Goal: Task Accomplishment & Management: Manage account settings

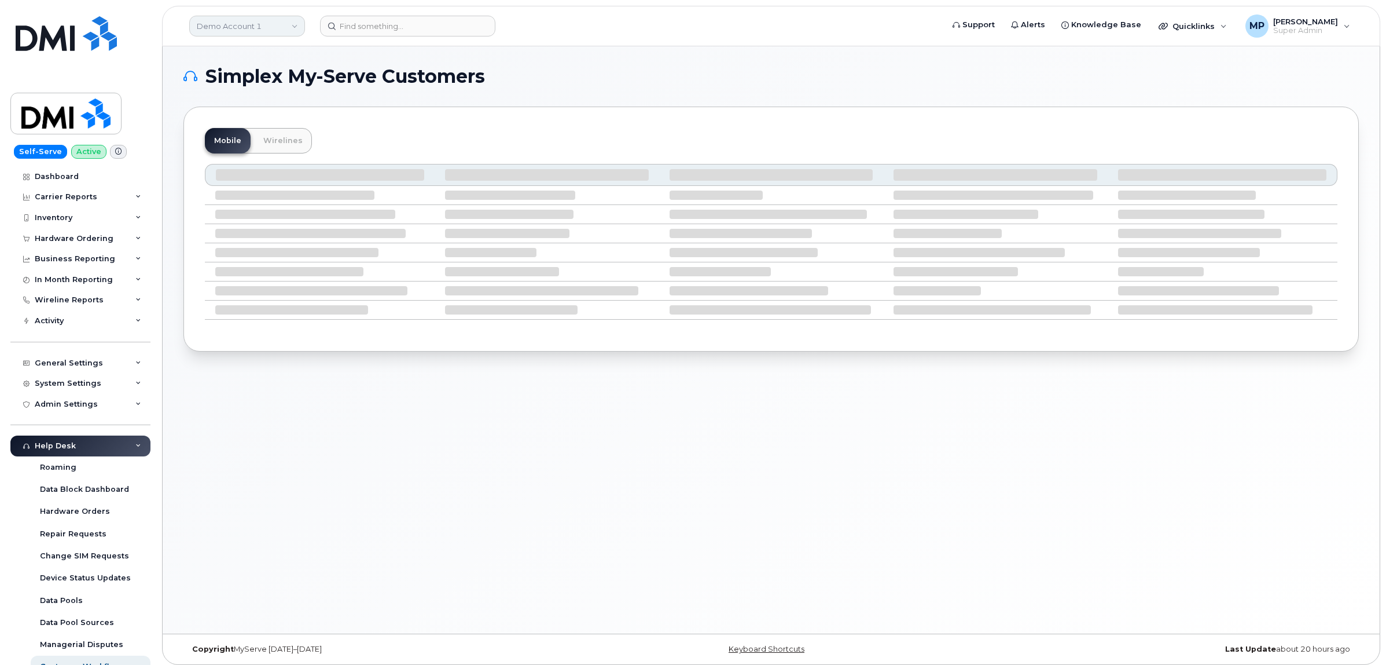
click at [233, 26] on link "Demo Account 1" at bounding box center [247, 26] width 116 height 21
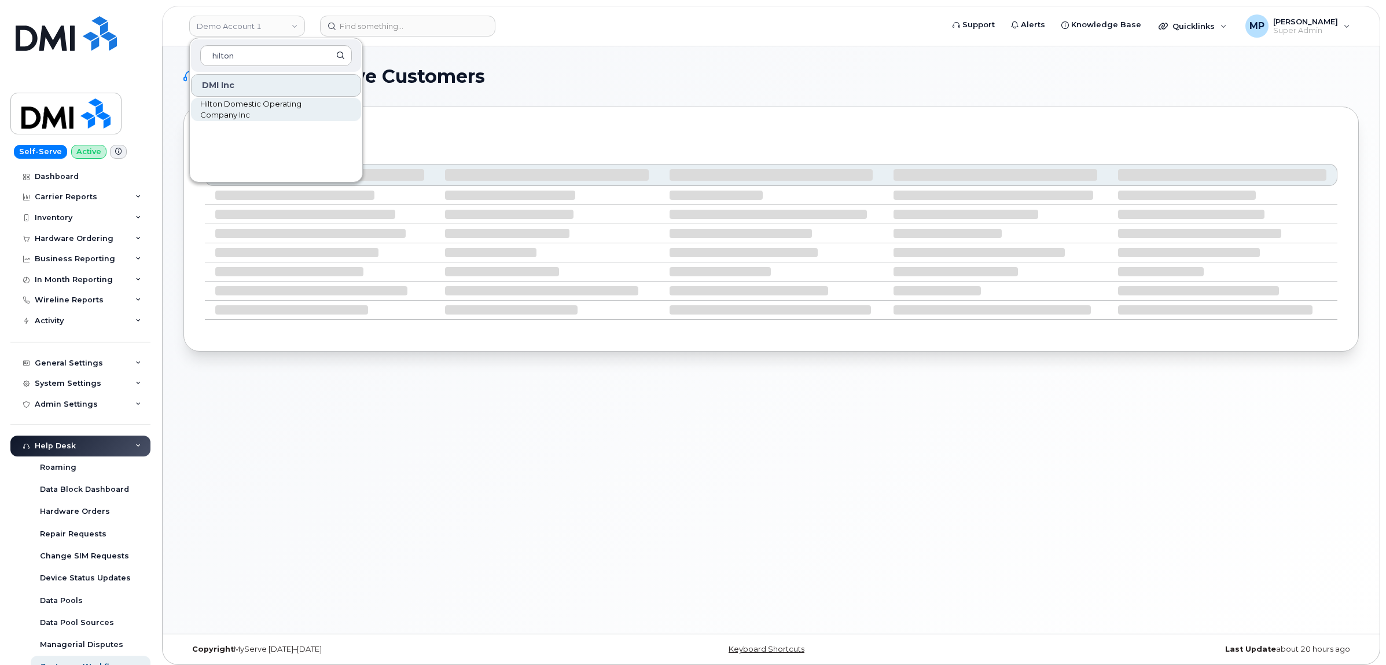
type input "hilton"
click at [234, 105] on span "Hilton Domestic Operating Company Inc" at bounding box center [266, 109] width 133 height 23
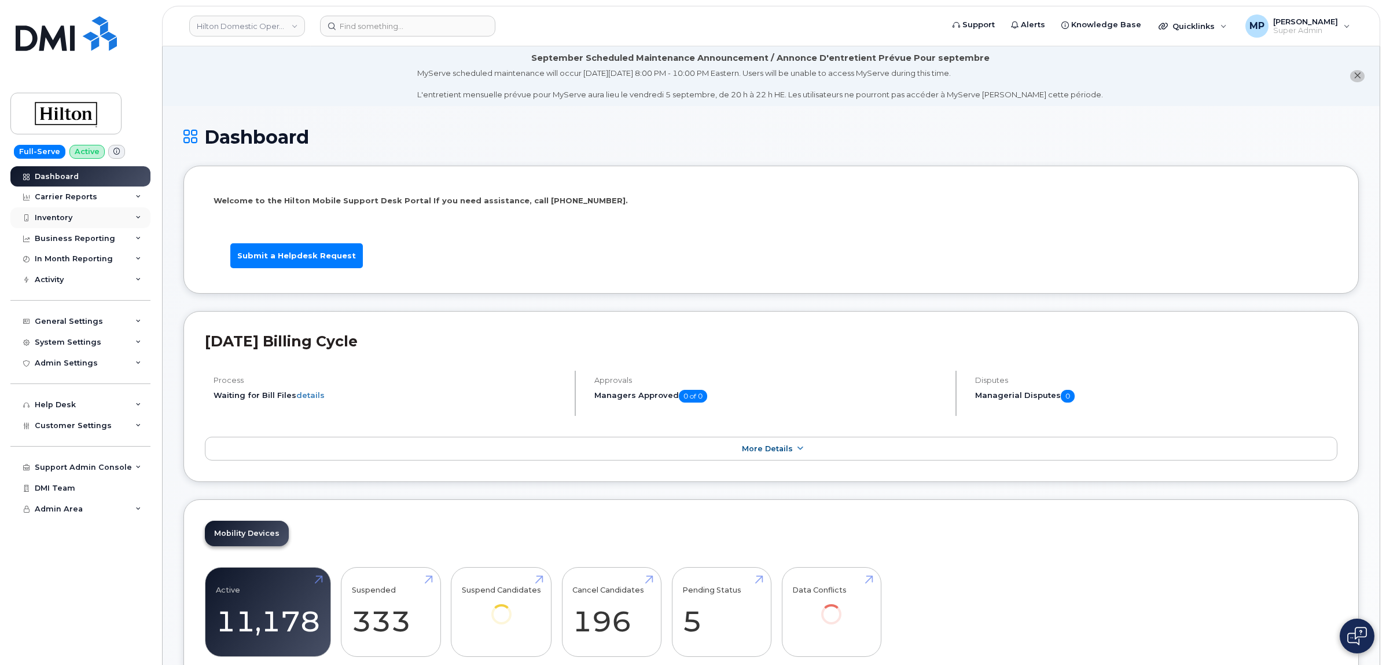
click at [68, 214] on div "Inventory" at bounding box center [80, 217] width 140 height 21
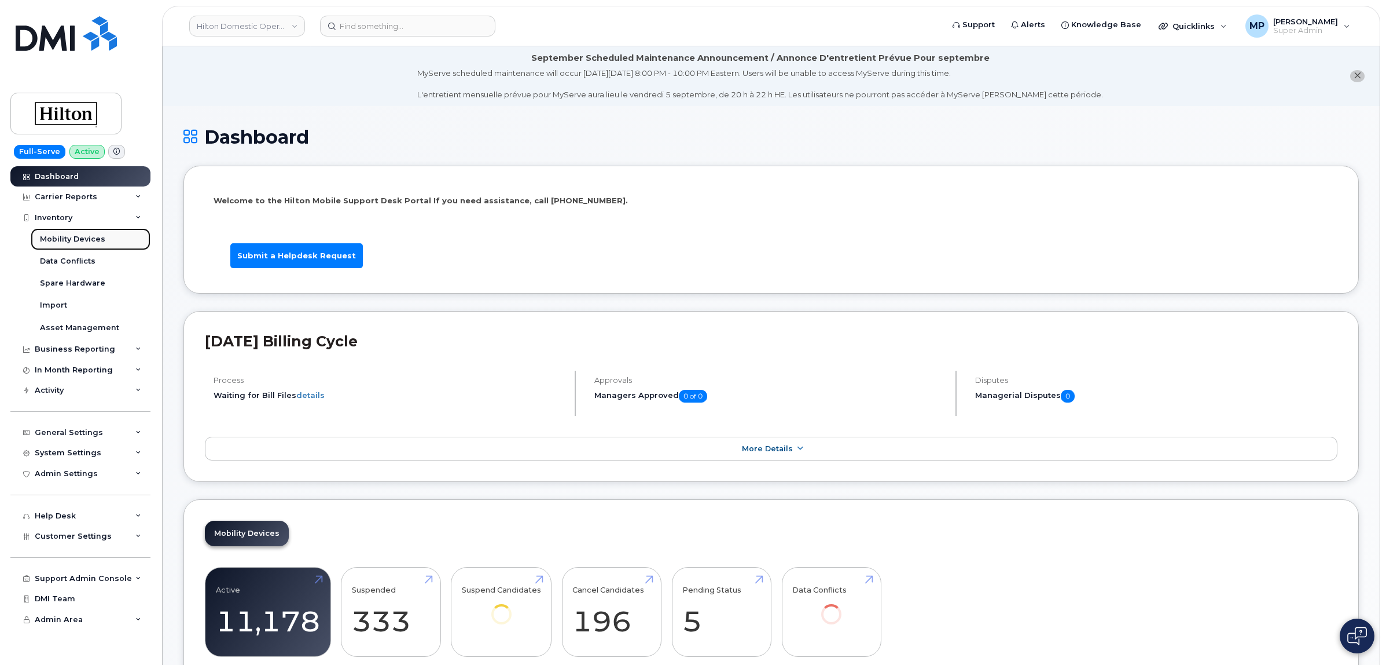
click at [59, 239] on div "Mobility Devices" at bounding box center [72, 239] width 65 height 10
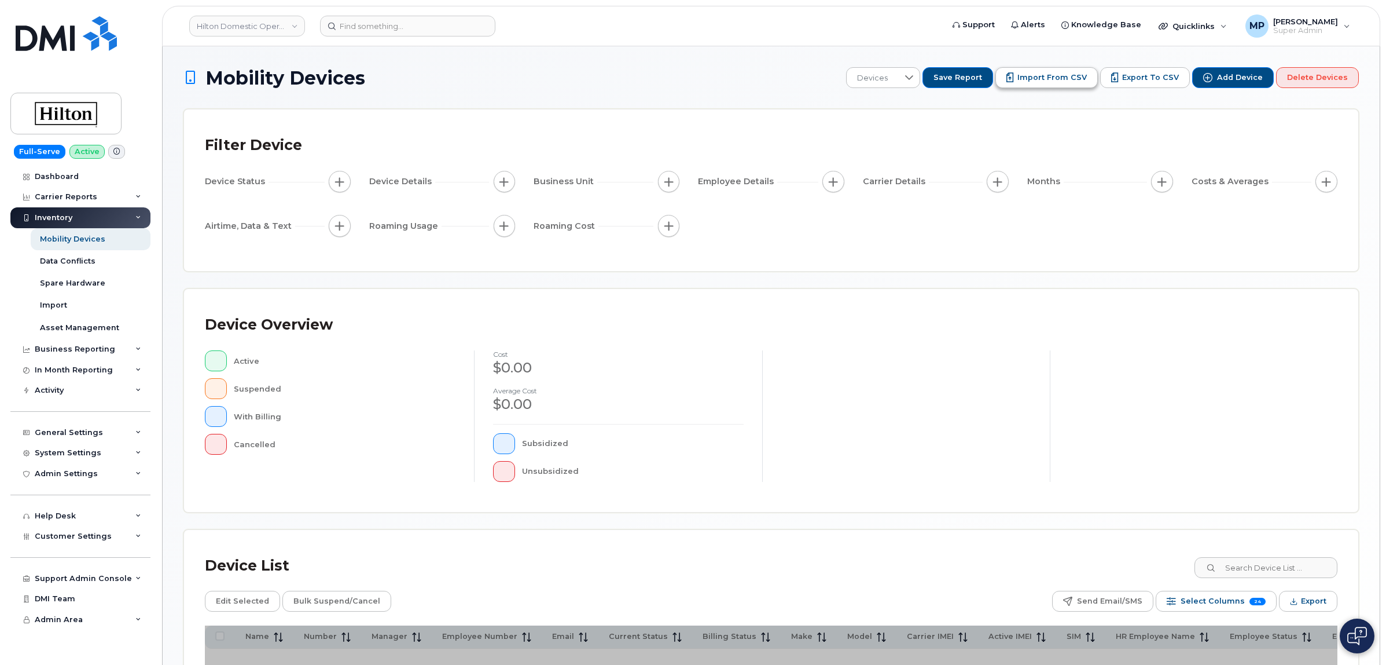
click at [1068, 72] on span "Import from CSV" at bounding box center [1052, 77] width 69 height 10
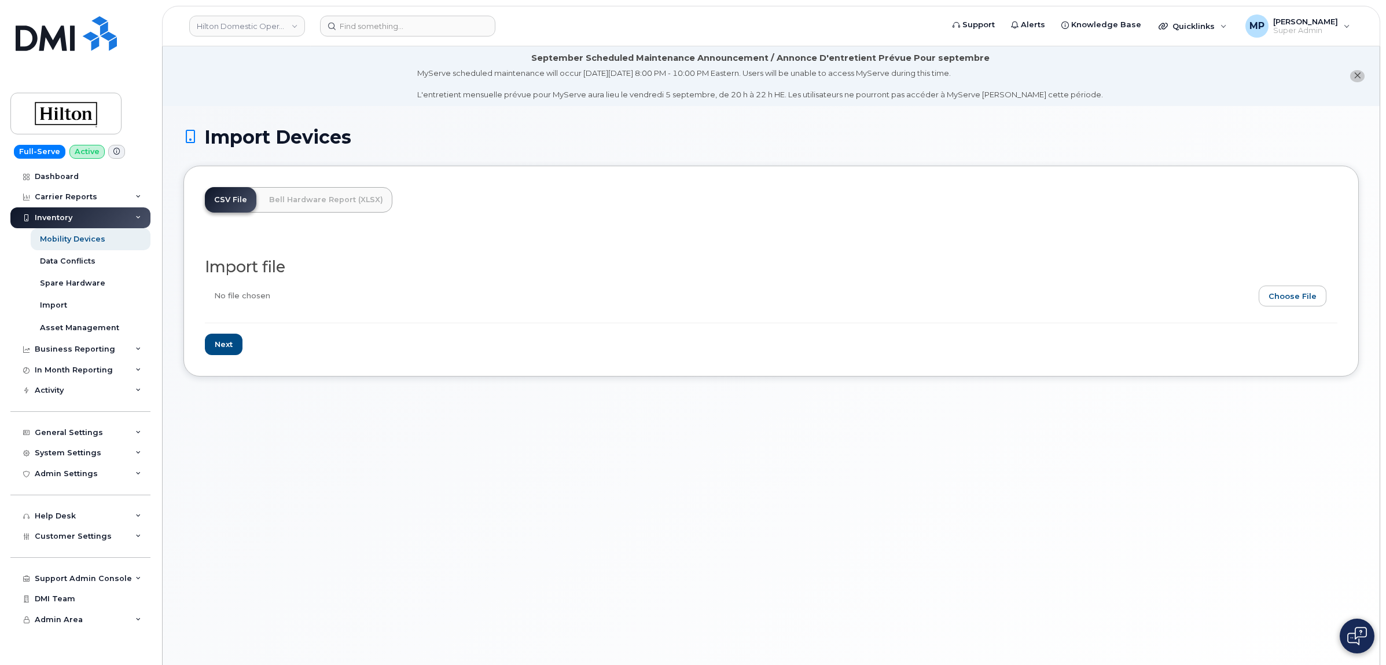
click at [1295, 294] on input "file" at bounding box center [767, 298] width 1124 height 27
type input "C:\fakepath\UK User Assignments import.csv"
drag, startPoint x: 233, startPoint y: 343, endPoint x: 278, endPoint y: 351, distance: 45.8
click at [233, 343] on input "Next" at bounding box center [224, 343] width 38 height 21
type input "Loading..."
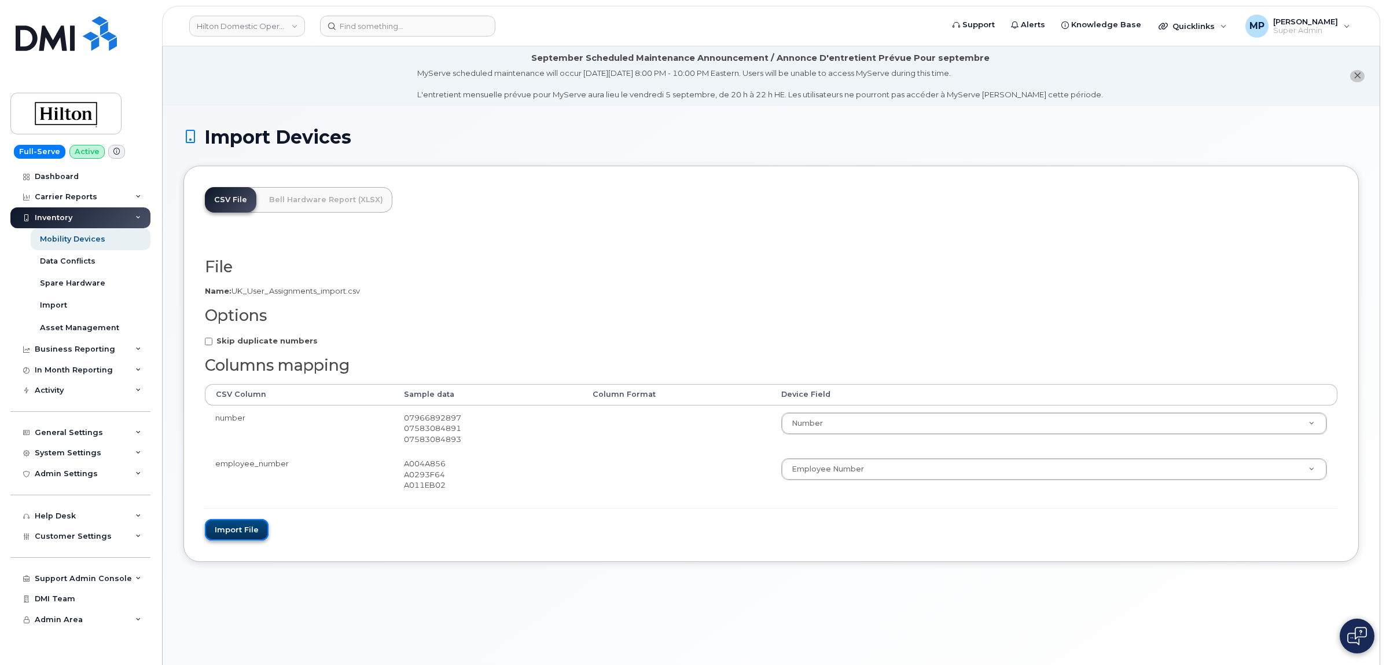
click at [236, 531] on button "Import file" at bounding box center [237, 529] width 64 height 21
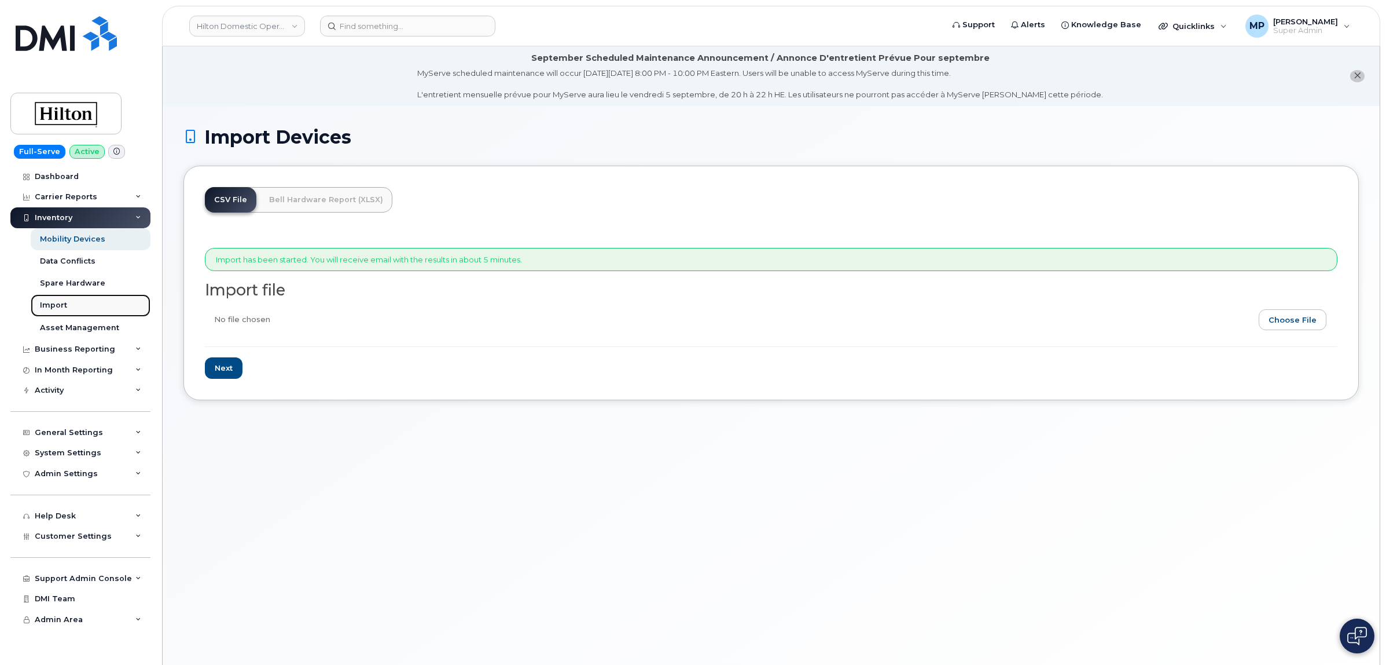
click at [58, 309] on div "Import" at bounding box center [53, 305] width 27 height 10
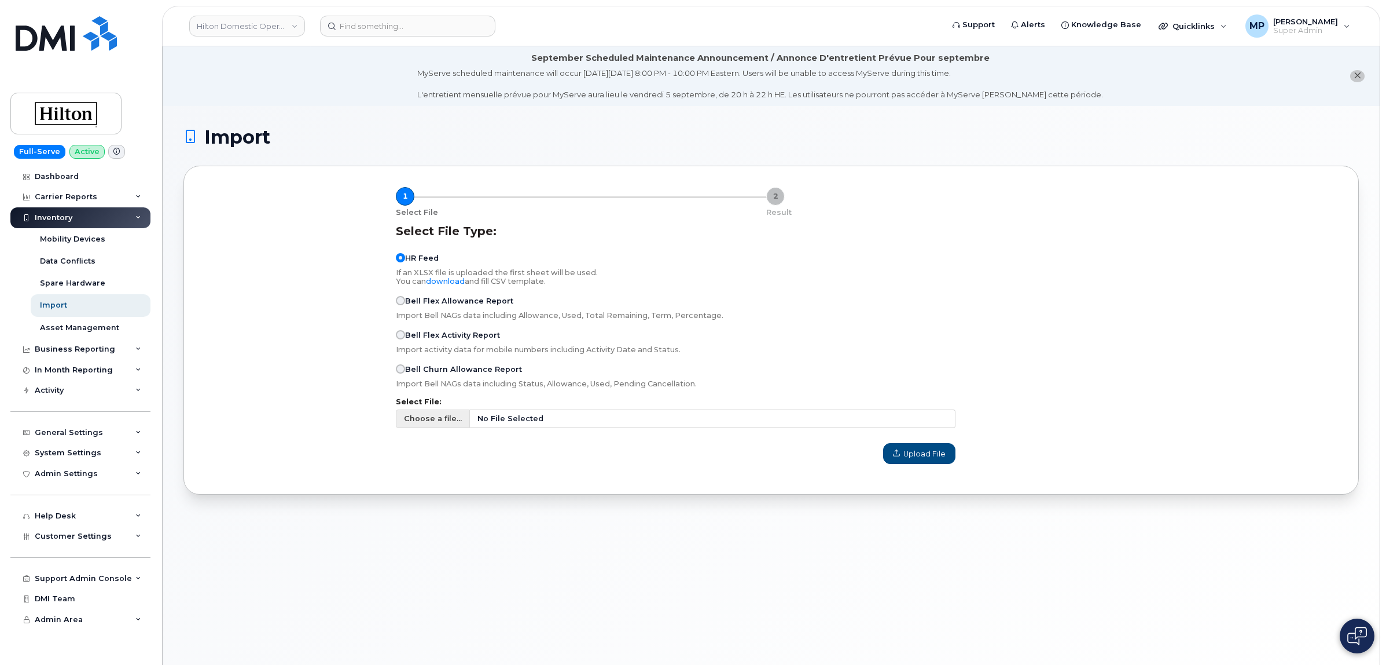
click at [433, 419] on span "Choose a file..." at bounding box center [433, 418] width 58 height 11
click at [433, 419] on input "Choose a file... No File Selected" at bounding box center [676, 418] width 560 height 19
type input "C:\fakepath\UK User Assignments import.csv"
click at [922, 457] on span "Upload File" at bounding box center [919, 453] width 53 height 11
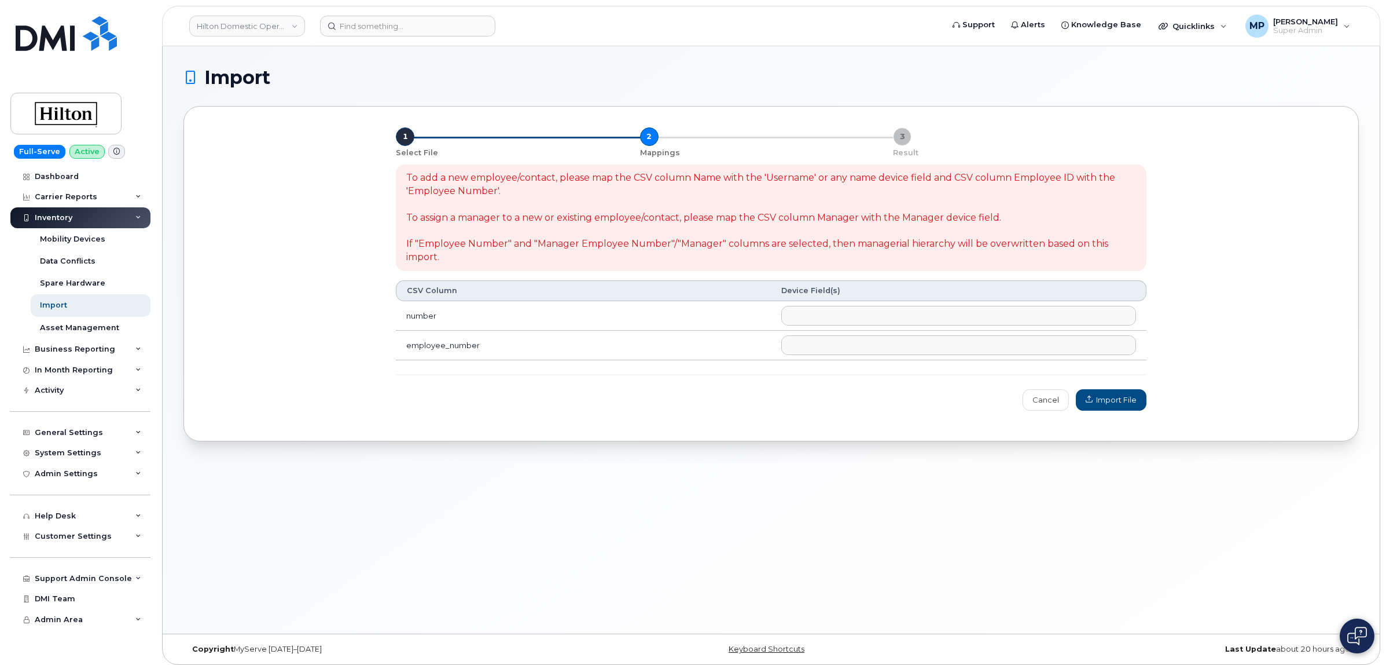
select select
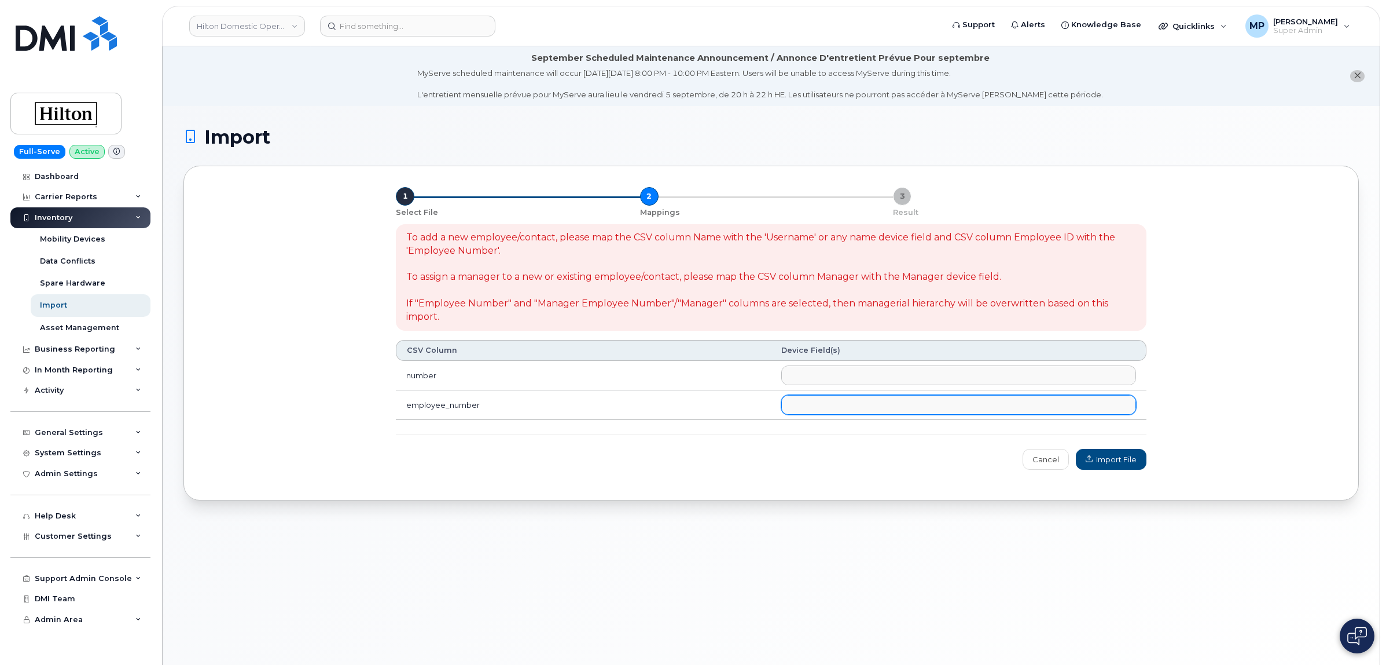
click at [855, 409] on ul at bounding box center [958, 404] width 353 height 19
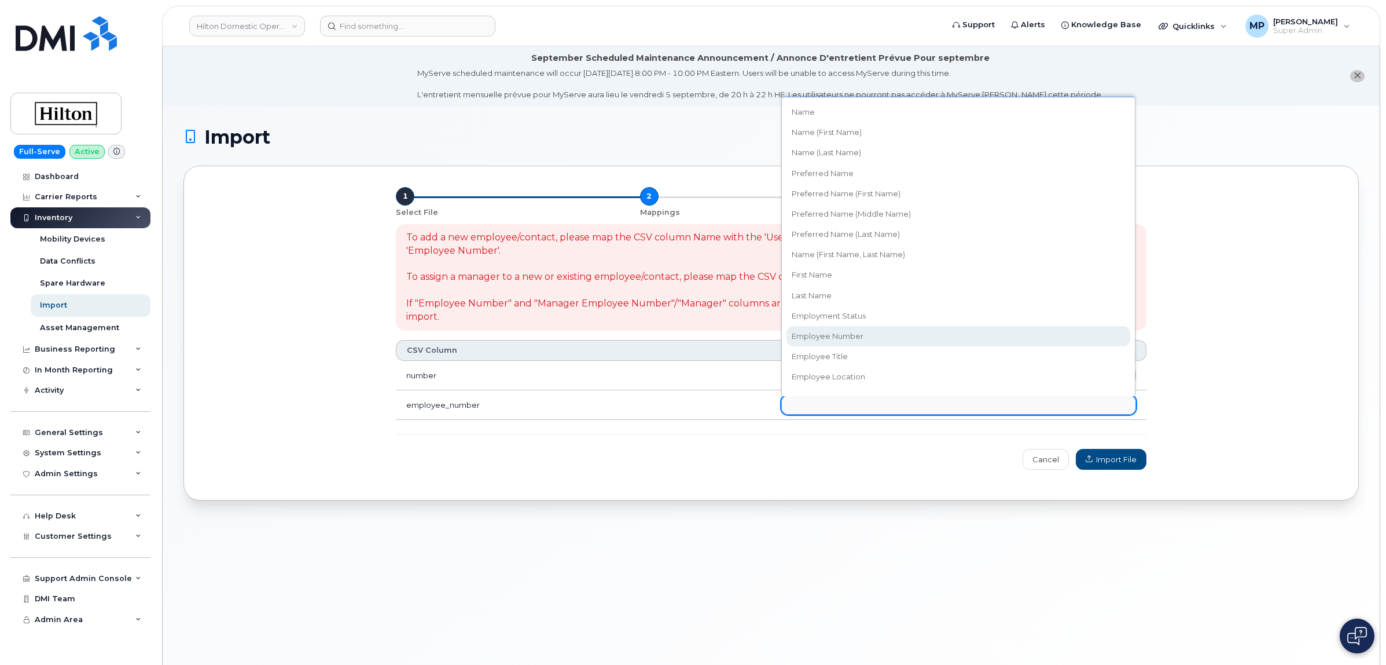
select select "employee_number"
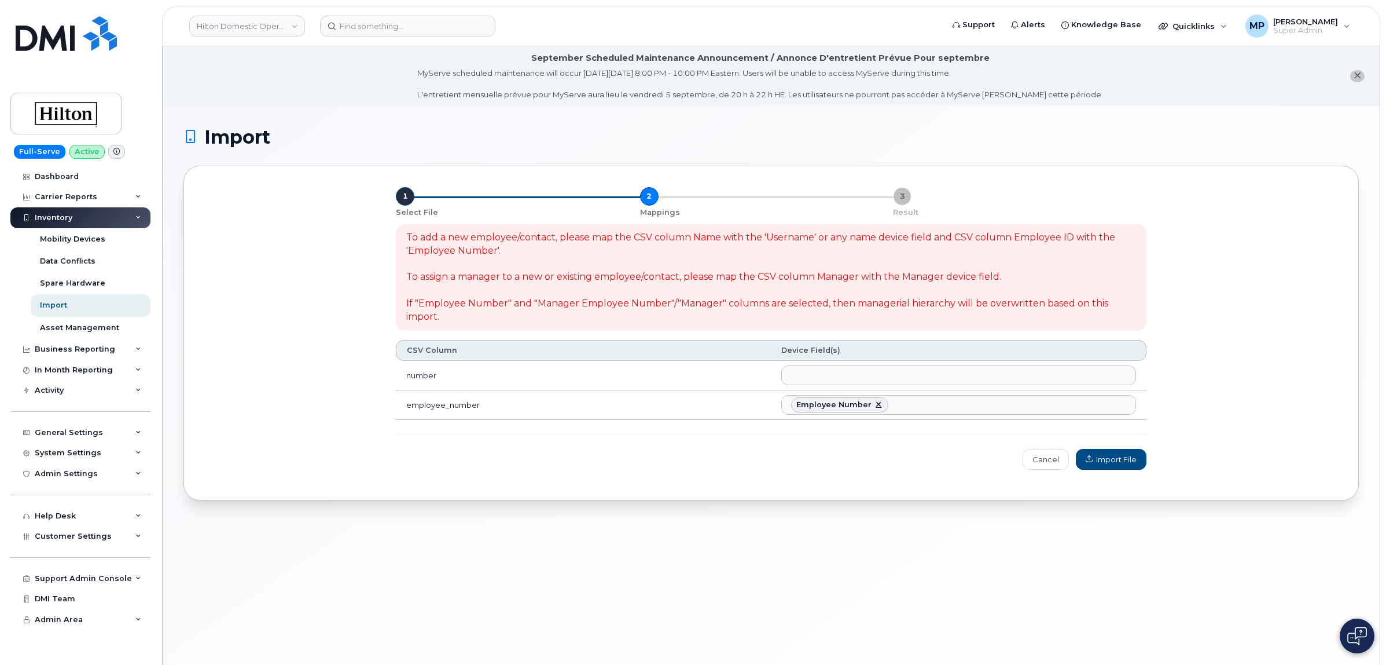
scroll to position [118, 0]
drag, startPoint x: 1113, startPoint y: 458, endPoint x: 1107, endPoint y: 461, distance: 6.3
click at [1112, 458] on span "Import File" at bounding box center [1111, 459] width 51 height 11
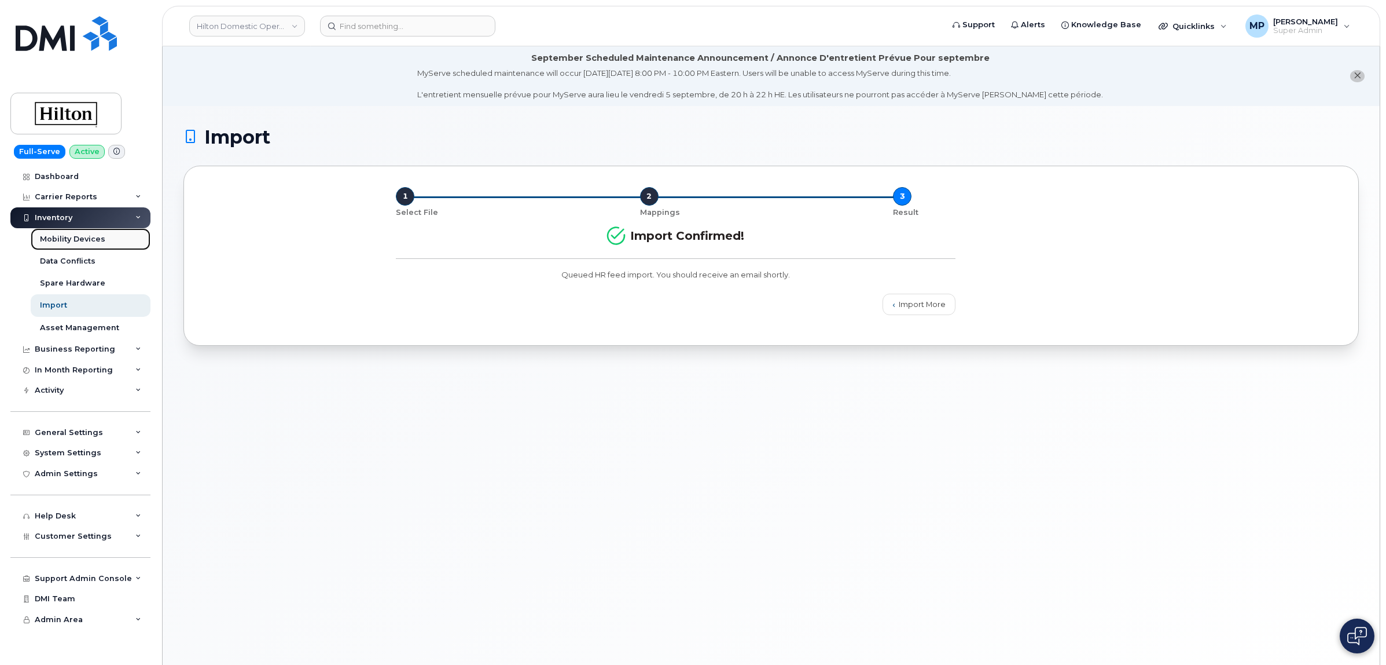
drag, startPoint x: 56, startPoint y: 241, endPoint x: 62, endPoint y: 242, distance: 5.9
click at [56, 241] on div "Mobility Devices" at bounding box center [72, 239] width 65 height 10
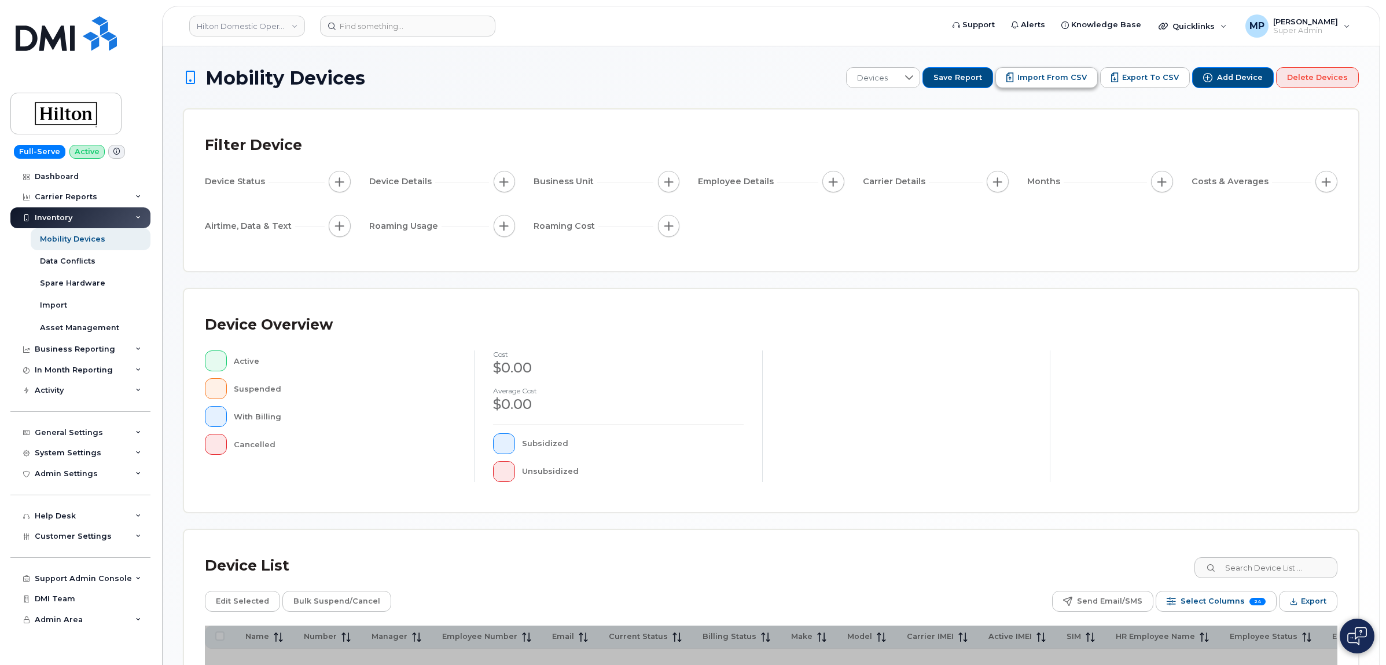
click at [1034, 79] on span "Import from CSV" at bounding box center [1052, 77] width 69 height 10
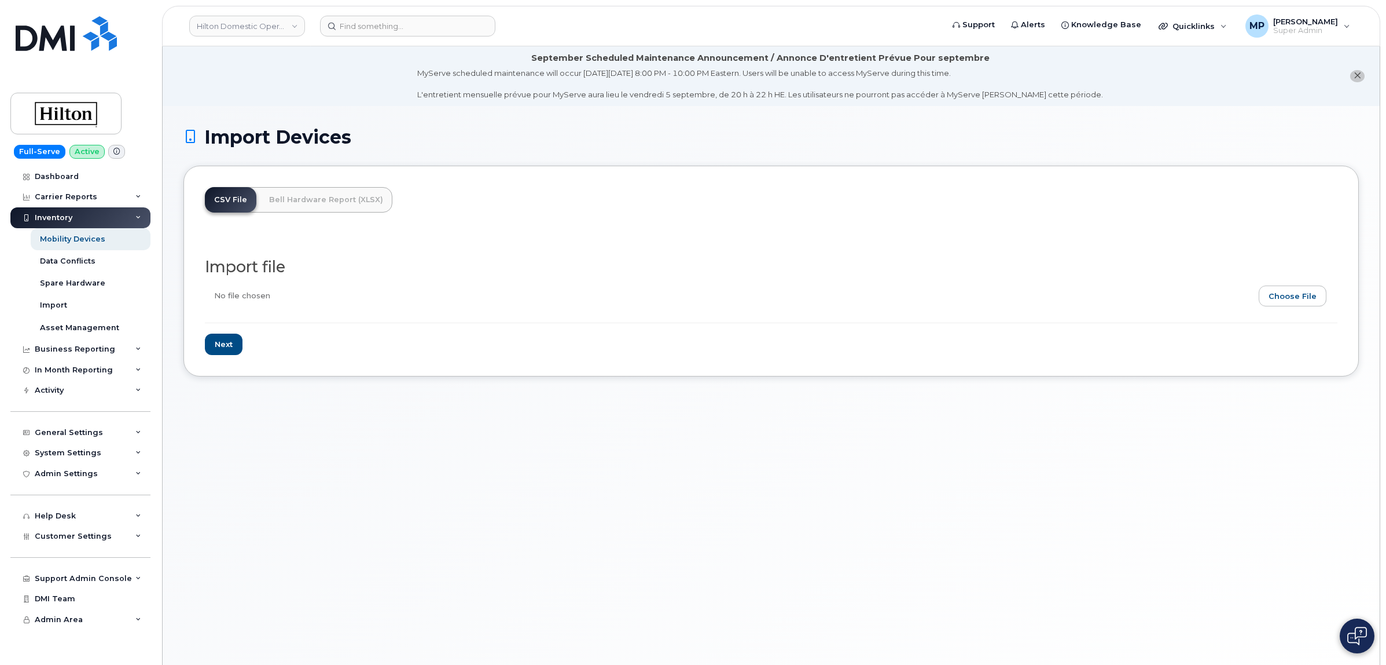
click at [1286, 298] on input "file" at bounding box center [767, 298] width 1124 height 27
type input "C:\fakepath\UK Direct Allocation Assignments for Cancelled lines.csv"
click at [220, 351] on input "Next" at bounding box center [224, 343] width 38 height 21
type input "Loading..."
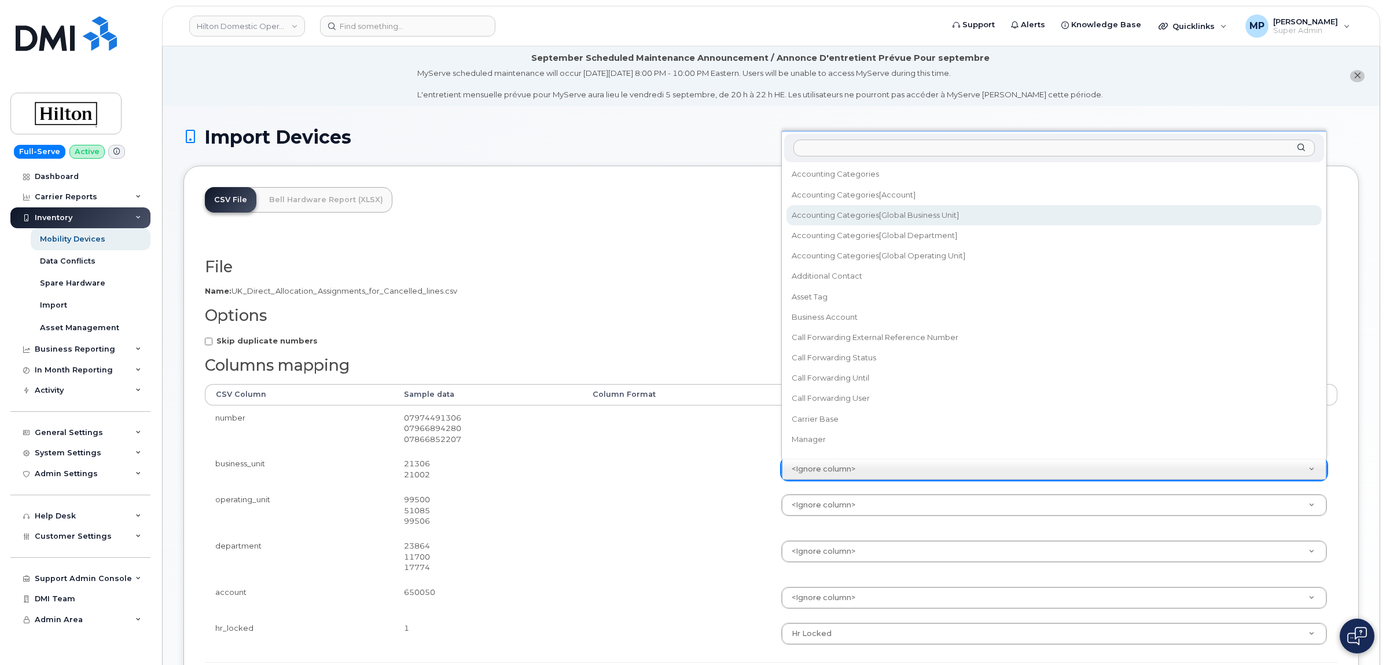
select select "accounting_categories[Global Business Unit]"
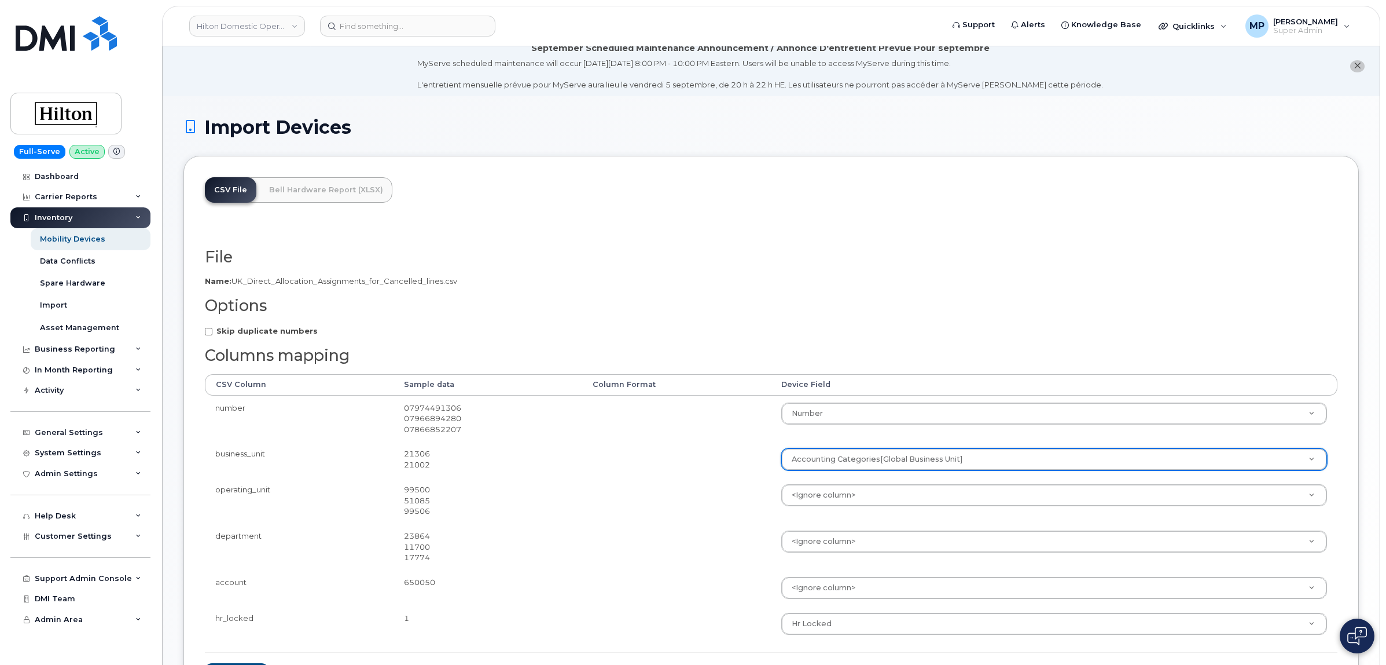
scroll to position [127, 0]
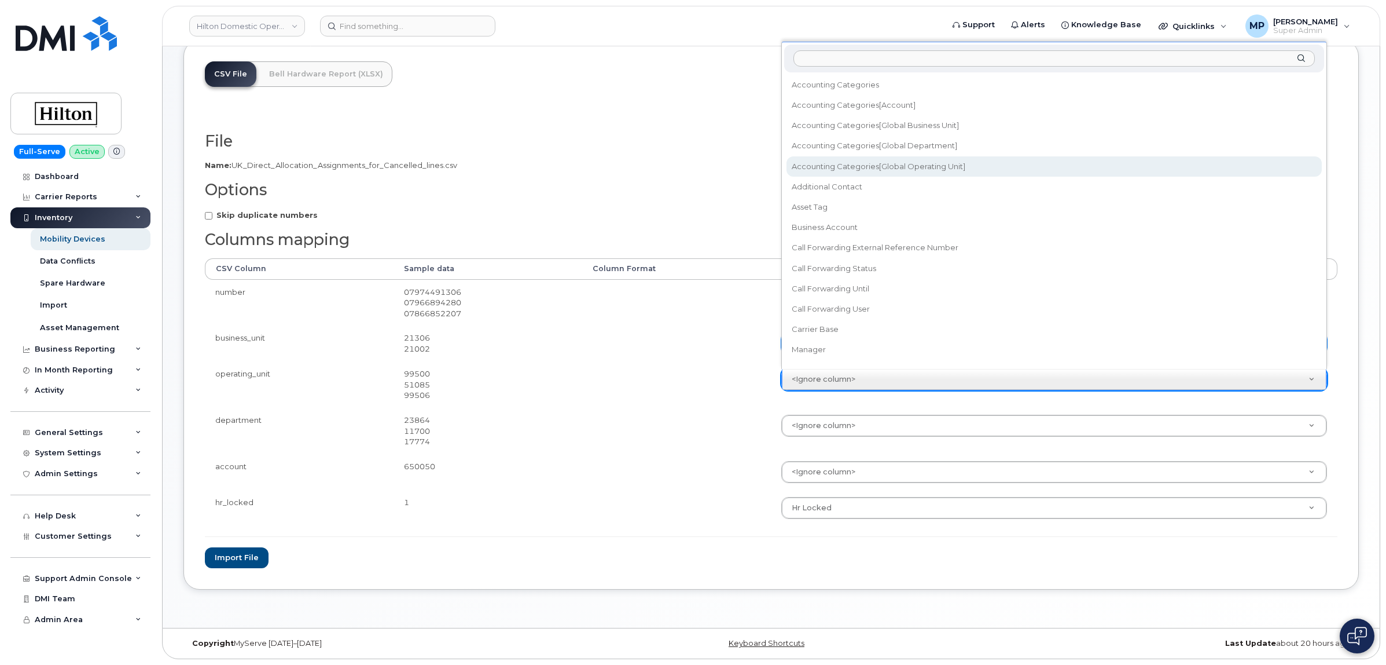
select select "accounting_categories[Global Operating Unit]"
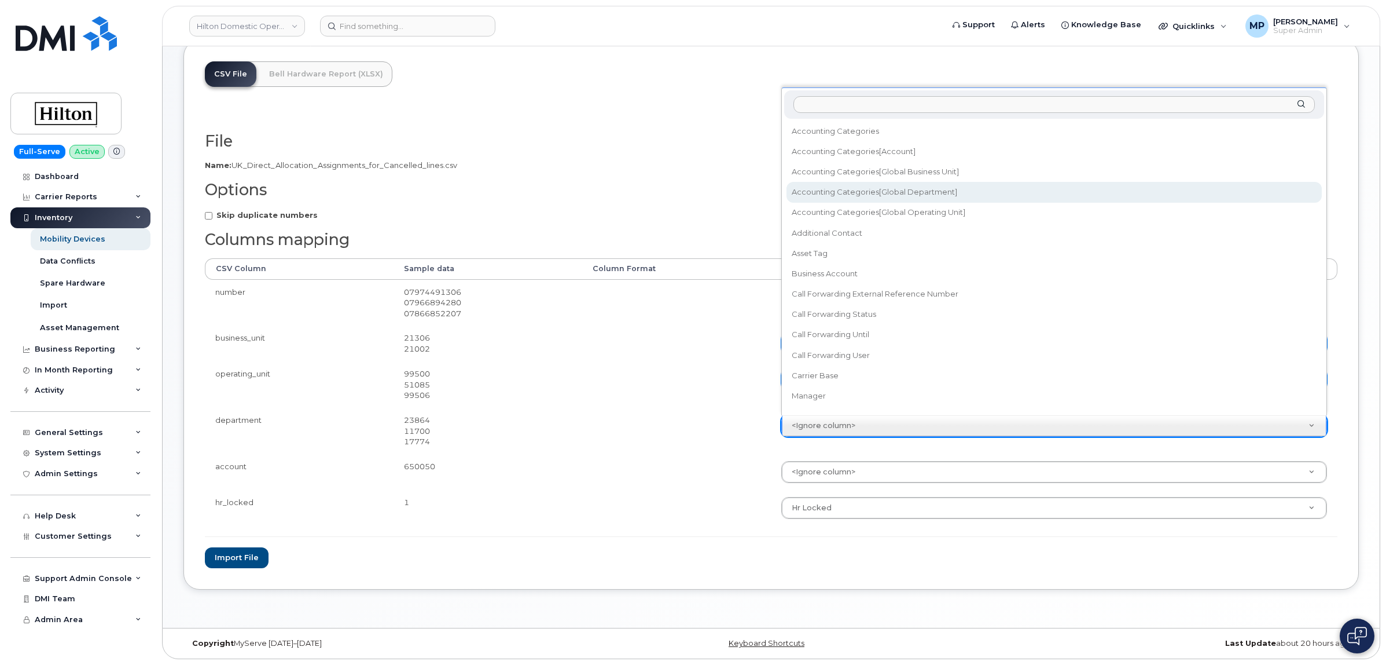
select select "accounting_categories[Global Department]"
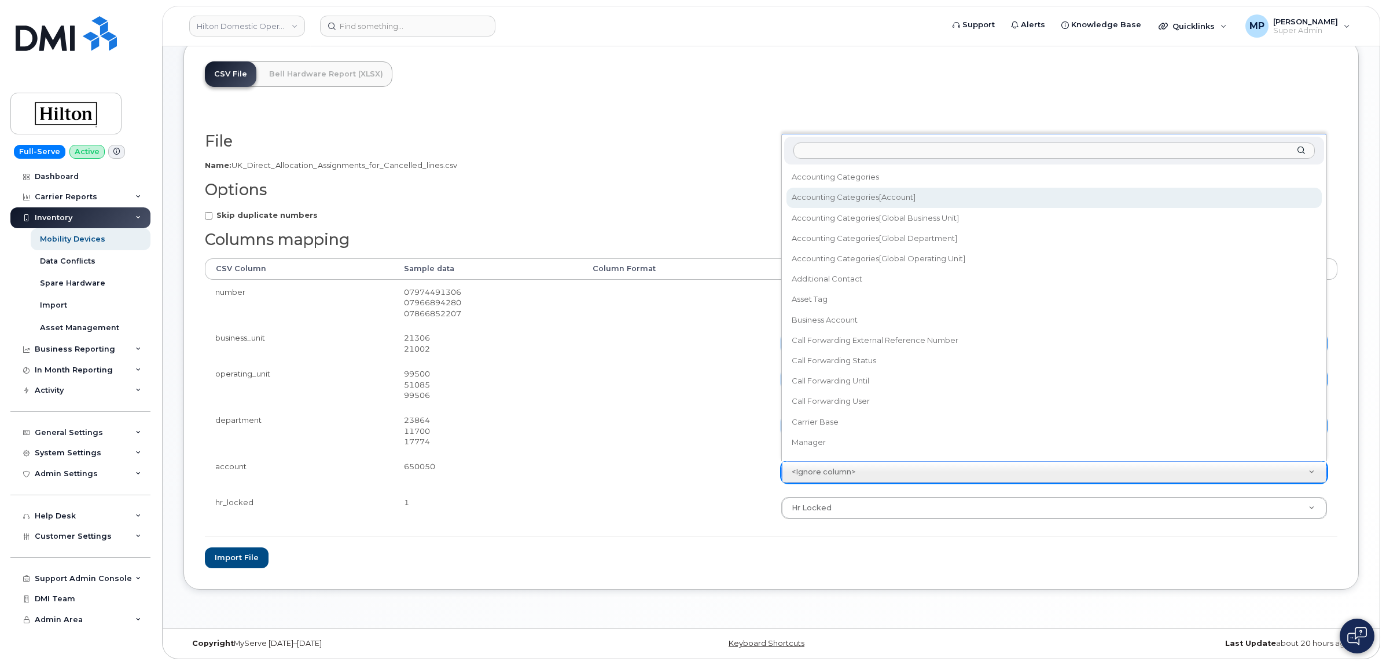
select select "accounting_categories[Account]"
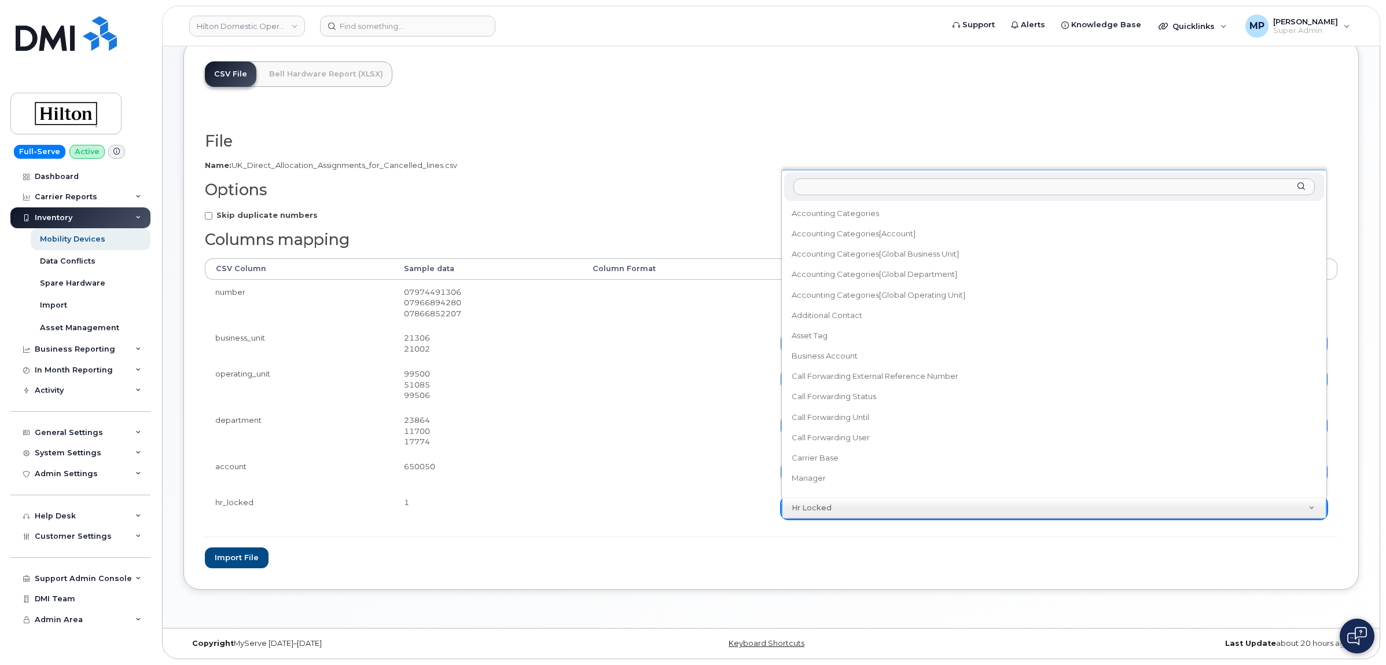
scroll to position [251, 0]
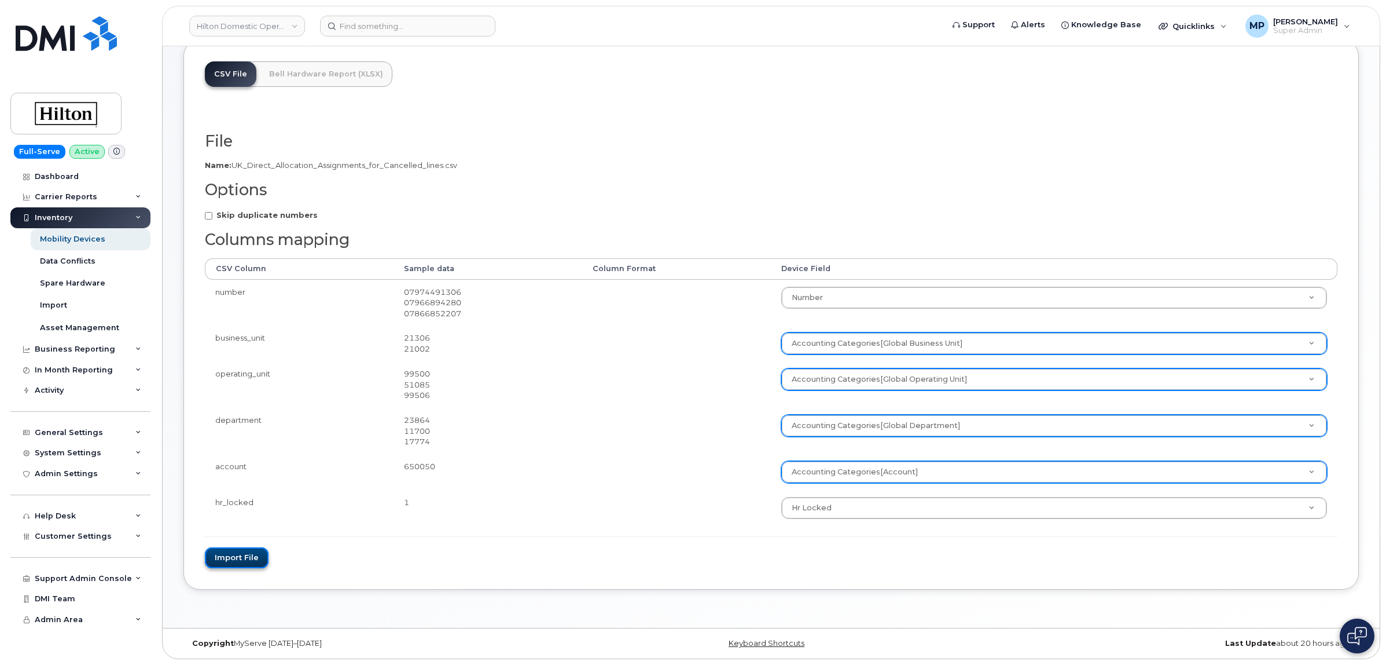
click at [232, 557] on button "Import file" at bounding box center [237, 557] width 64 height 21
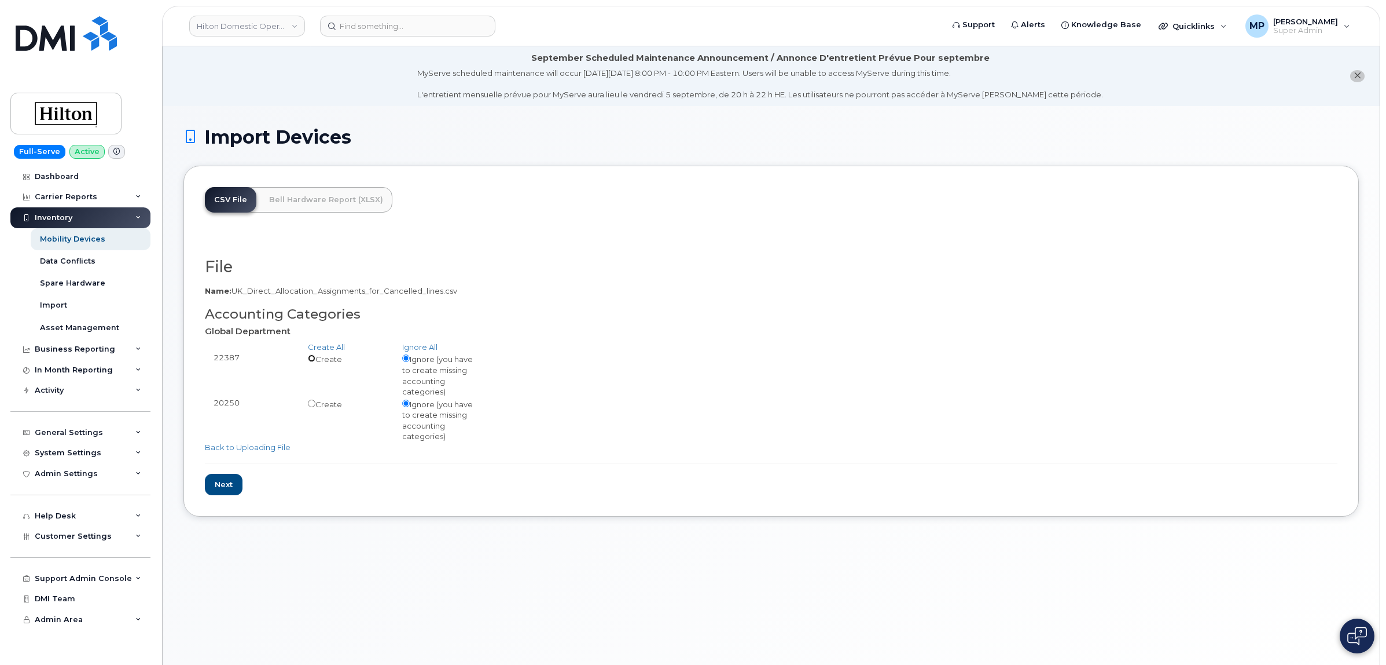
click at [311, 359] on input "radio" at bounding box center [312, 358] width 8 height 8
radio input "true"
click at [310, 406] on input "radio" at bounding box center [312, 403] width 8 height 8
radio input "true"
click at [220, 487] on input "Next" at bounding box center [224, 484] width 38 height 21
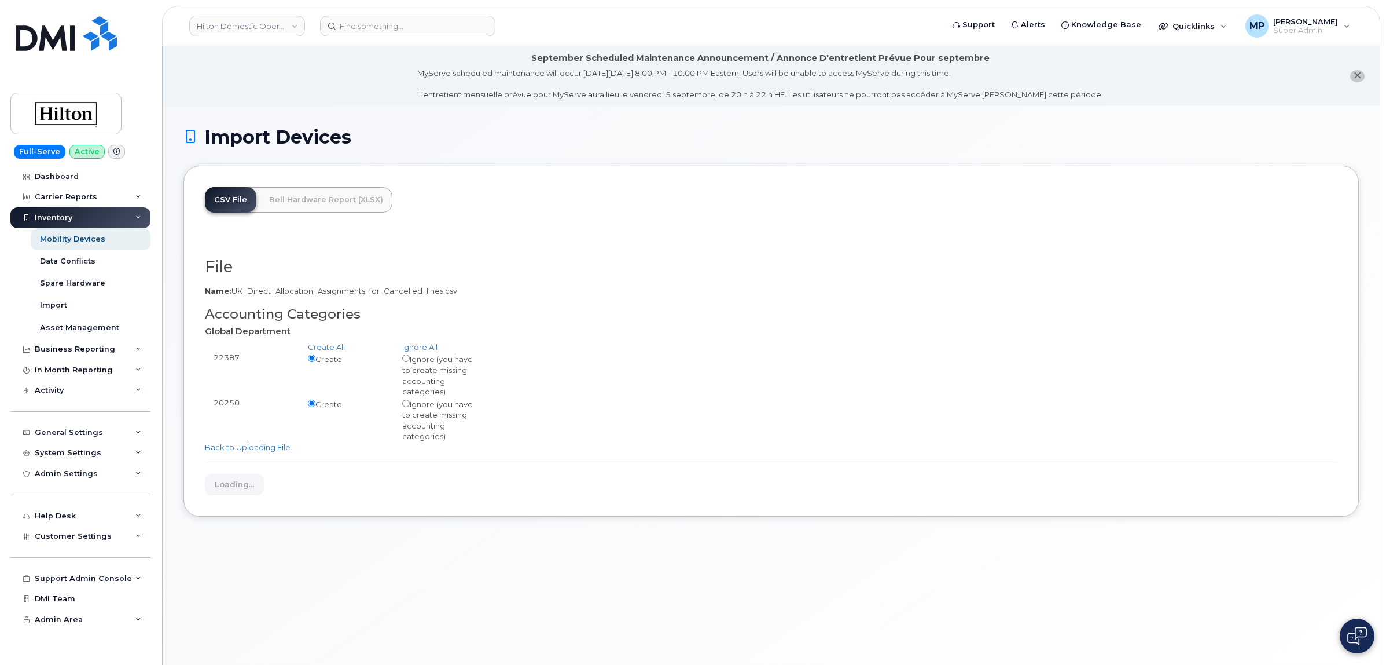
type input "Loading..."
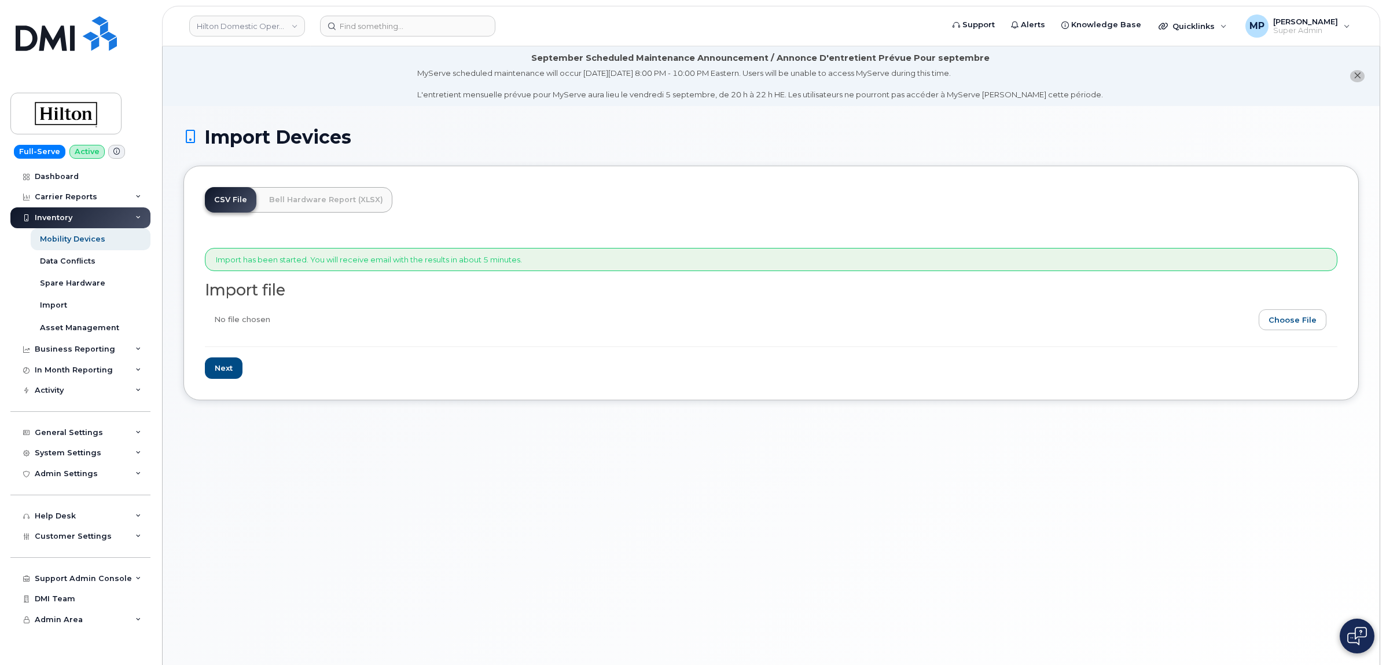
click at [1294, 320] on input "file" at bounding box center [767, 322] width 1124 height 27
type input "C:\fakepath\UK Direct Allocation Assignments for Cancelled lines.csv"
click at [232, 368] on input "Next" at bounding box center [224, 367] width 38 height 21
type input "Loading..."
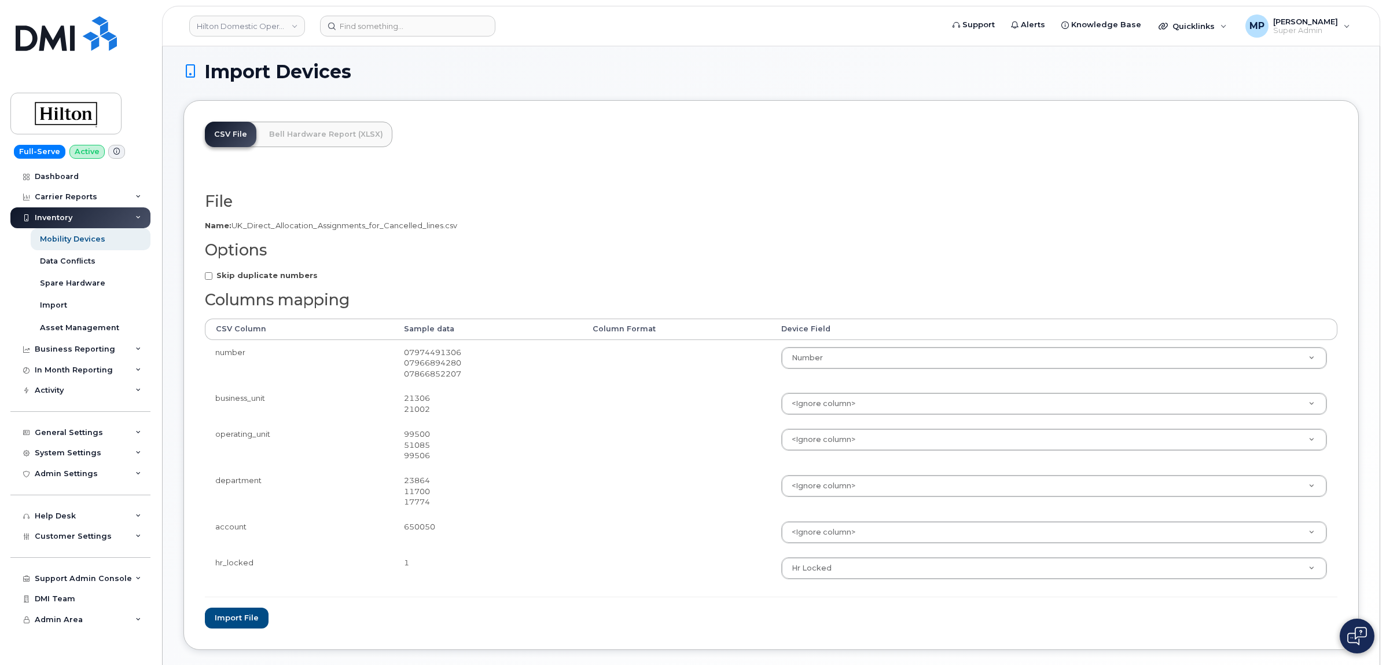
scroll to position [127, 0]
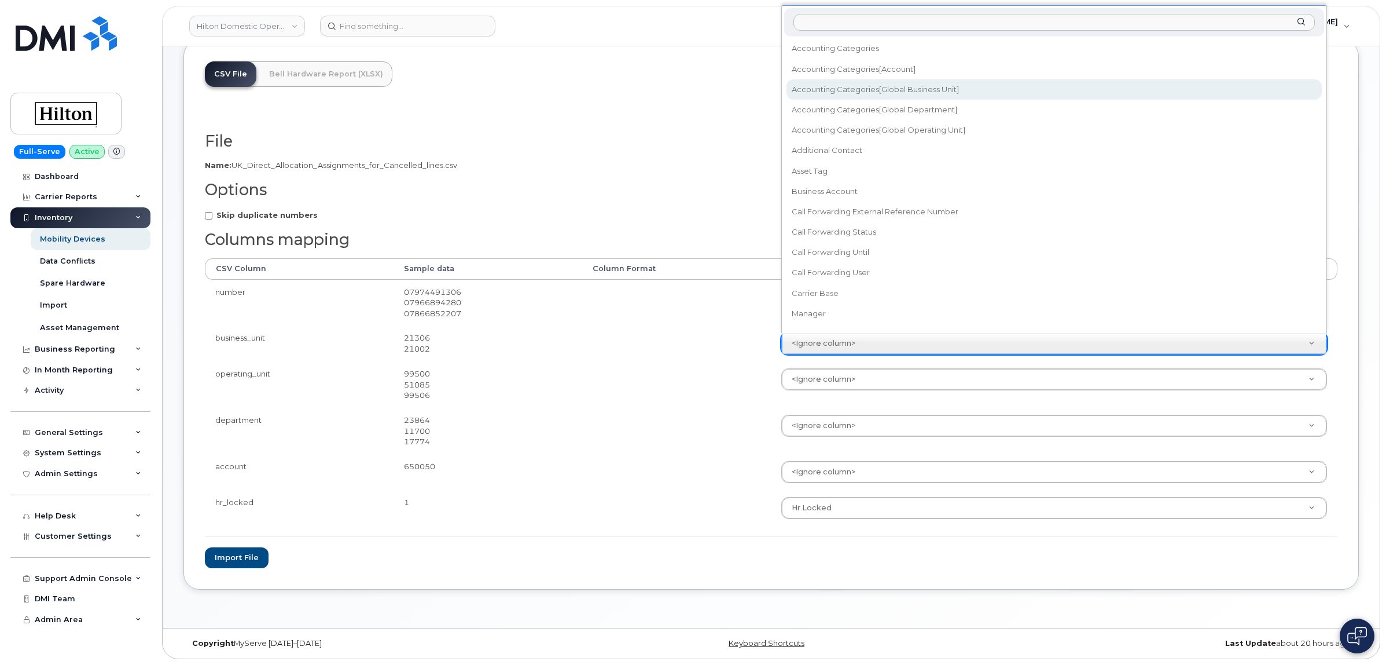
select select "accounting_categories[Global Business Unit]"
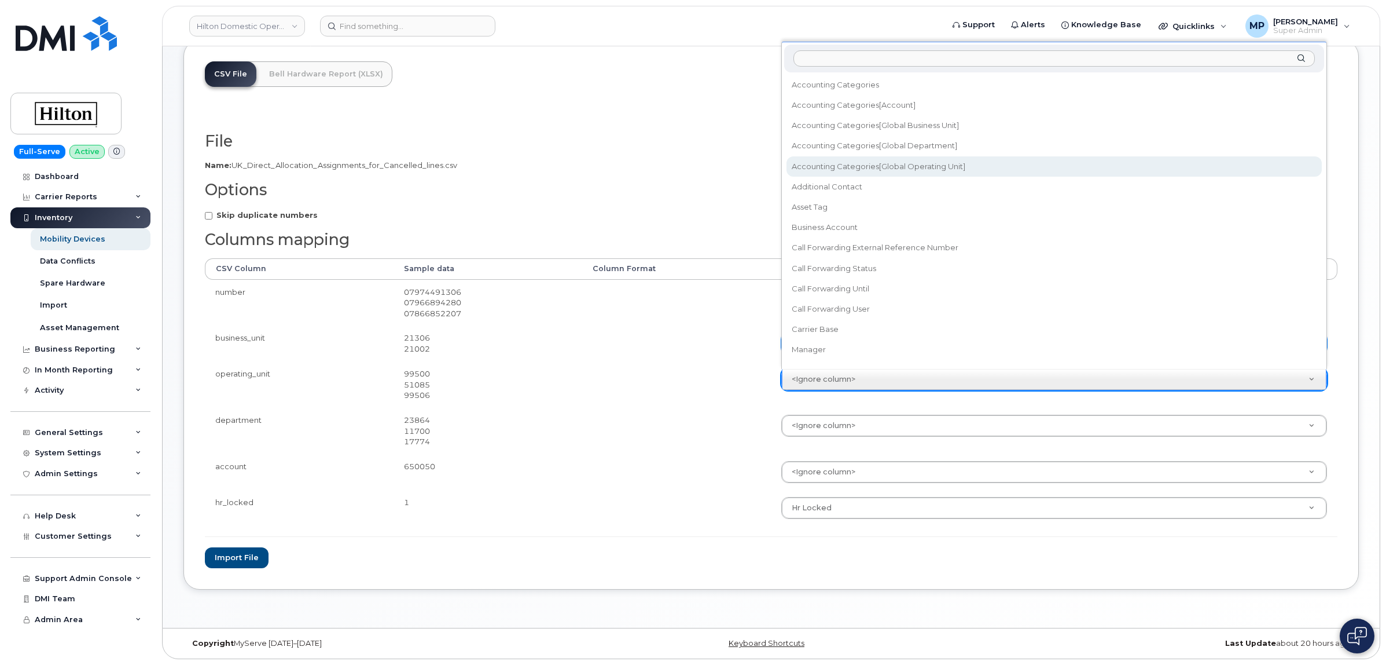
drag, startPoint x: 874, startPoint y: 161, endPoint x: 876, endPoint y: 175, distance: 14.0
select select "accounting_categories[Global Operating Unit]"
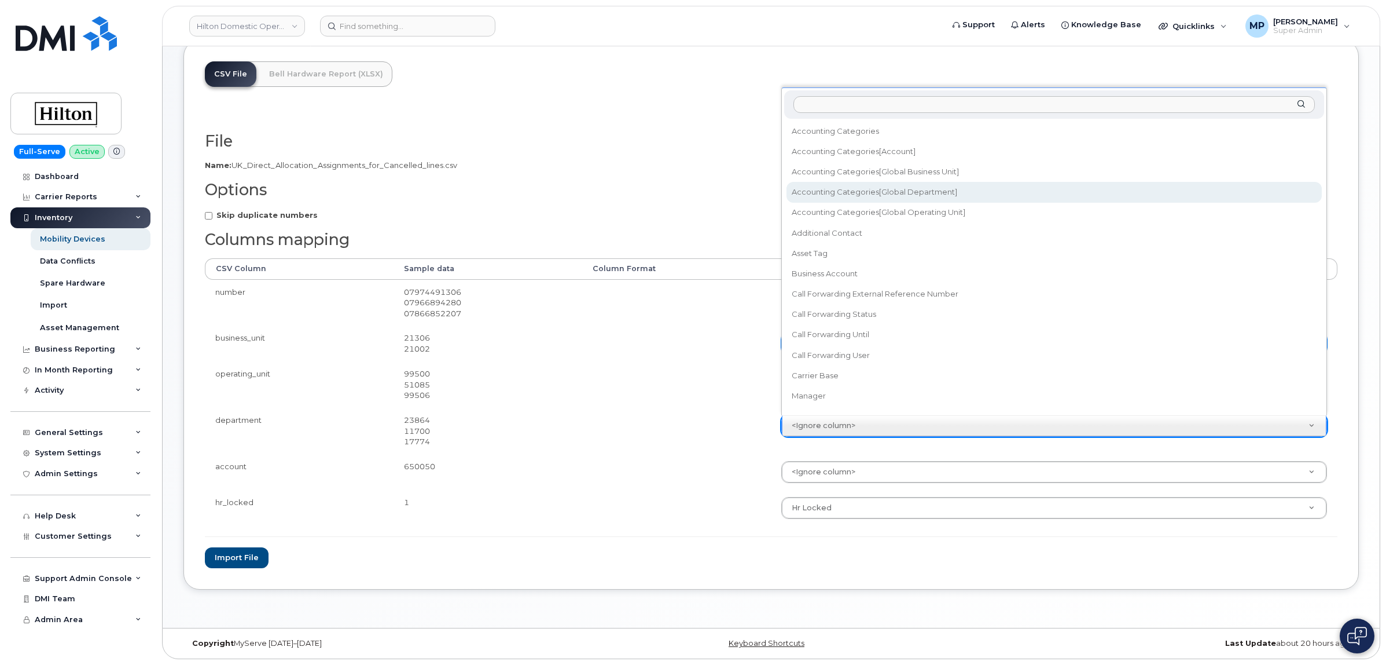
select select "accounting_categories[Global Department]"
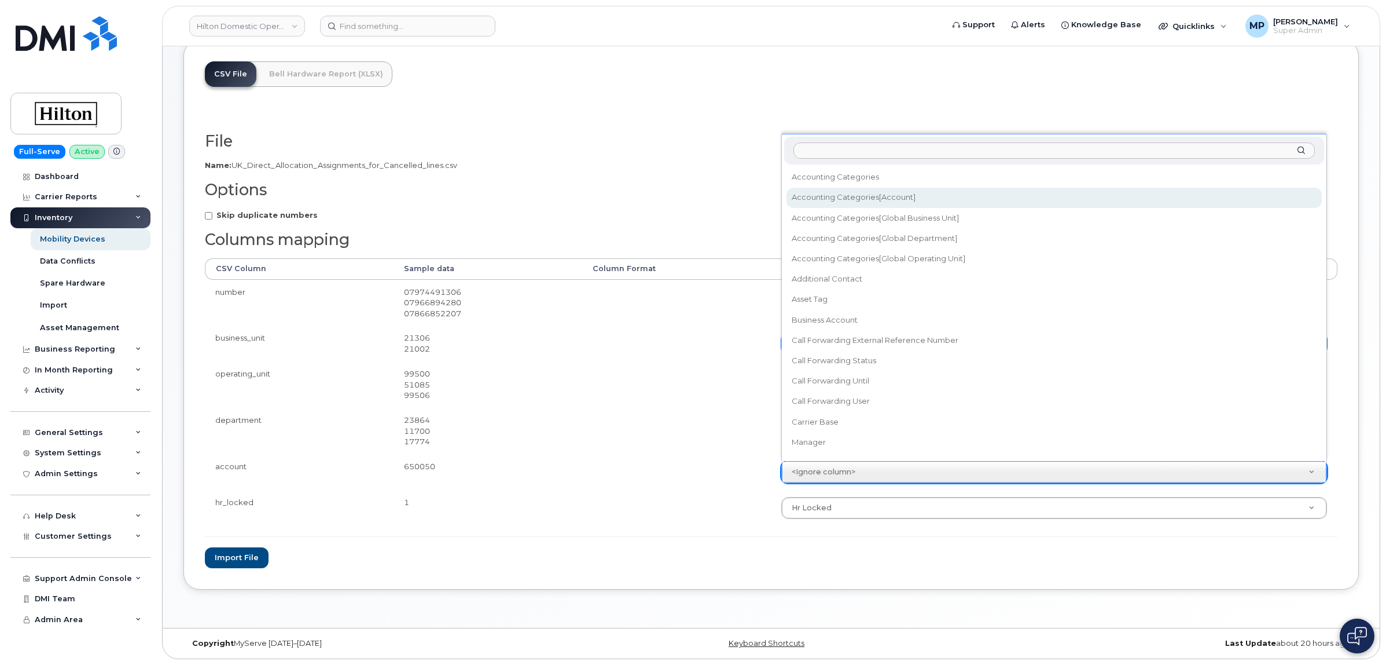
select select "accounting_categories[Account]"
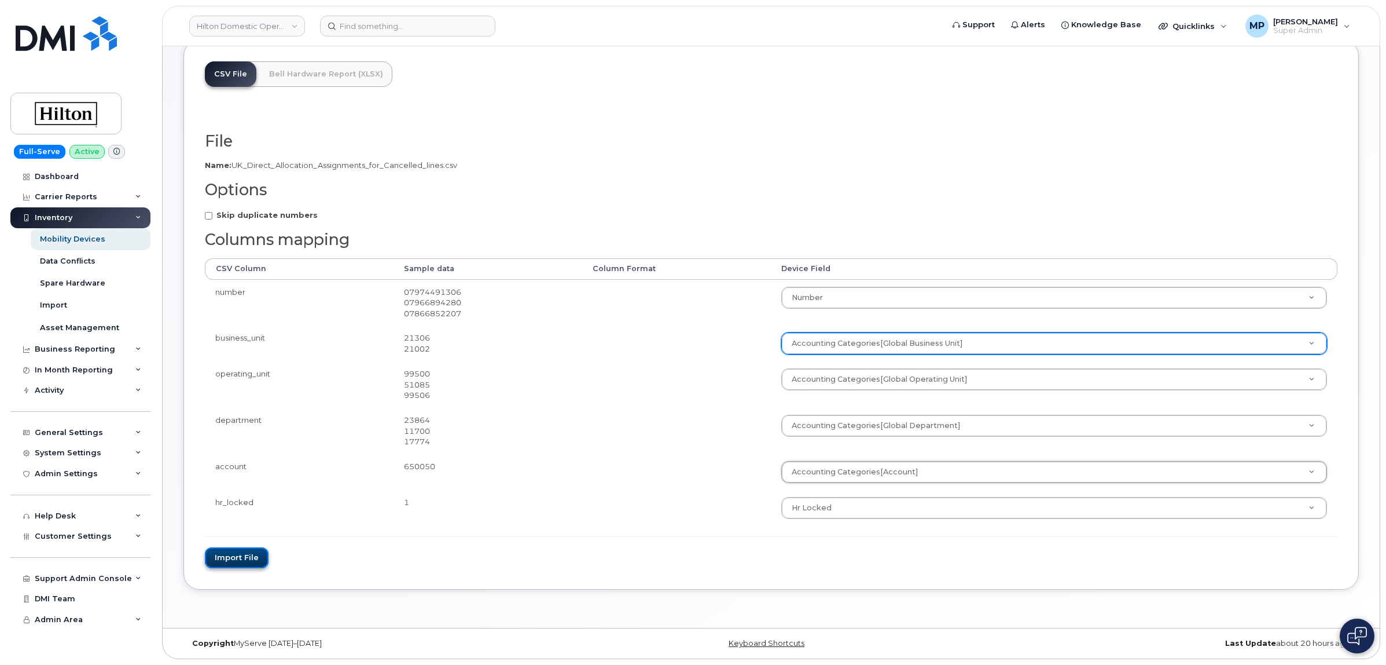
click at [244, 555] on button "Import file" at bounding box center [237, 557] width 64 height 21
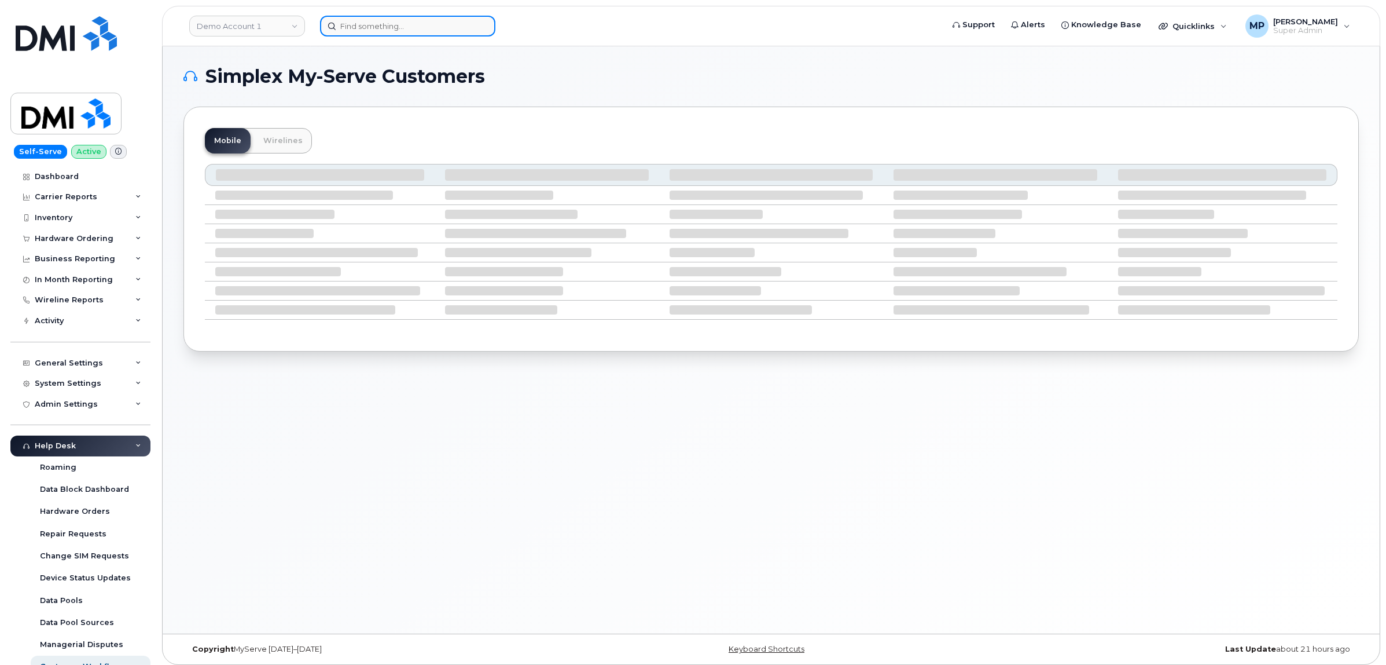
click at [348, 29] on input at bounding box center [407, 26] width 175 height 21
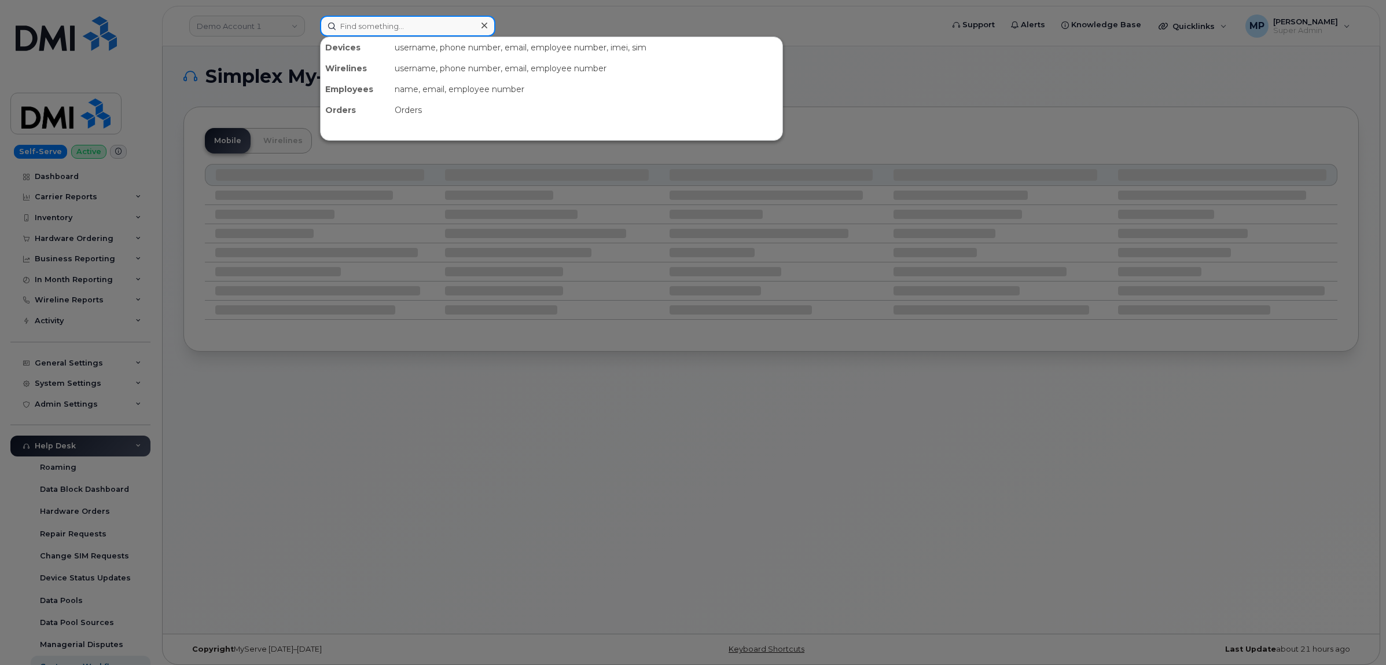
paste input "07583084891"
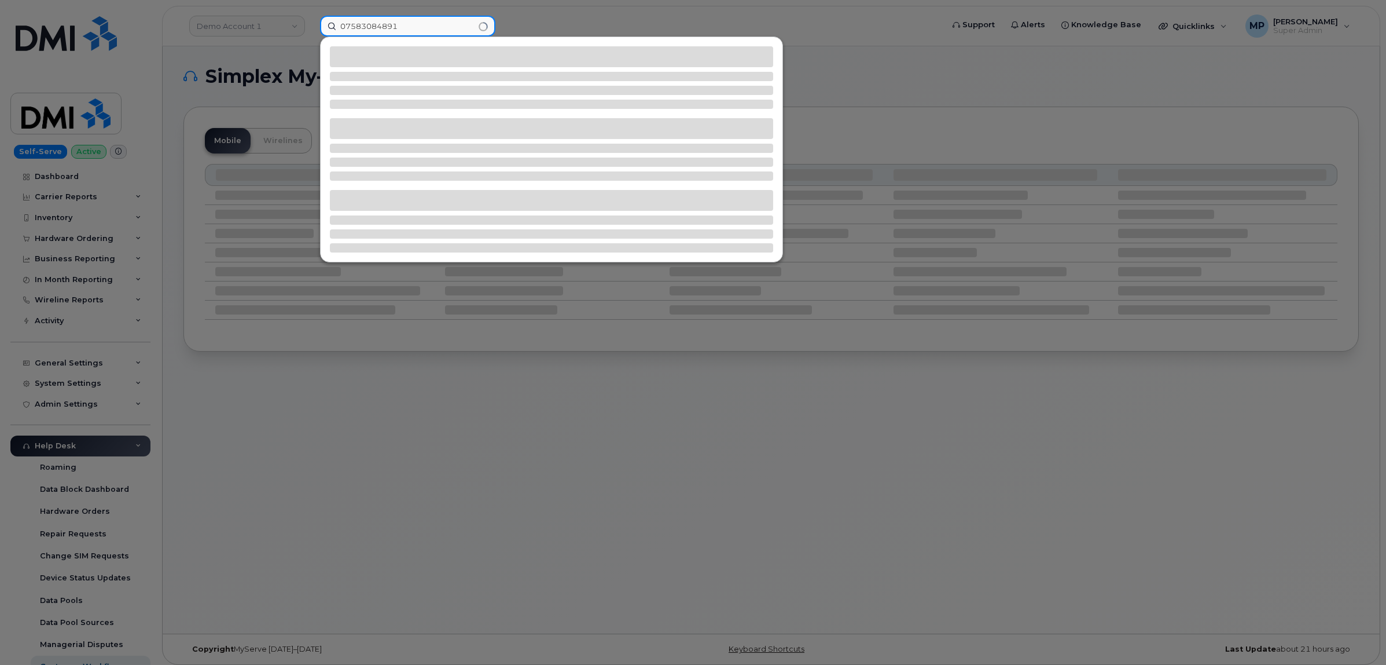
type input "07583084891"
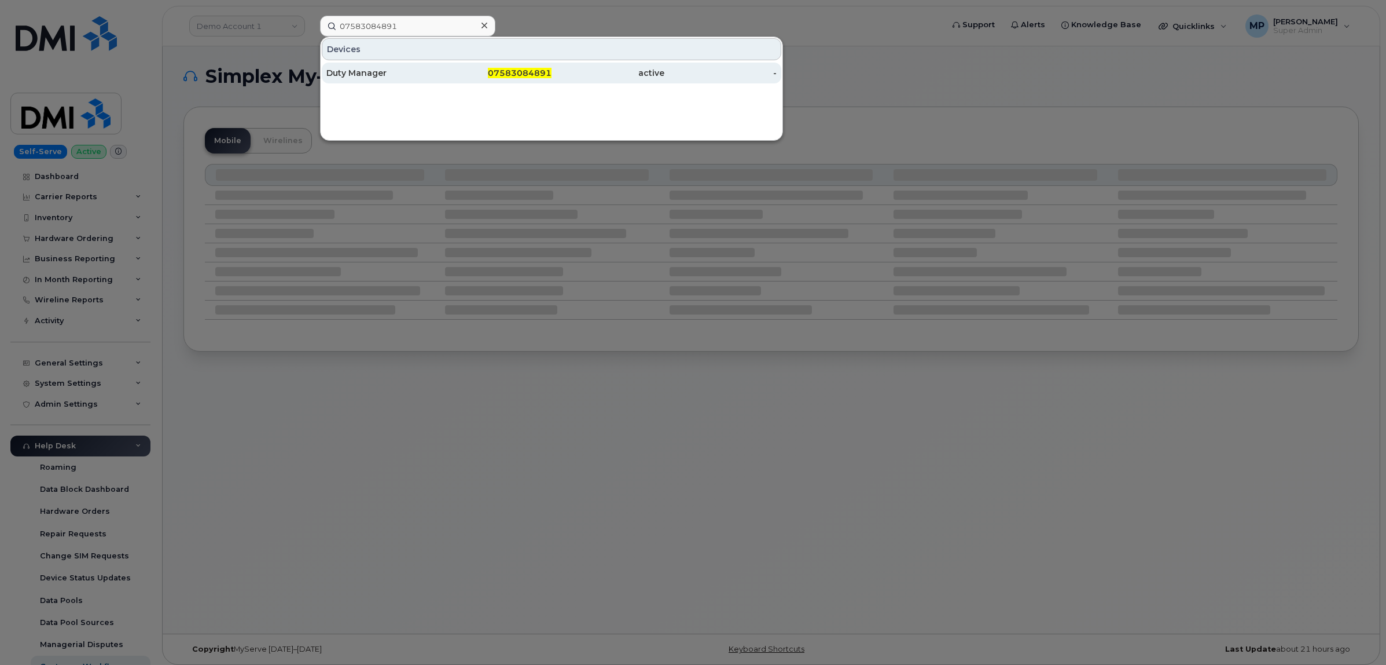
click at [386, 73] on div "Duty Manager" at bounding box center [382, 73] width 113 height 12
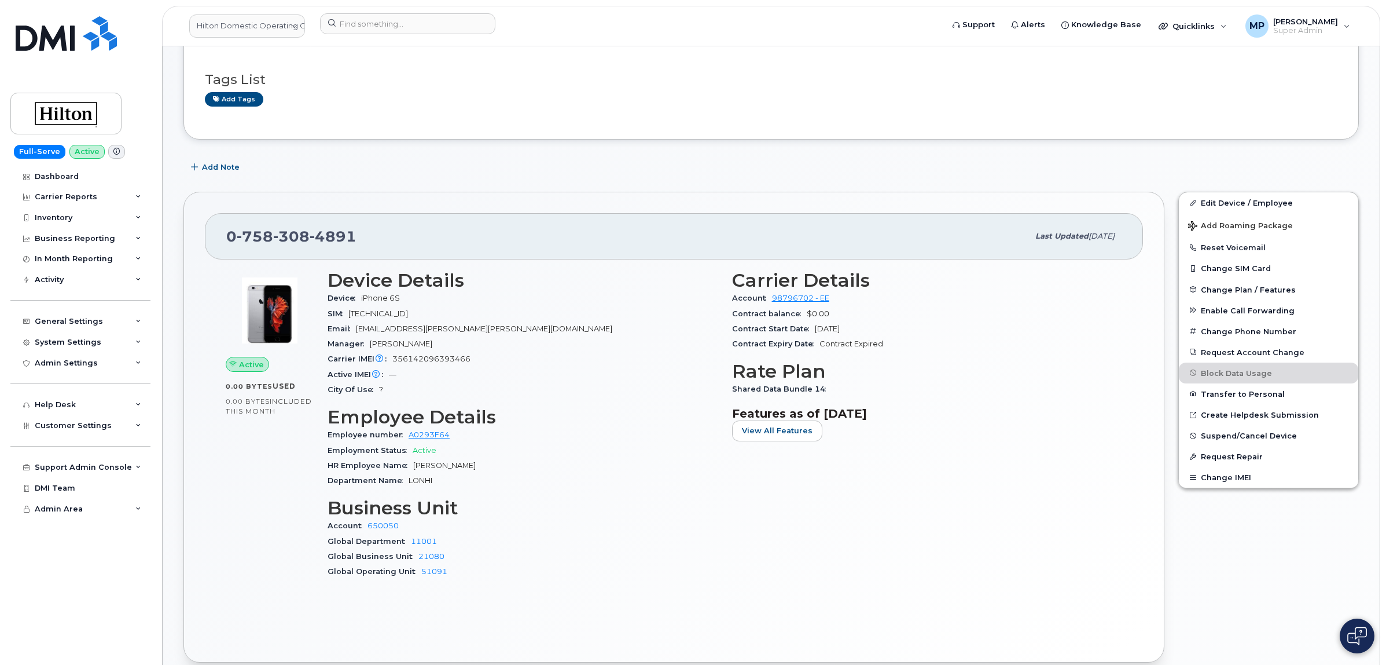
scroll to position [217, 0]
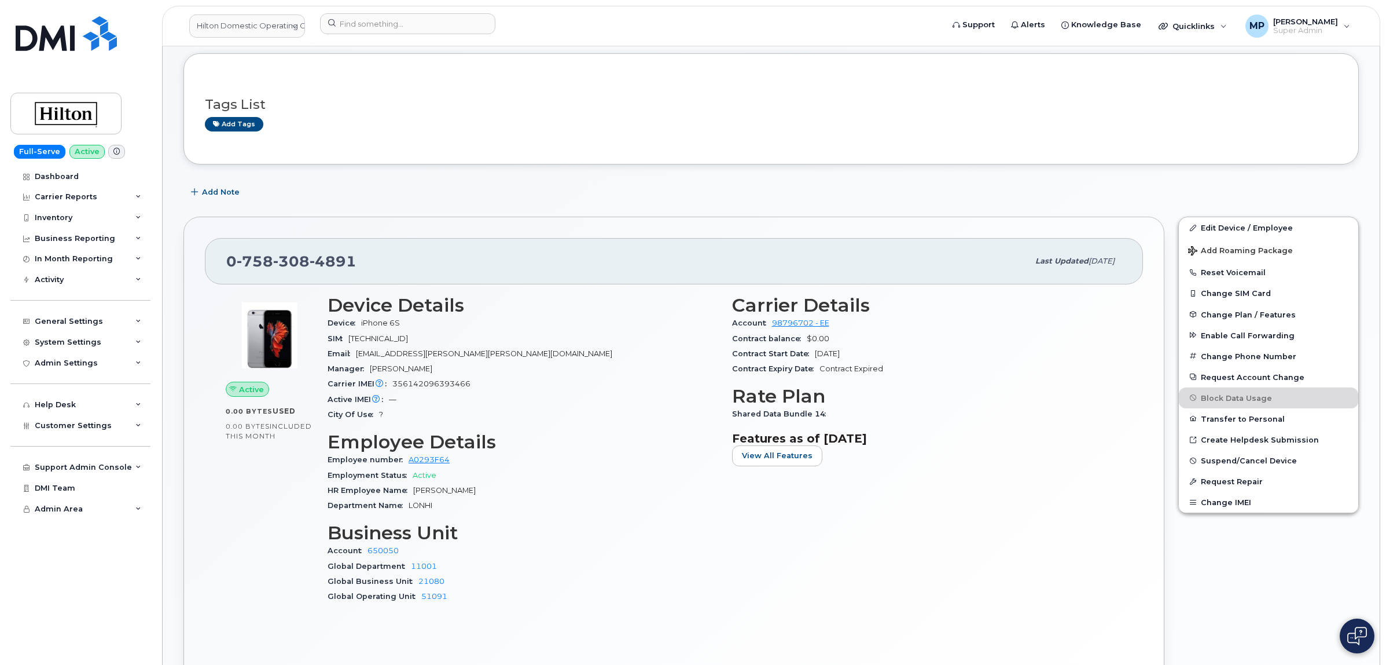
click at [423, 386] on span "356142096393466" at bounding box center [431, 383] width 78 height 9
copy span "356142096393466"
click at [377, 19] on input at bounding box center [407, 23] width 175 height 21
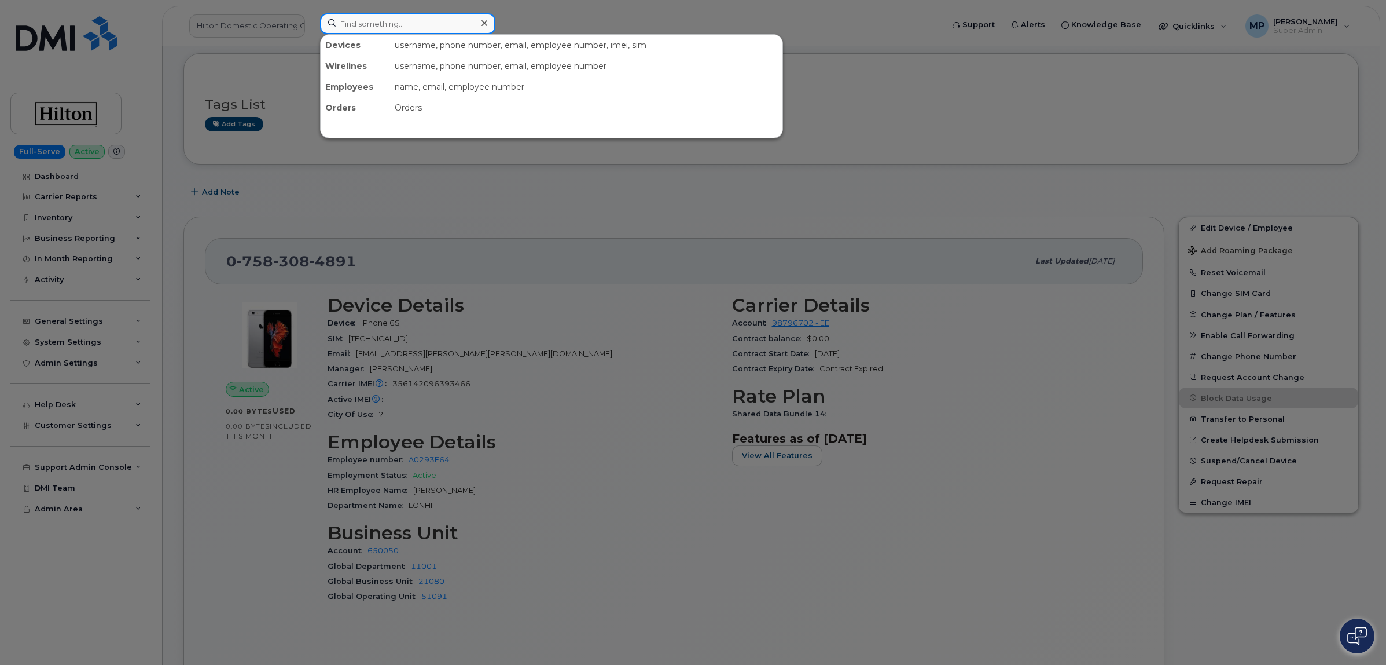
paste input "07583084893"
type input "07583084893"
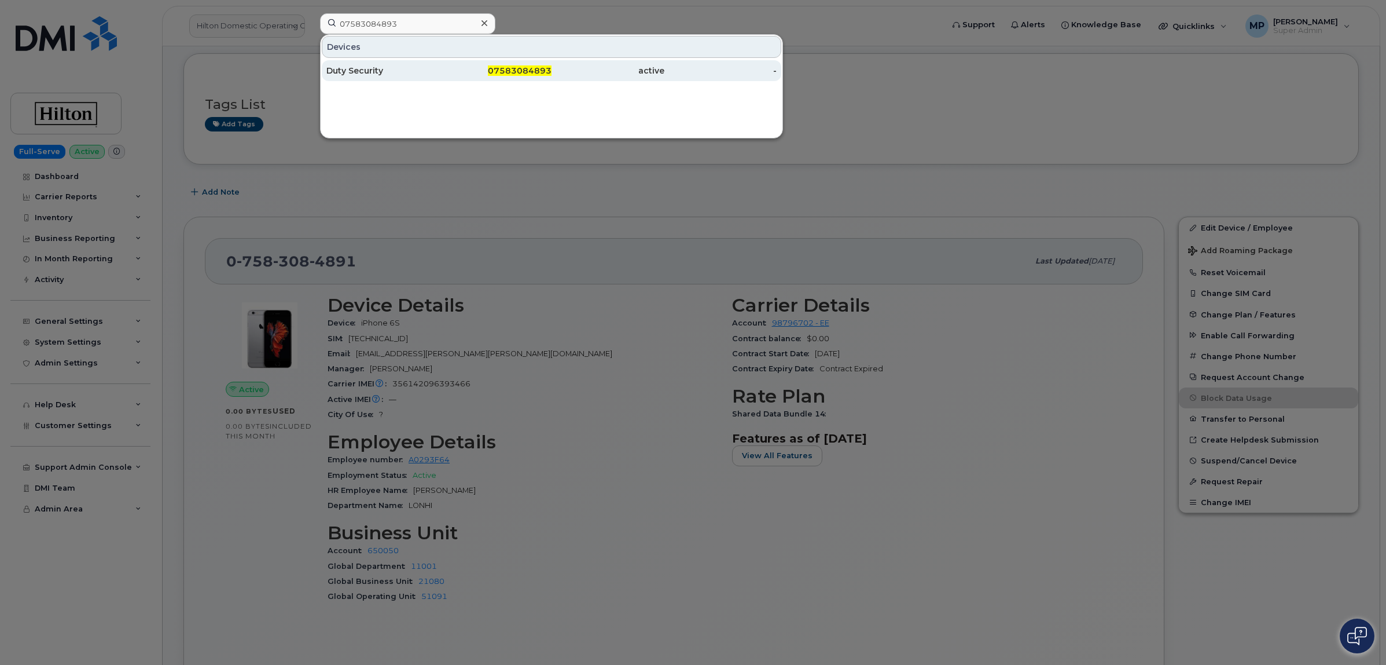
click at [383, 69] on div "Duty Security" at bounding box center [382, 71] width 113 height 12
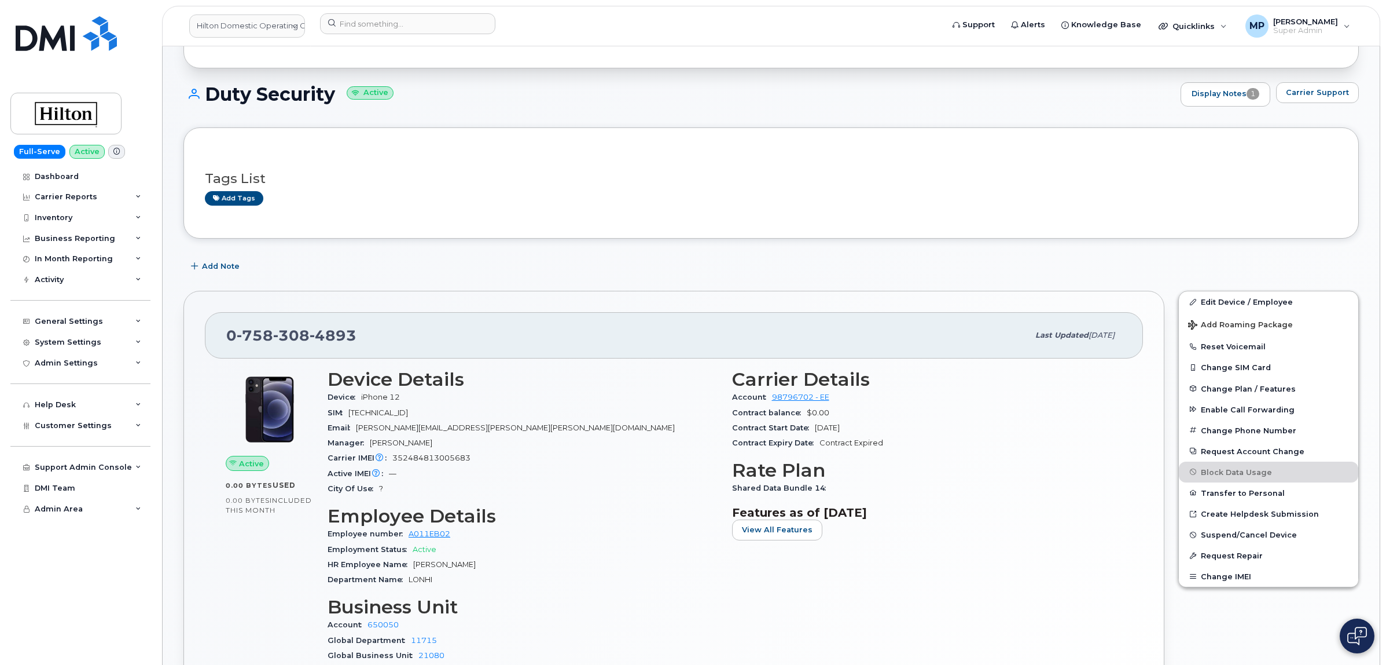
scroll to position [145, 0]
click at [427, 456] on span "352484813005683" at bounding box center [431, 456] width 78 height 9
copy span "352484813005683"
drag, startPoint x: 358, startPoint y: 340, endPoint x: 221, endPoint y: 343, distance: 136.6
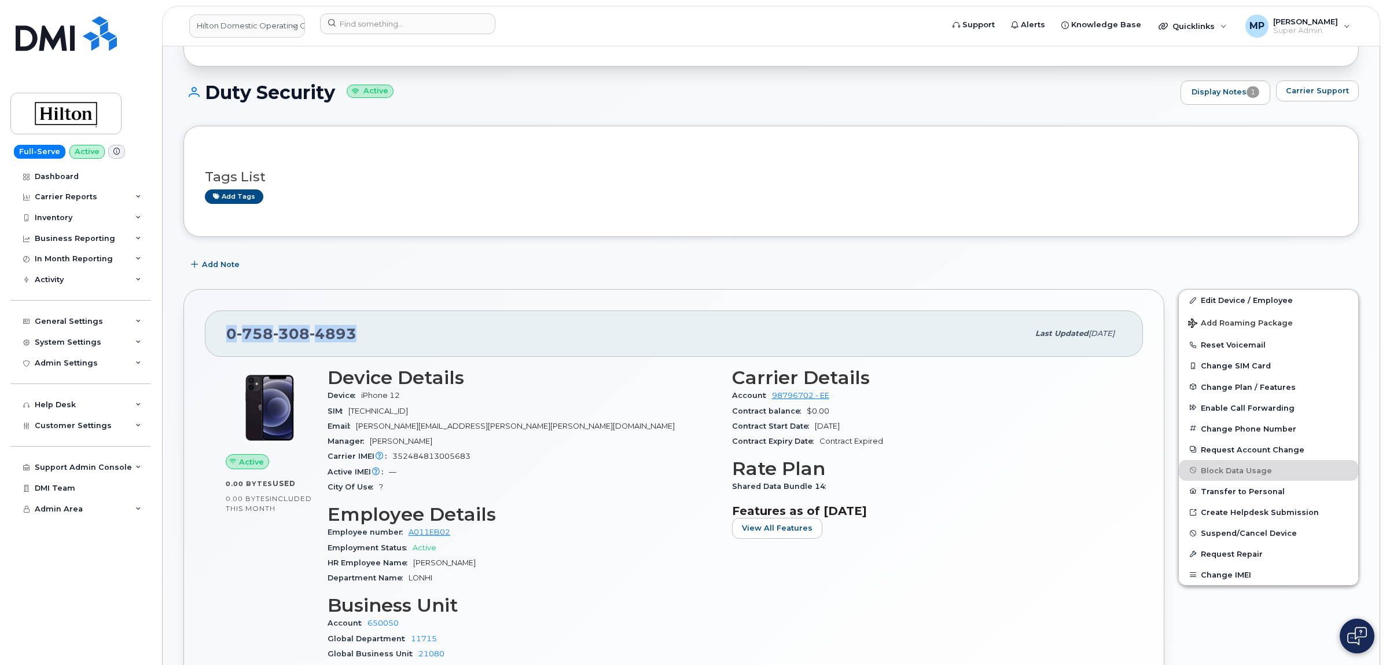
click at [221, 343] on div "0 758 308 4893 Last updated [DATE]" at bounding box center [674, 333] width 938 height 46
copy span "0 758 308 4893"
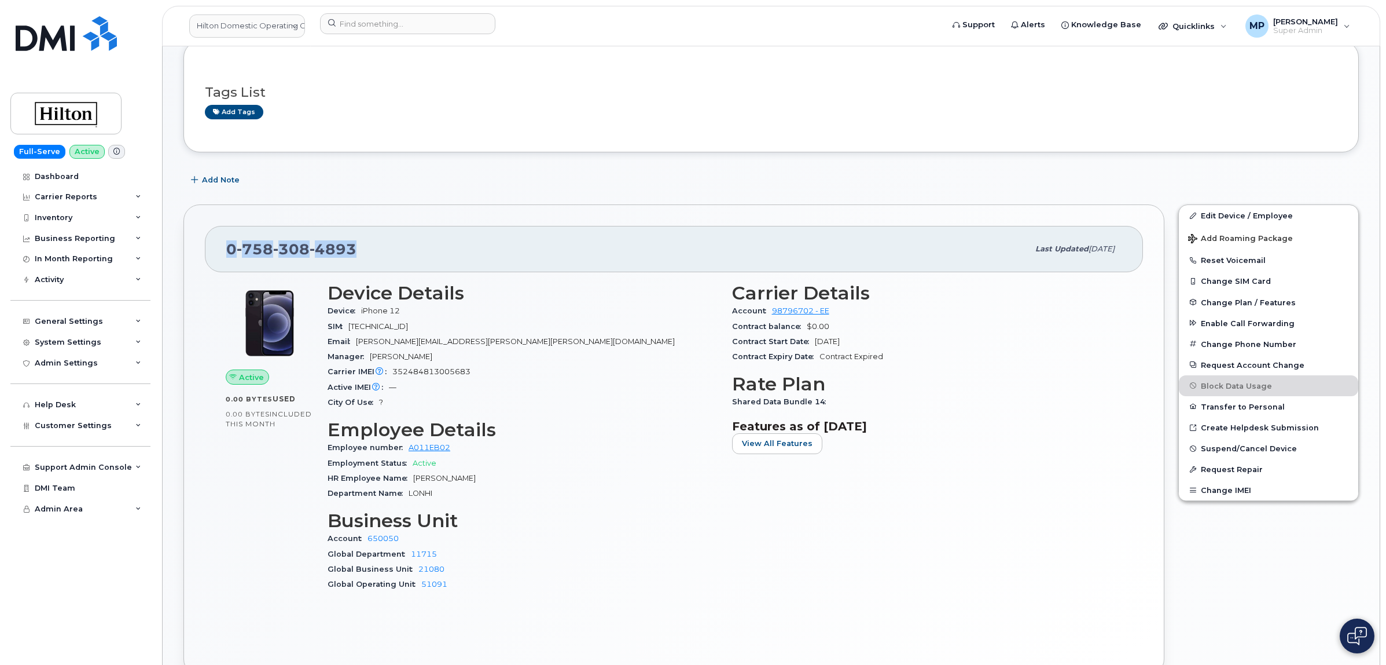
scroll to position [362, 0]
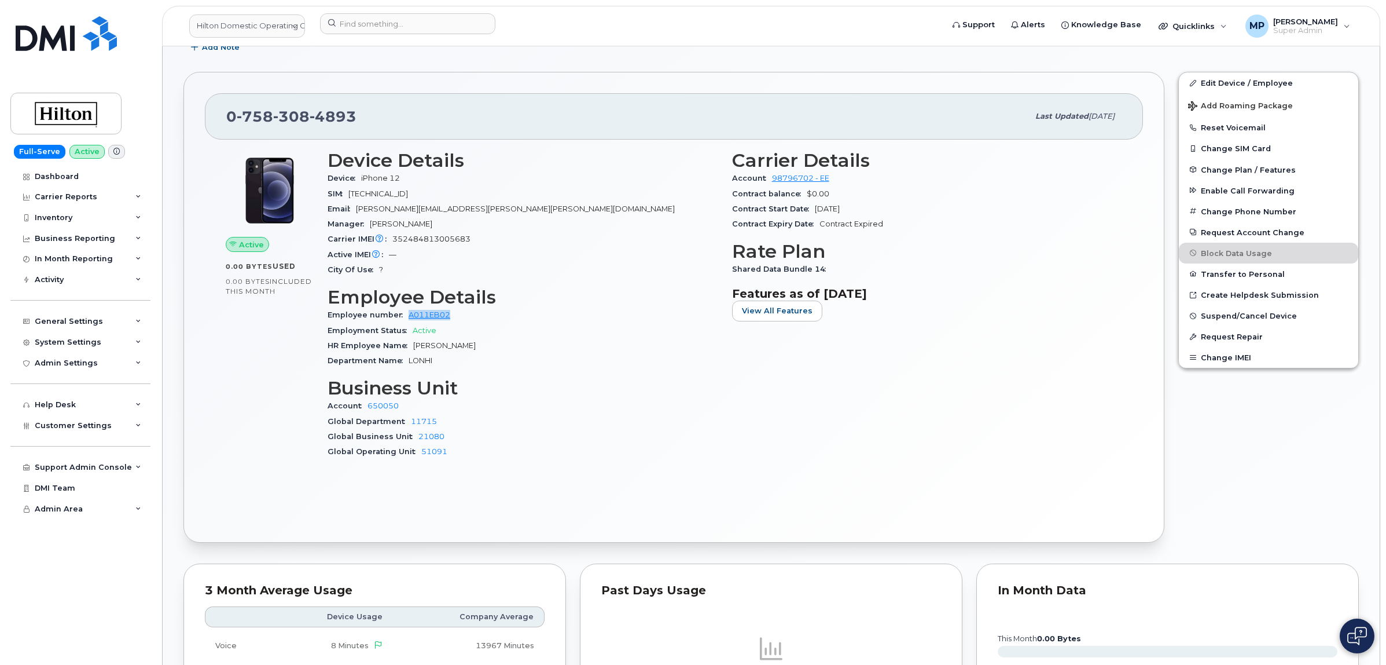
drag, startPoint x: 444, startPoint y: 323, endPoint x: 406, endPoint y: 323, distance: 37.6
click at [406, 322] on div "Employee number A011EB02" at bounding box center [523, 314] width 391 height 15
copy link "A011EB02"
click at [369, 20] on input at bounding box center [407, 23] width 175 height 21
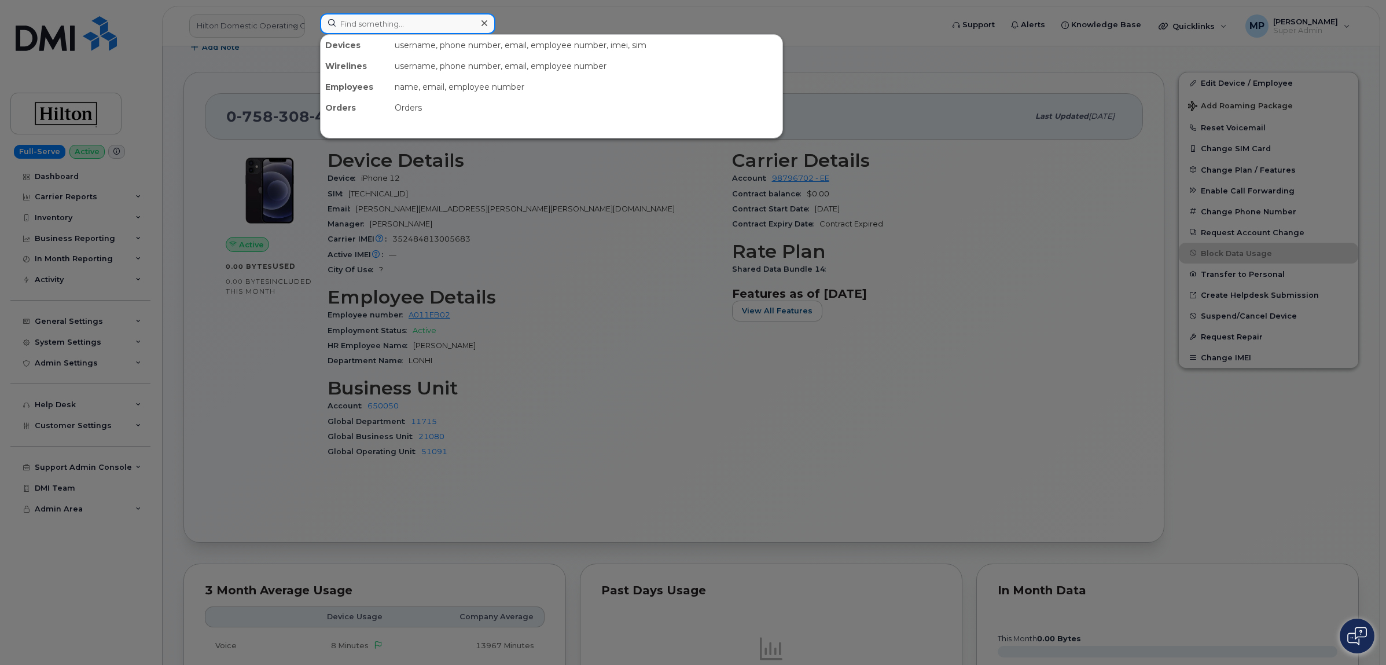
paste input "07956377765"
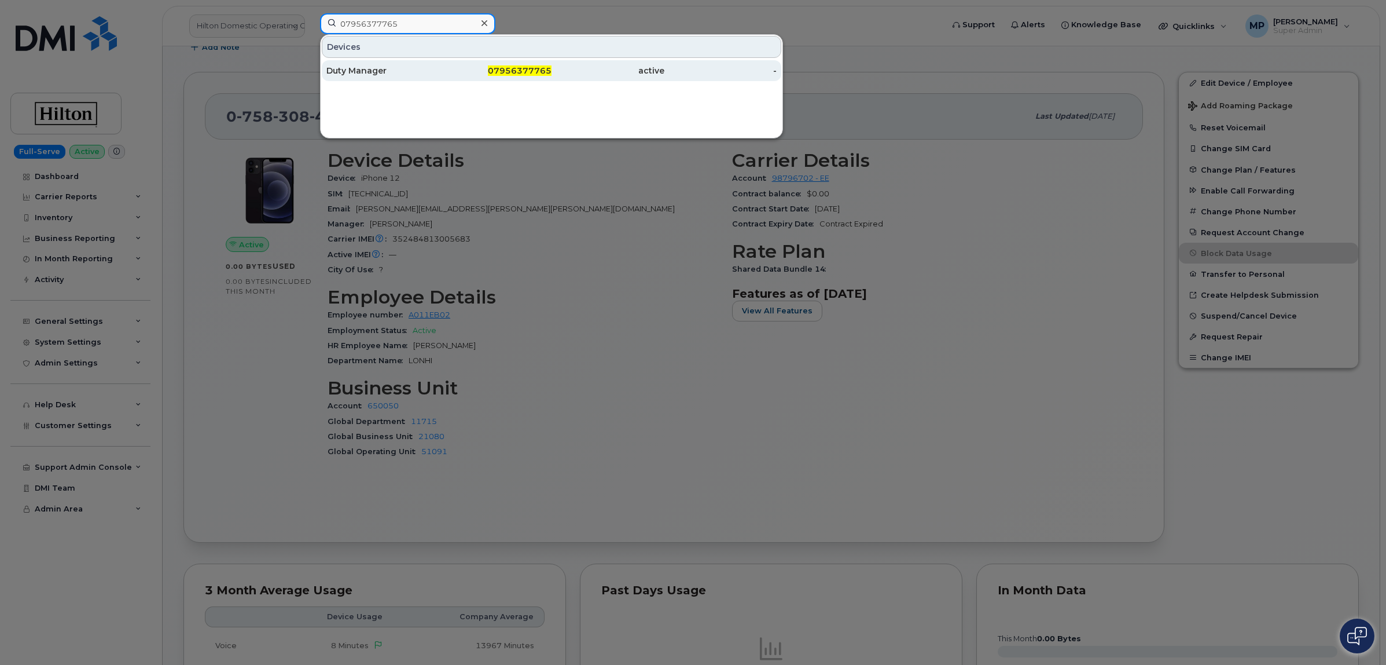
type input "07956377765"
click at [362, 68] on div "Duty Manager" at bounding box center [382, 71] width 113 height 12
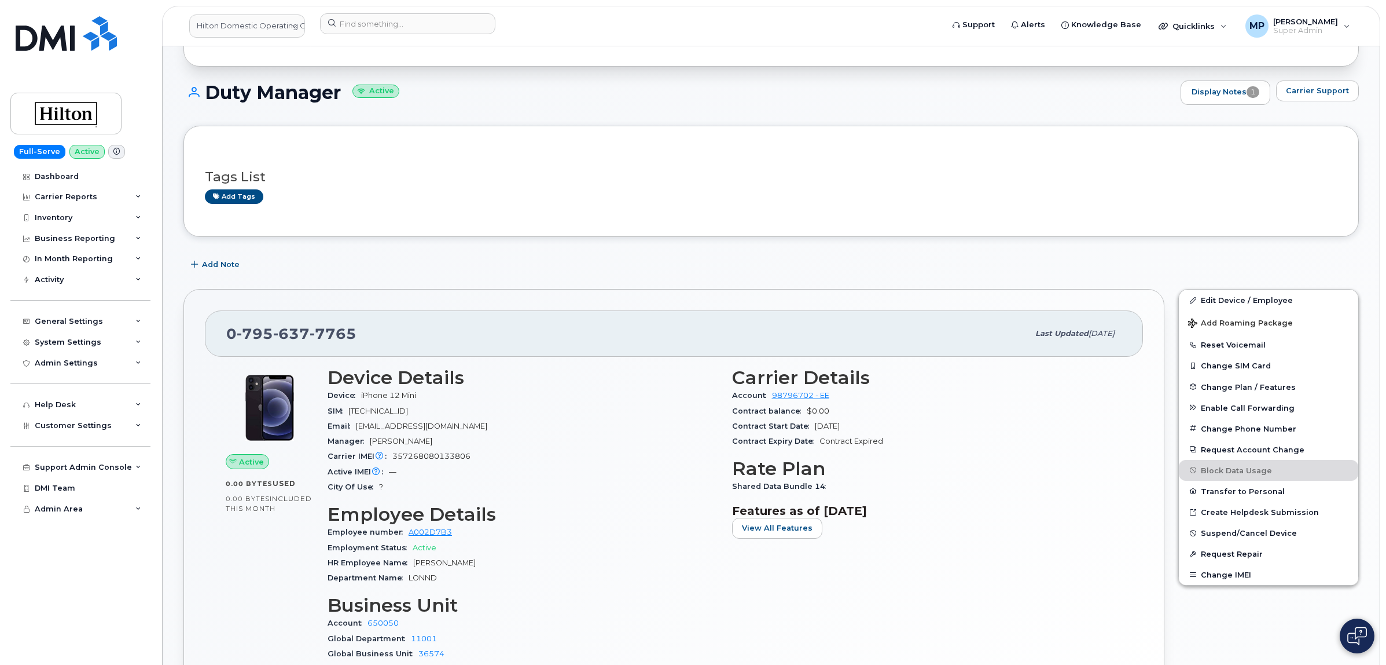
scroll to position [72, 0]
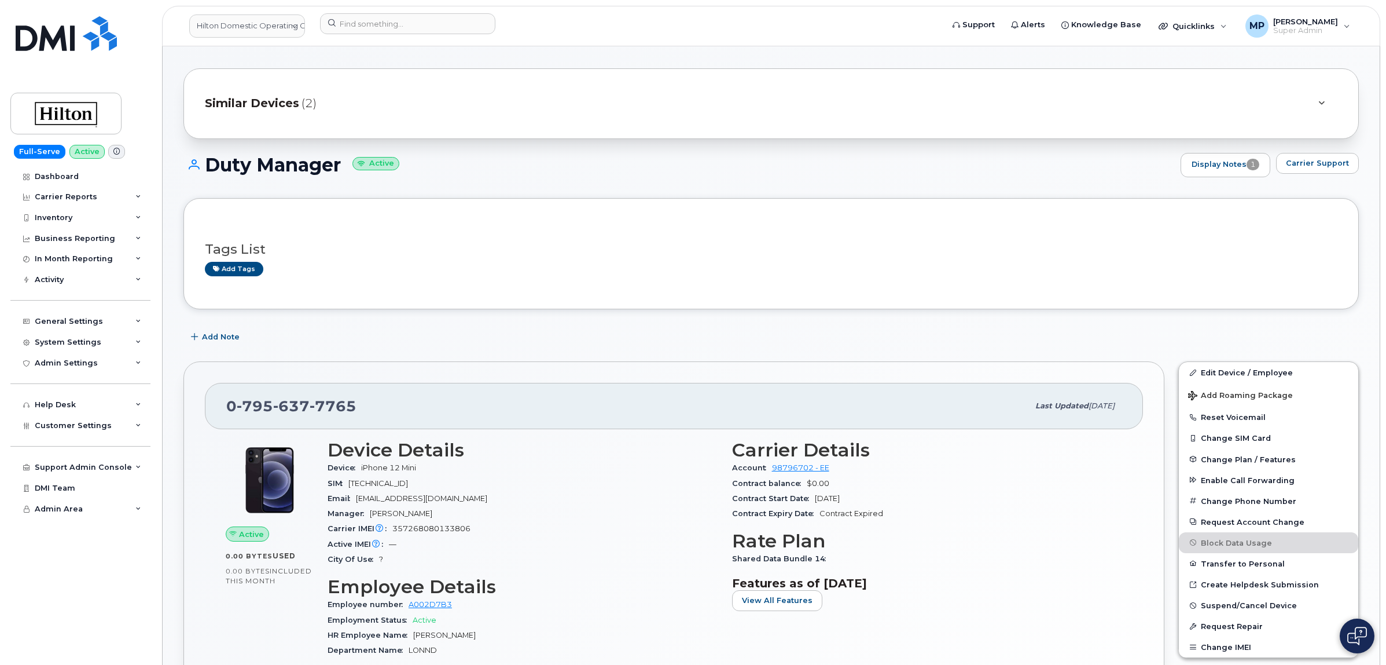
click at [447, 528] on span "357268080133806" at bounding box center [431, 528] width 78 height 9
click at [446, 528] on span "357268080133806" at bounding box center [431, 528] width 78 height 9
copy span "357268080133806"
drag, startPoint x: 276, startPoint y: 416, endPoint x: 224, endPoint y: 405, distance: 53.1
click at [221, 409] on div "0 795 637 7765 Last updated Aug 29, 2025" at bounding box center [674, 406] width 938 height 46
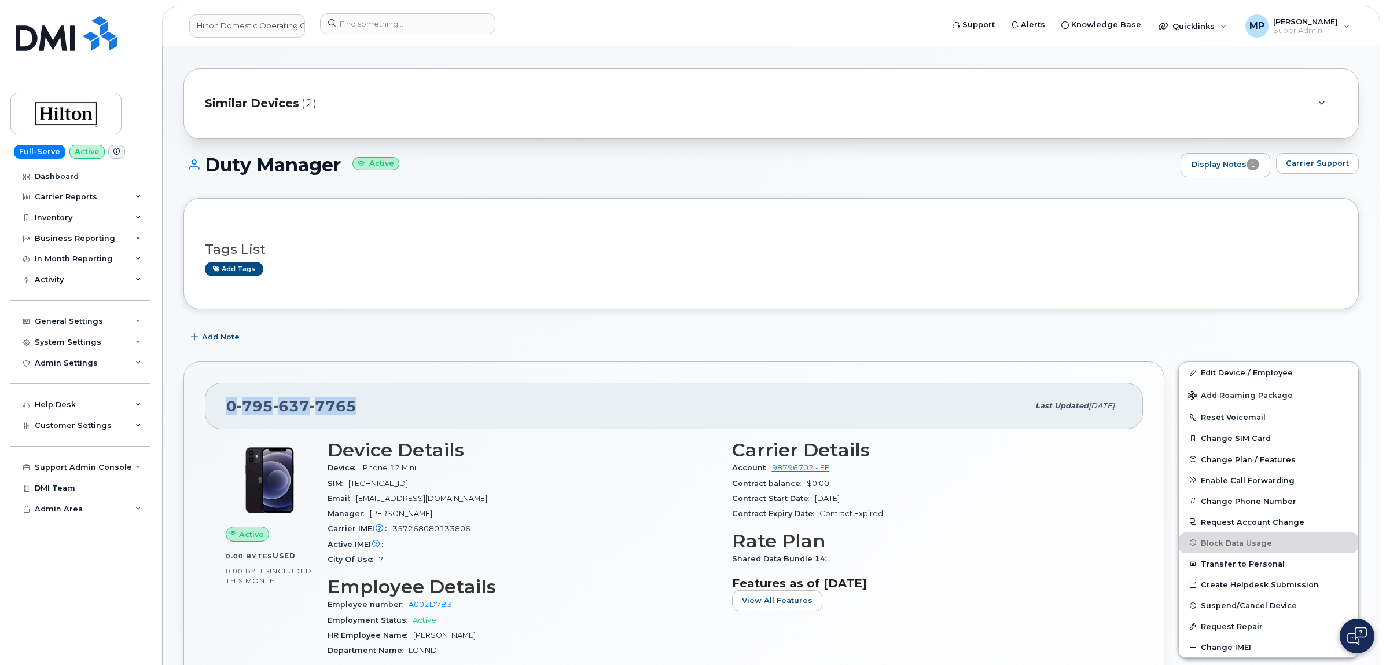
copy span "0 795 637 7765"
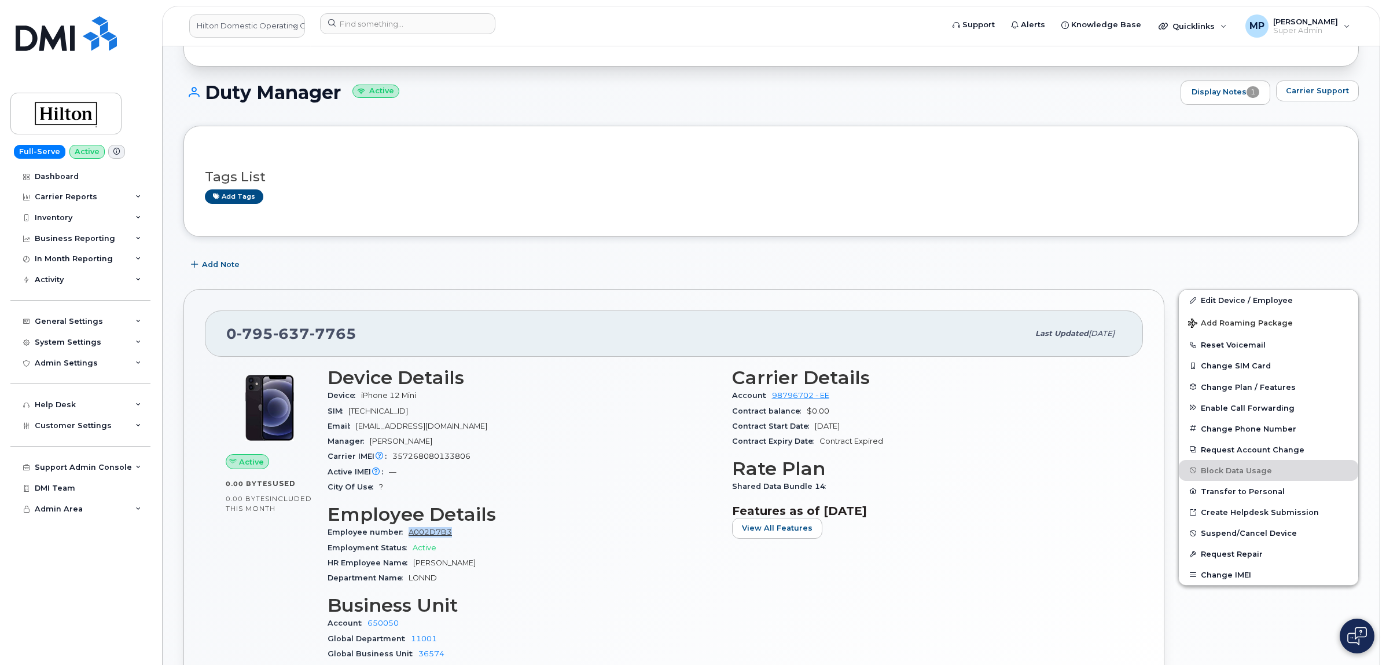
drag, startPoint x: 457, startPoint y: 534, endPoint x: 408, endPoint y: 534, distance: 49.2
click at [408, 534] on div "Employee number A002D7B3" at bounding box center [523, 531] width 391 height 15
copy link "A002D7B3"
click at [347, 24] on input at bounding box center [407, 23] width 175 height 21
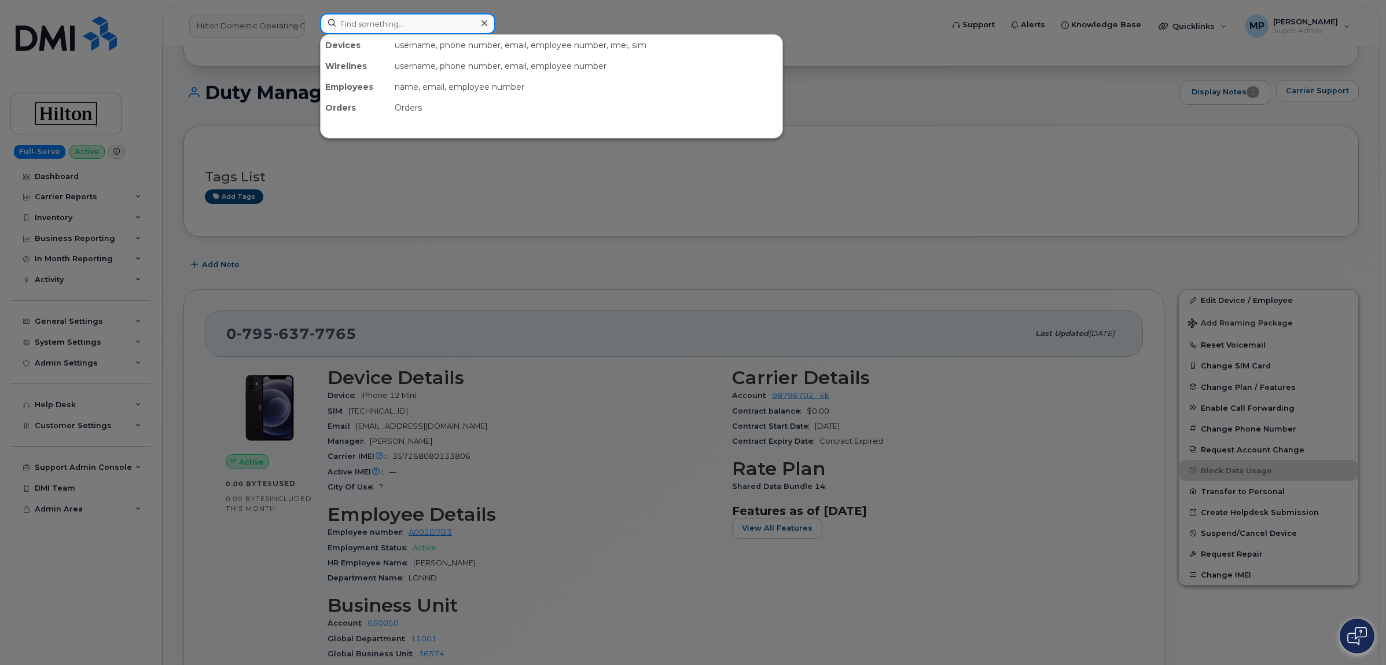
paste input "07817014137"
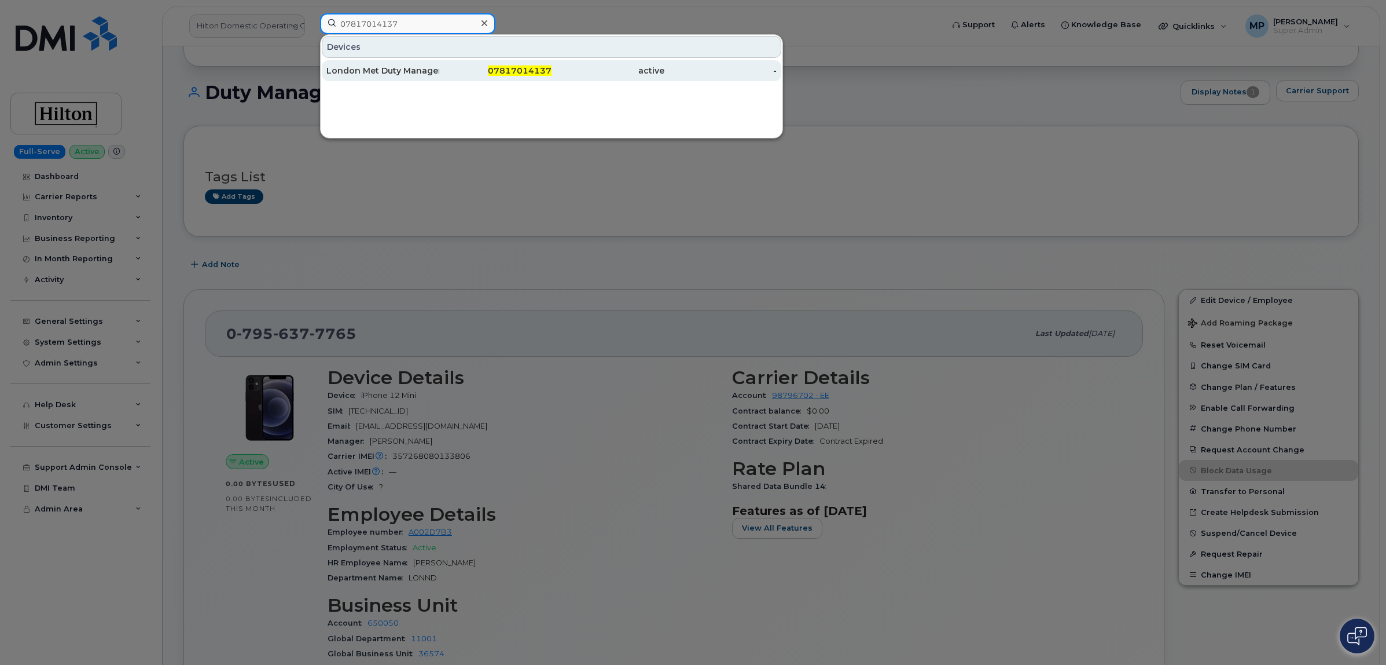
type input "07817014137"
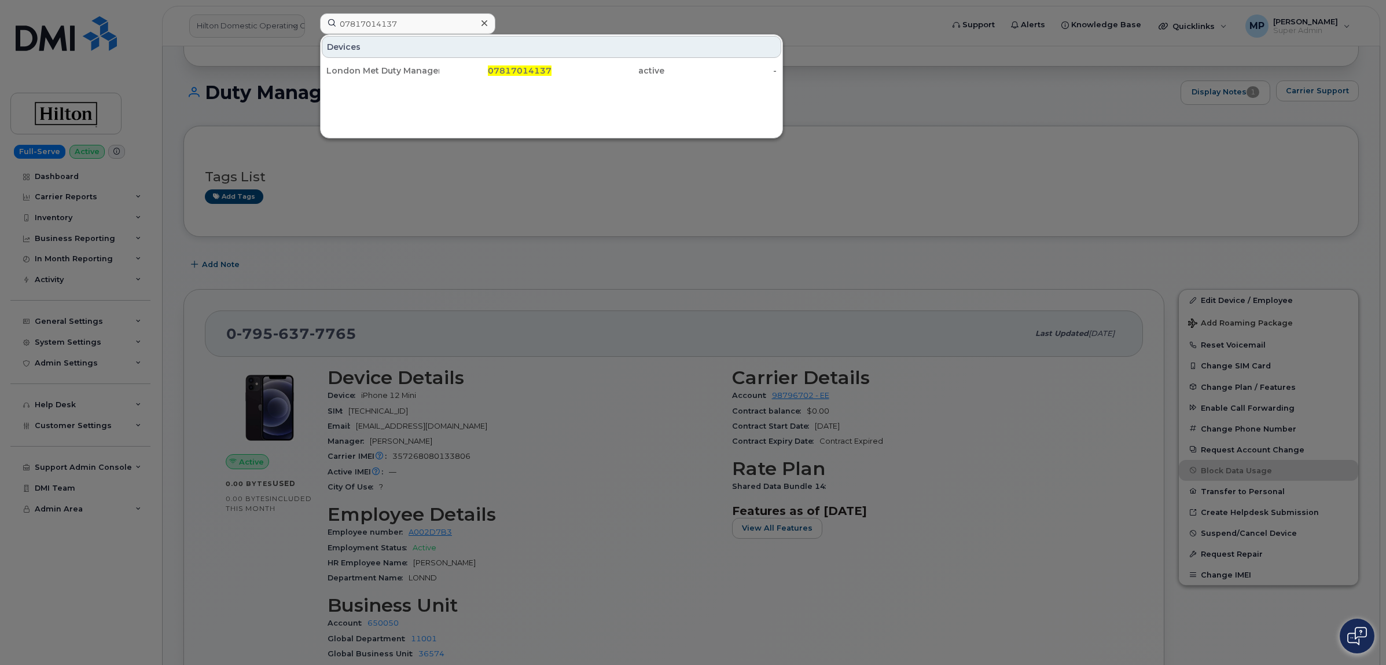
drag, startPoint x: 345, startPoint y: 63, endPoint x: 364, endPoint y: 82, distance: 27.0
click at [439, 63] on div "London Met Duty Manager" at bounding box center [495, 70] width 113 height 21
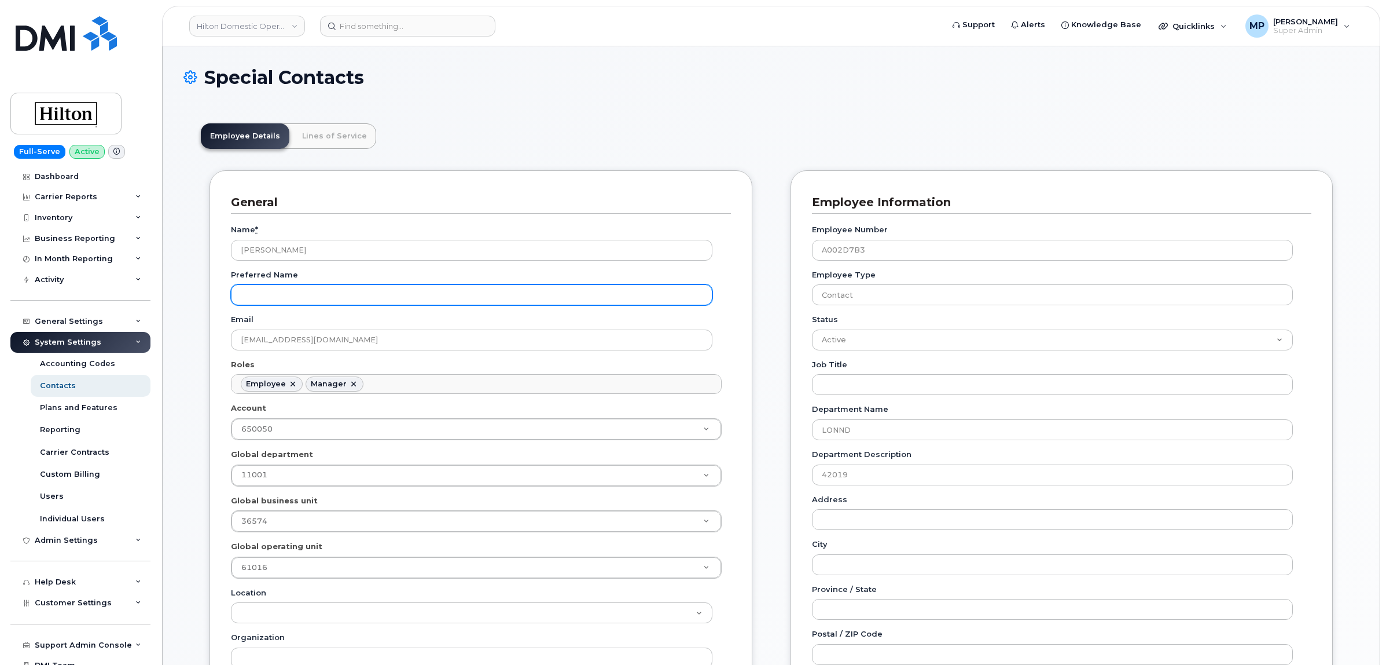
scroll to position [35, 0]
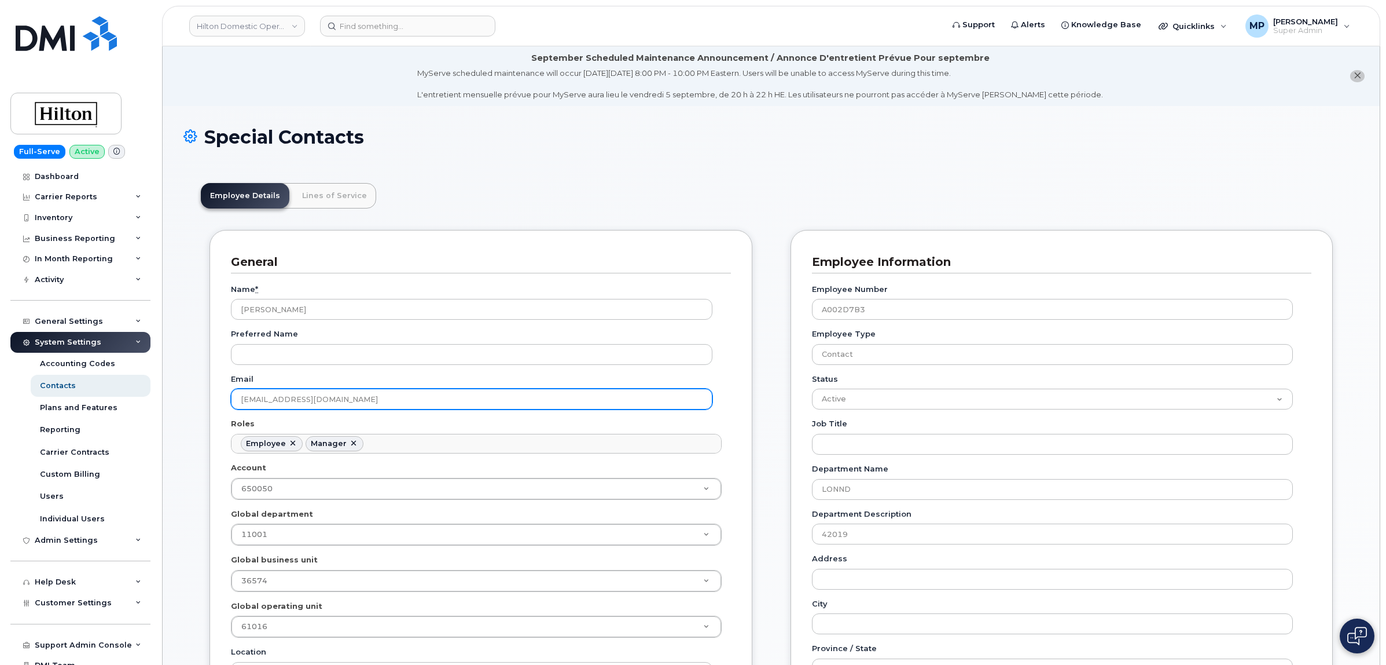
click at [260, 398] on input "DeanRigby@Hilton.com" at bounding box center [472, 398] width 482 height 21
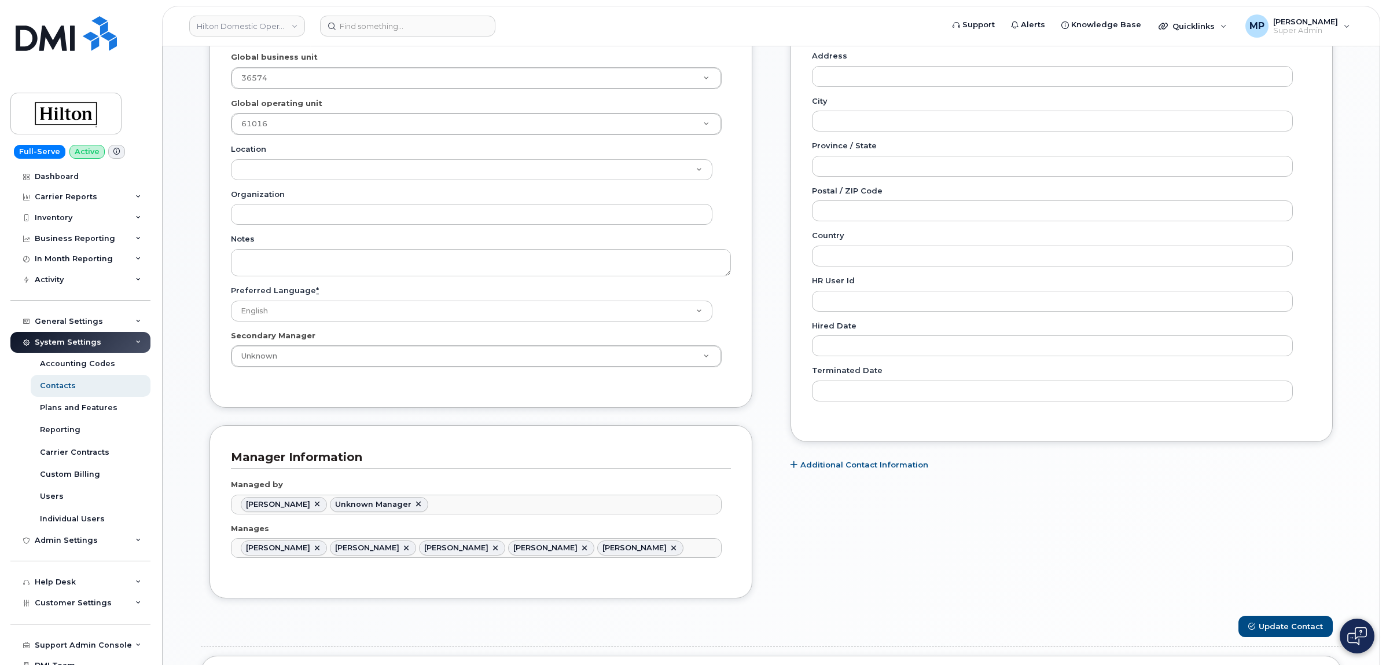
scroll to position [651, 0]
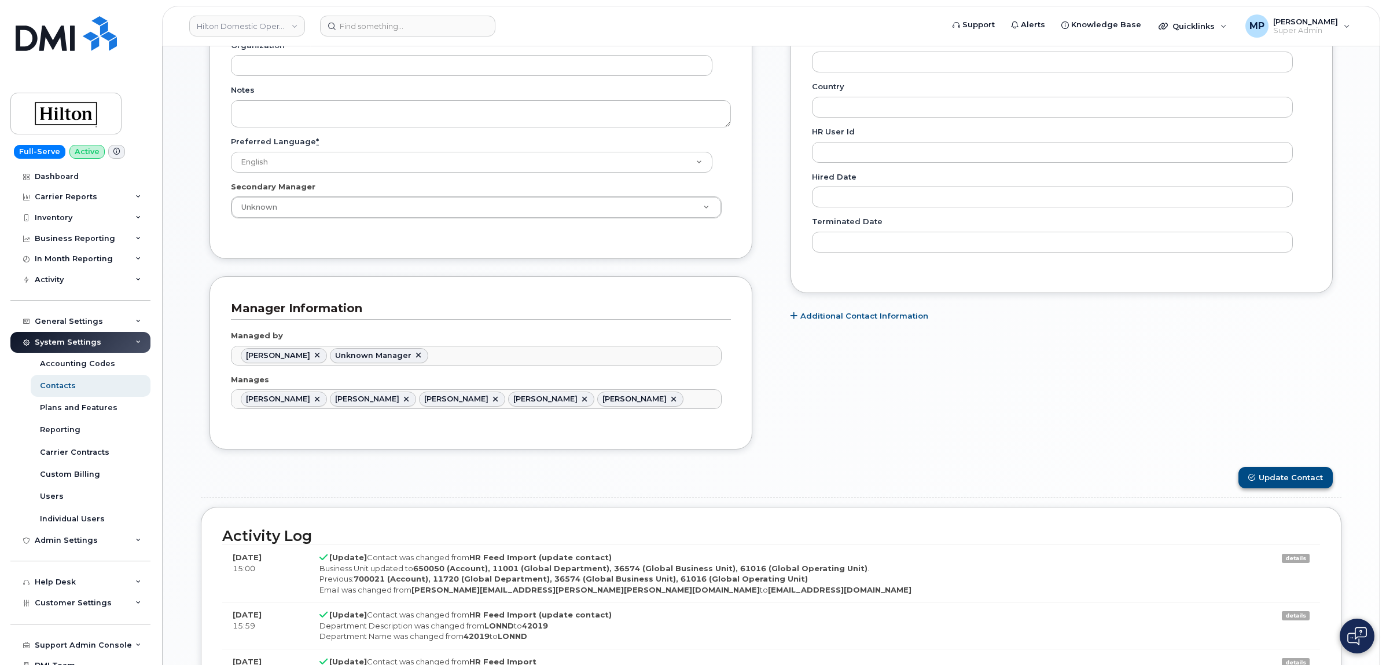
type input "Dean.Rigby@Hilton.com"
click at [1269, 484] on button "Update Contact" at bounding box center [1286, 477] width 94 height 21
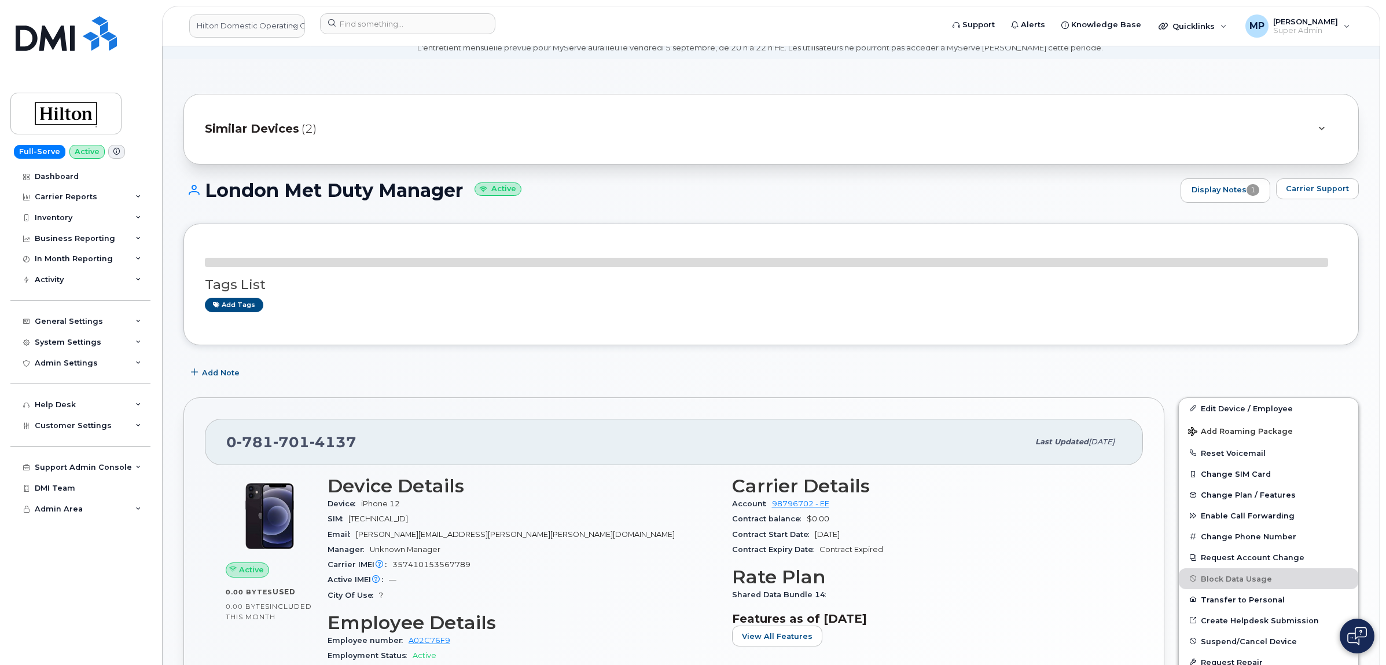
scroll to position [72, 0]
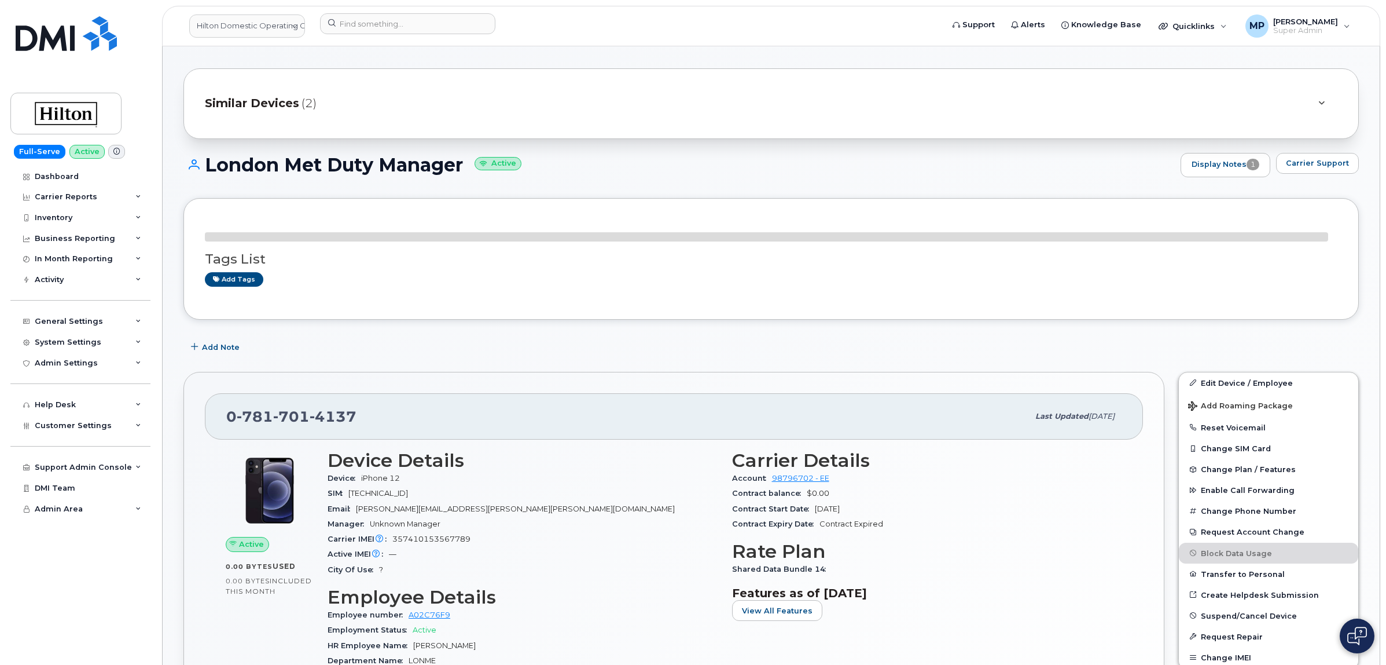
click at [416, 537] on span "357410153567789" at bounding box center [431, 538] width 78 height 9
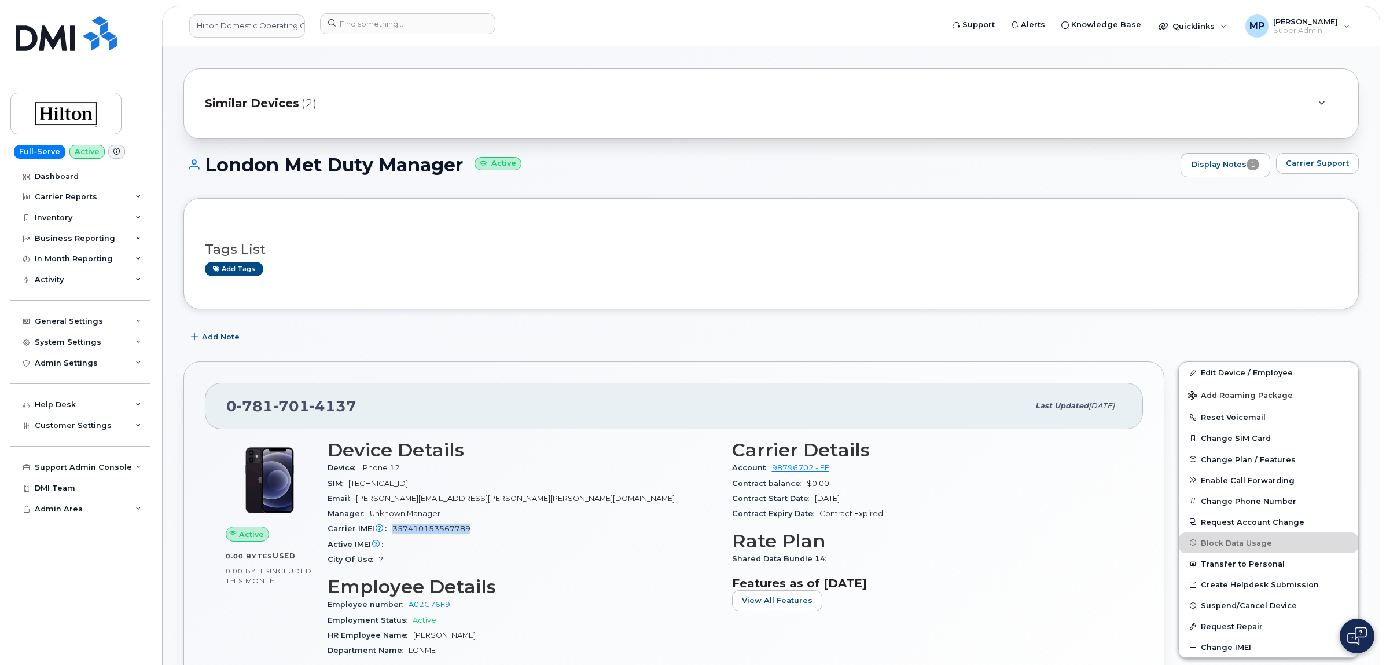
copy span "357410153567789"
drag, startPoint x: 333, startPoint y: 414, endPoint x: 200, endPoint y: 415, distance: 133.1
click at [203, 417] on div "0 781 701 4137 Last updated Aug 29, 2025 Active 0.00 Bytes  used 0.00 Bytes  in…" at bounding box center [674, 596] width 981 height 471
copy span "0 781 701 4137"
drag, startPoint x: 465, startPoint y: 612, endPoint x: 406, endPoint y: 609, distance: 58.6
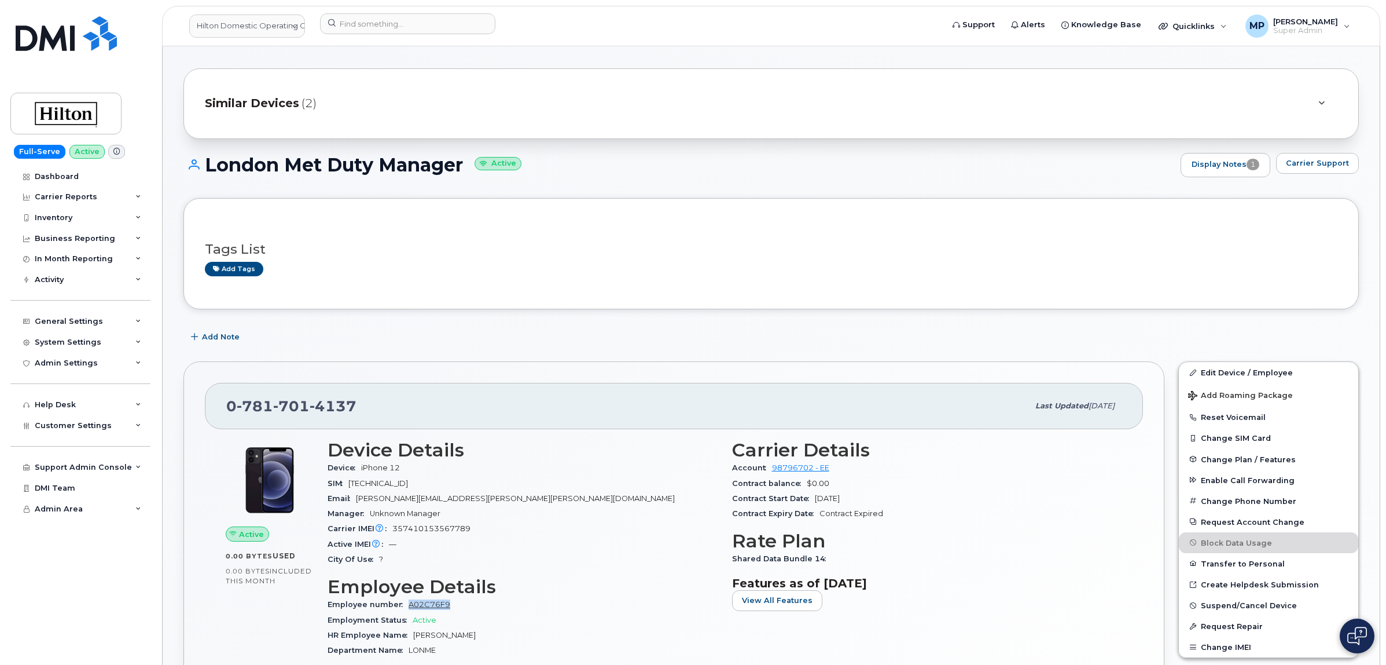
click at [406, 608] on div "Employee number A02C76F9" at bounding box center [523, 604] width 391 height 15
copy link "A02C76F9"
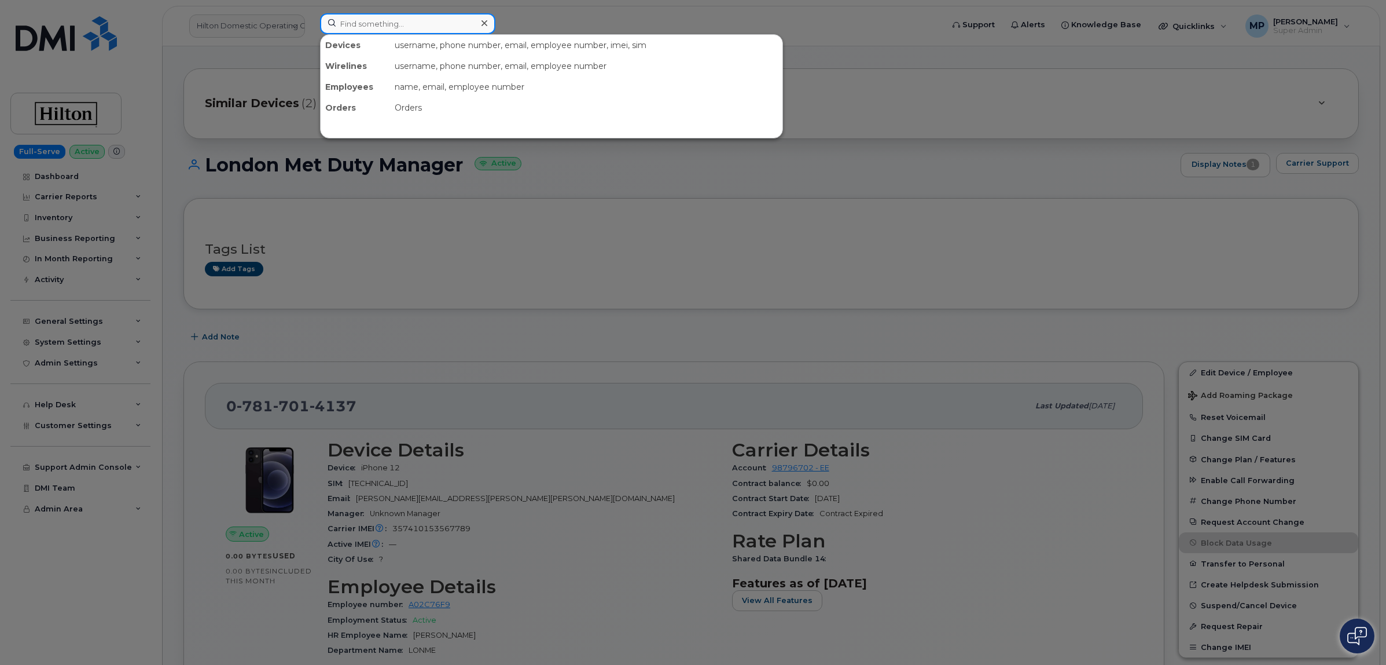
click at [362, 26] on input at bounding box center [407, 23] width 175 height 21
paste input "07583085061"
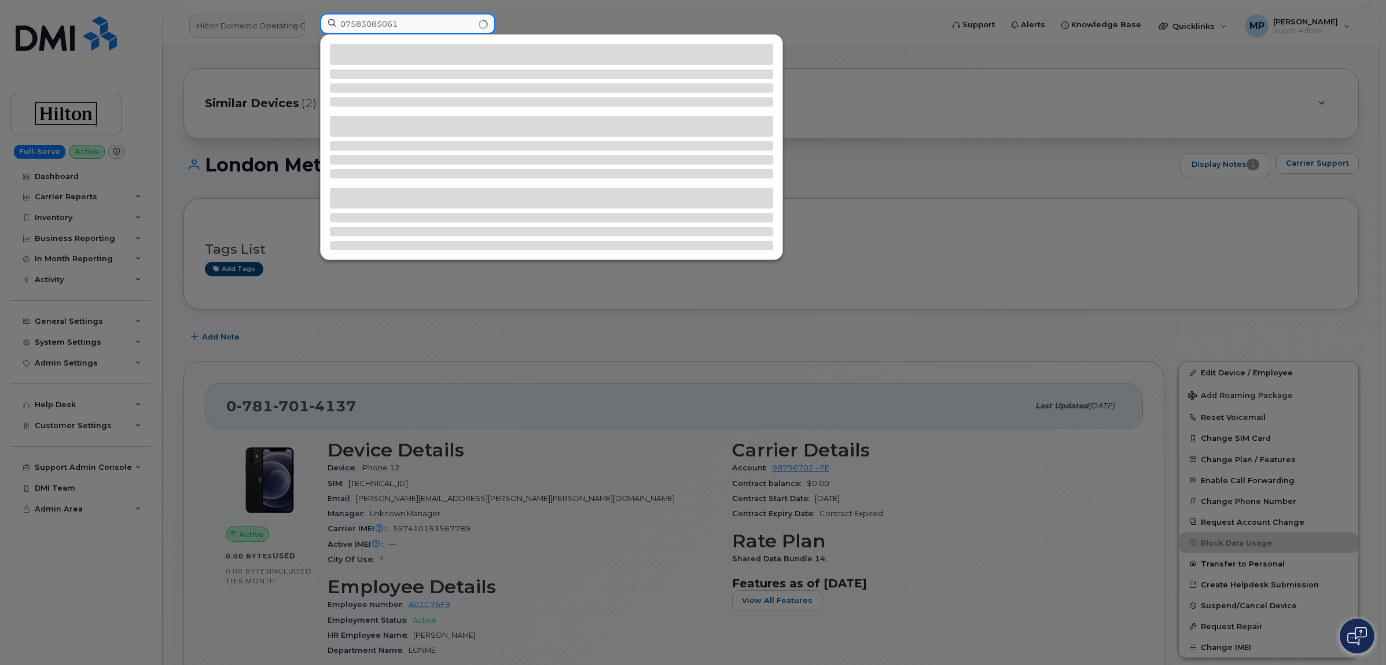
type input "07583085061"
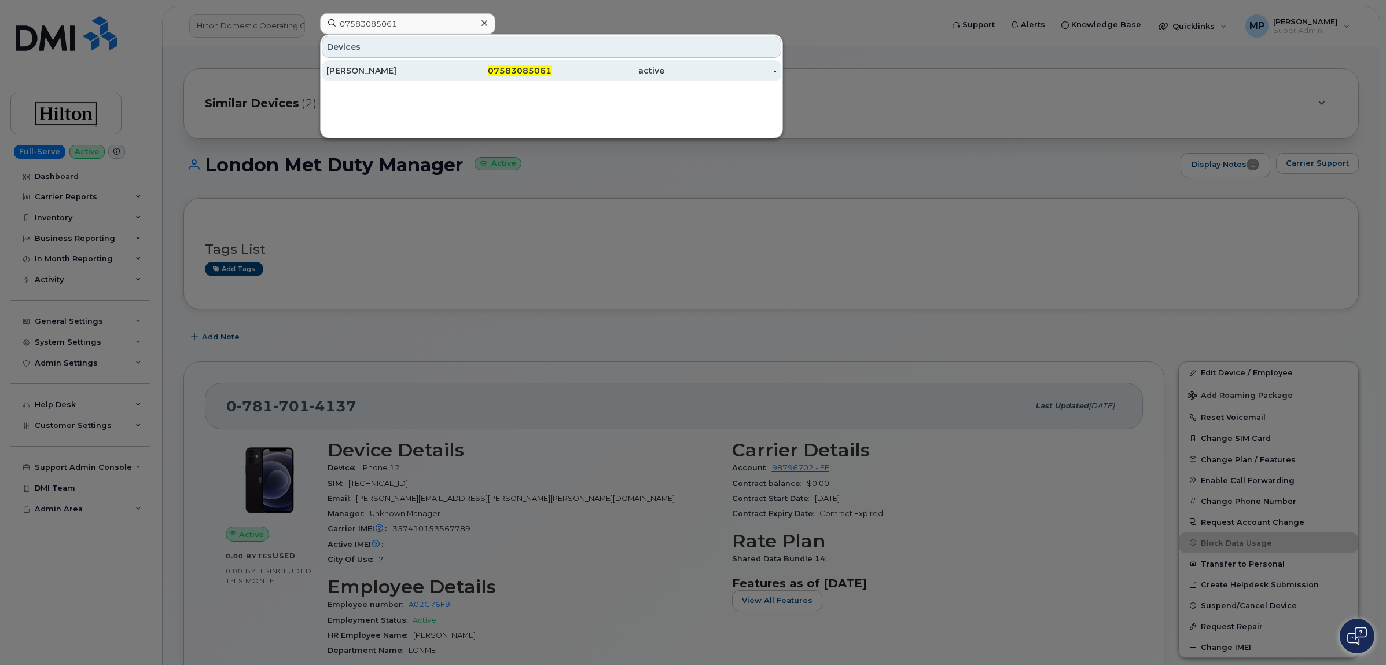
click at [425, 71] on div "Vladislava Bezkorovainaja" at bounding box center [382, 71] width 113 height 12
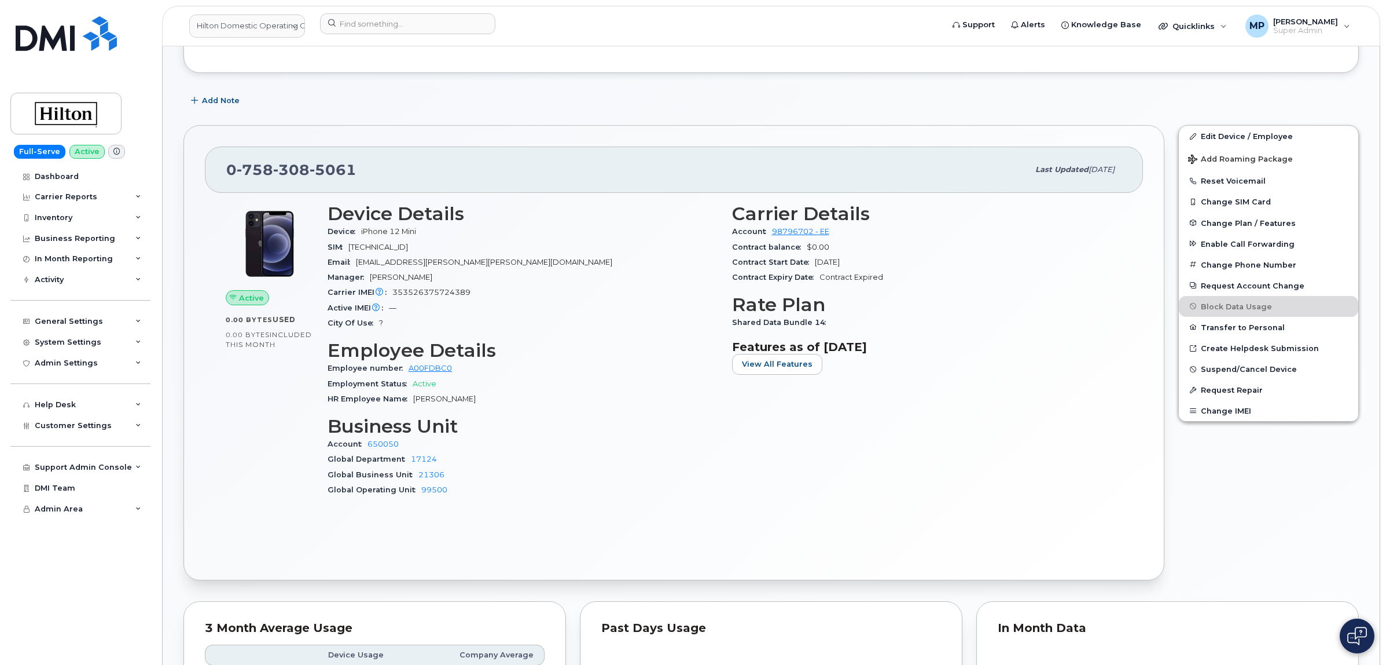
scroll to position [217, 0]
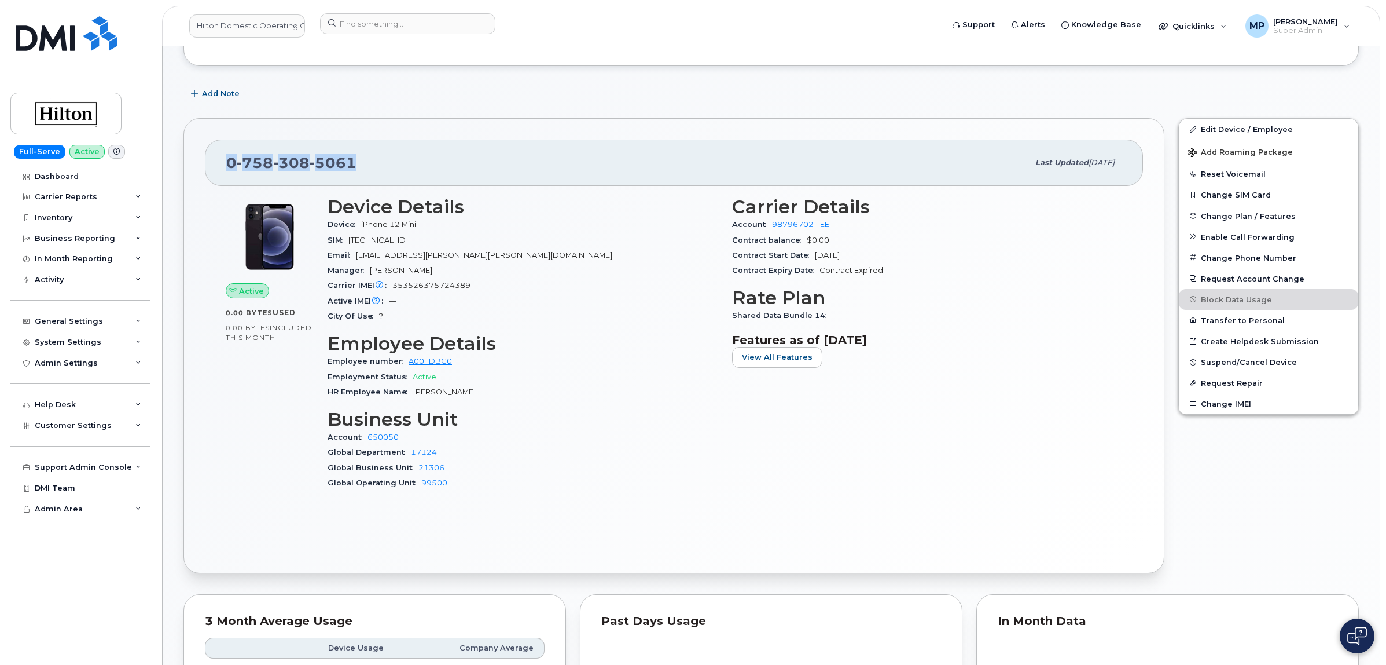
drag, startPoint x: 325, startPoint y: 172, endPoint x: 210, endPoint y: 177, distance: 115.3
click at [211, 175] on div "0 758 308 5061 Last updated Aug 29, 2025" at bounding box center [674, 163] width 938 height 46
copy span "0 758 308 5061"
click at [419, 284] on span "353526375724389" at bounding box center [431, 285] width 78 height 9
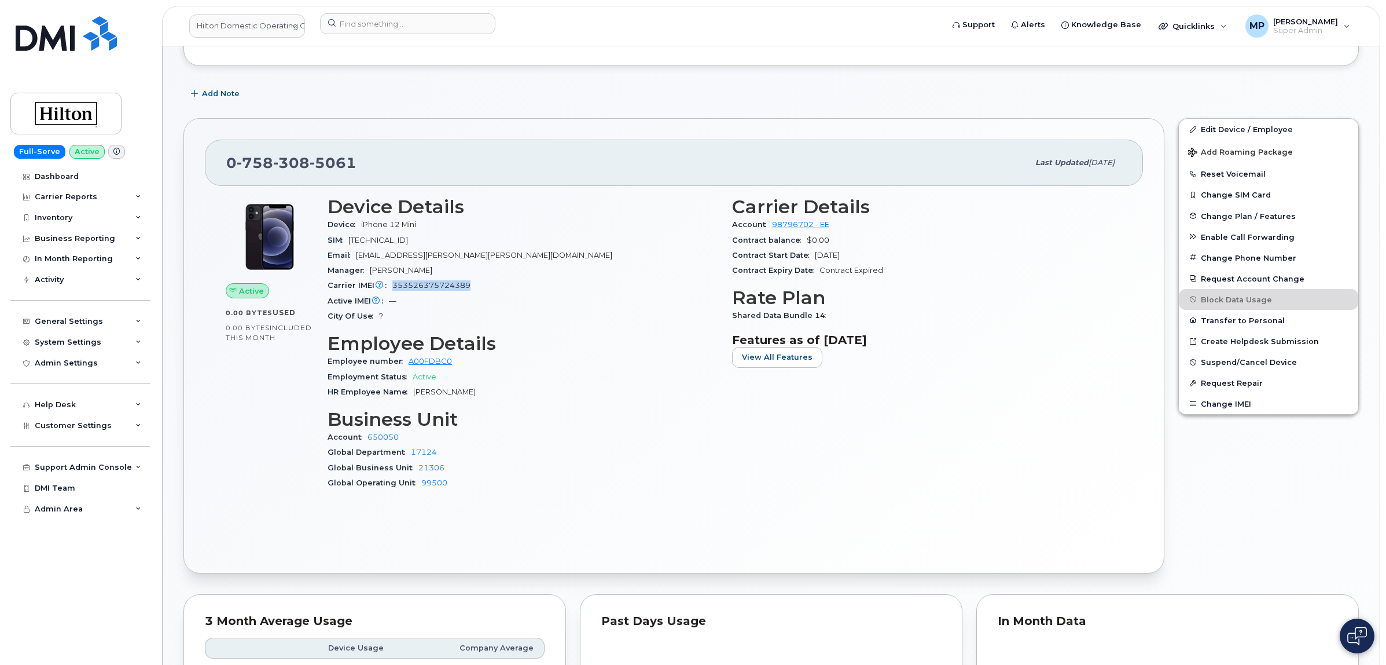
copy span "353526375724389"
drag, startPoint x: 444, startPoint y: 368, endPoint x: 409, endPoint y: 368, distance: 35.3
click at [409, 368] on div "Employee number A00FDBC0" at bounding box center [523, 361] width 391 height 15
copy link "A00FDBC0"
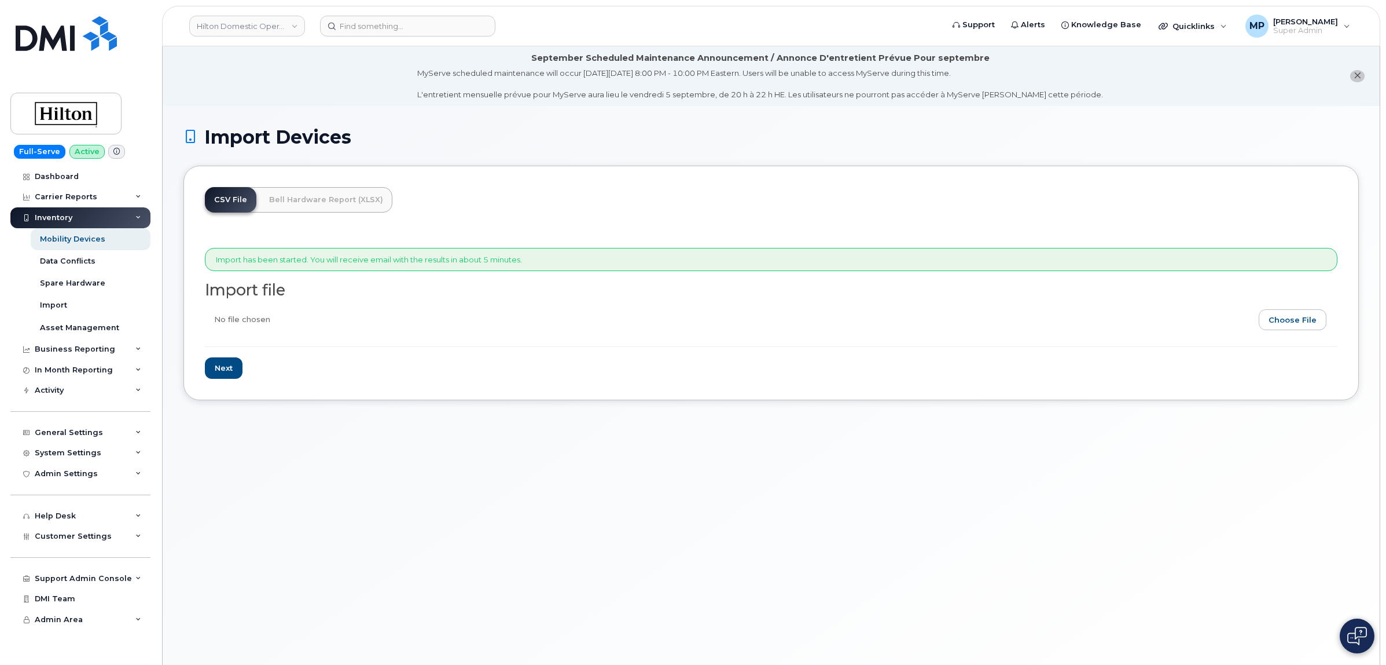
click at [262, 25] on link "Hilton Domestic Operating Company Inc" at bounding box center [247, 26] width 116 height 21
type input "rentokil"
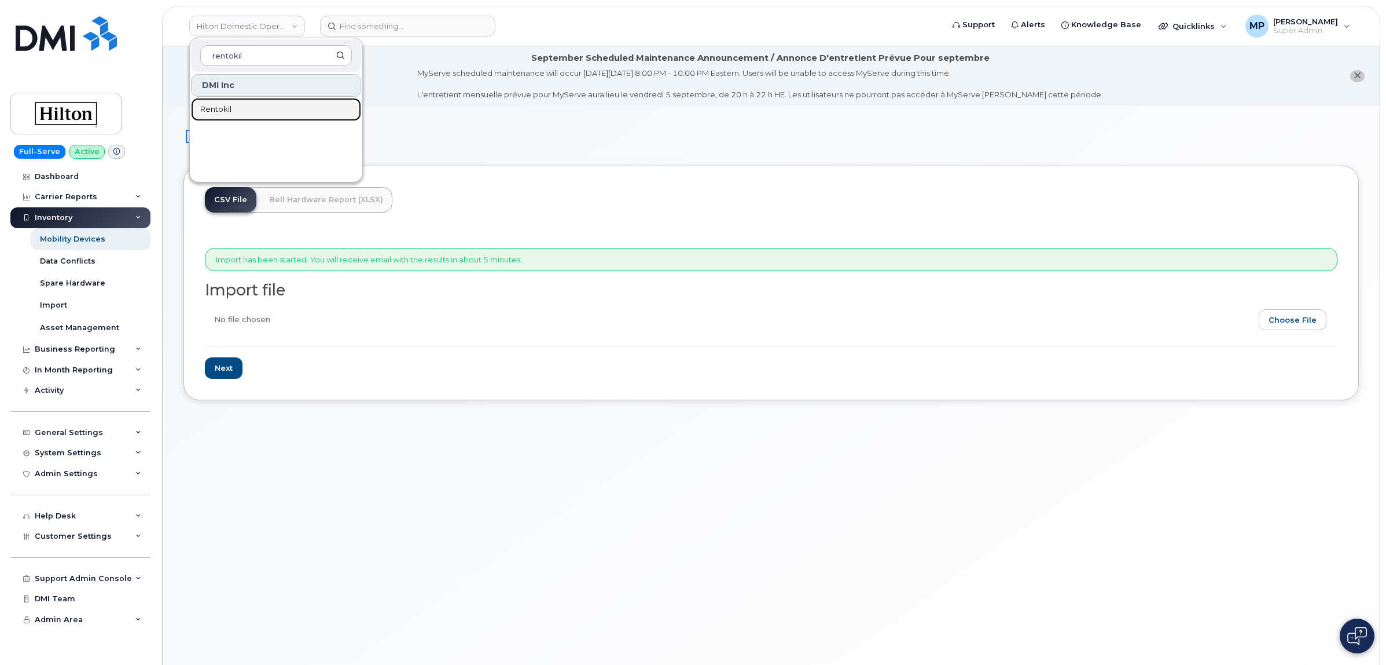
drag, startPoint x: 220, startPoint y: 108, endPoint x: 225, endPoint y: 116, distance: 9.3
click at [221, 108] on span "Rentokil" at bounding box center [215, 110] width 31 height 12
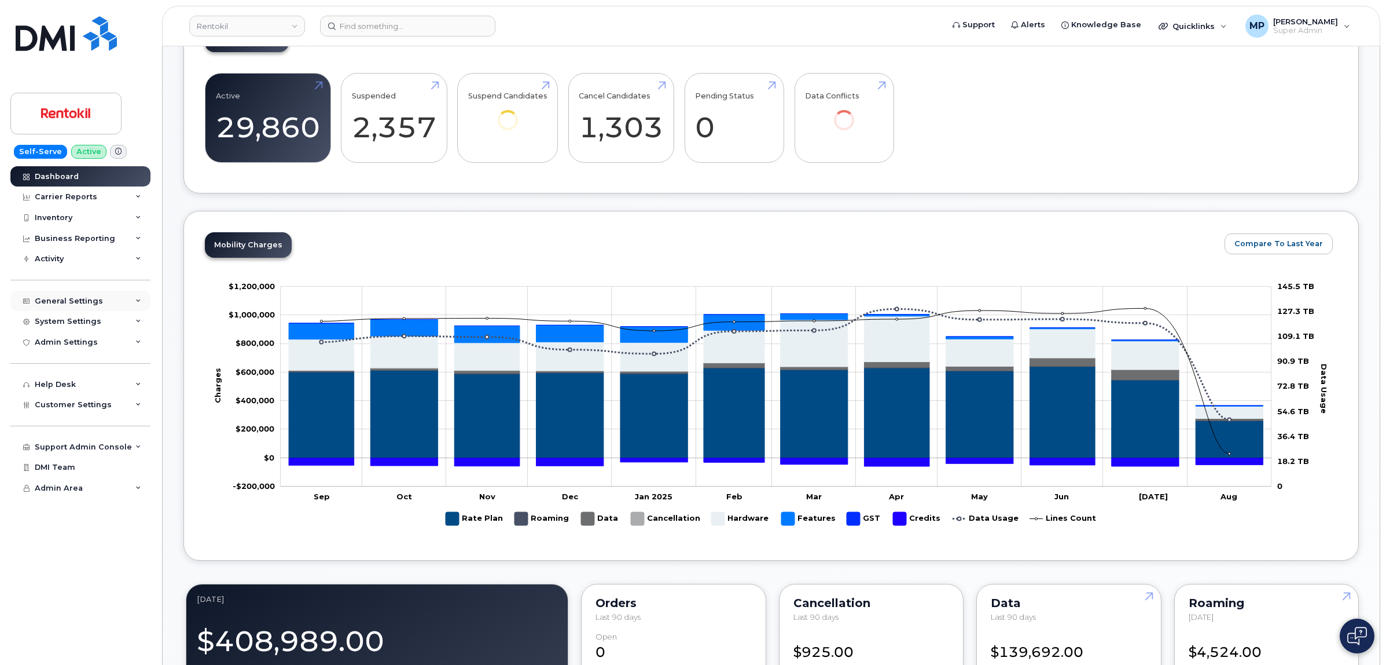
scroll to position [217, 0]
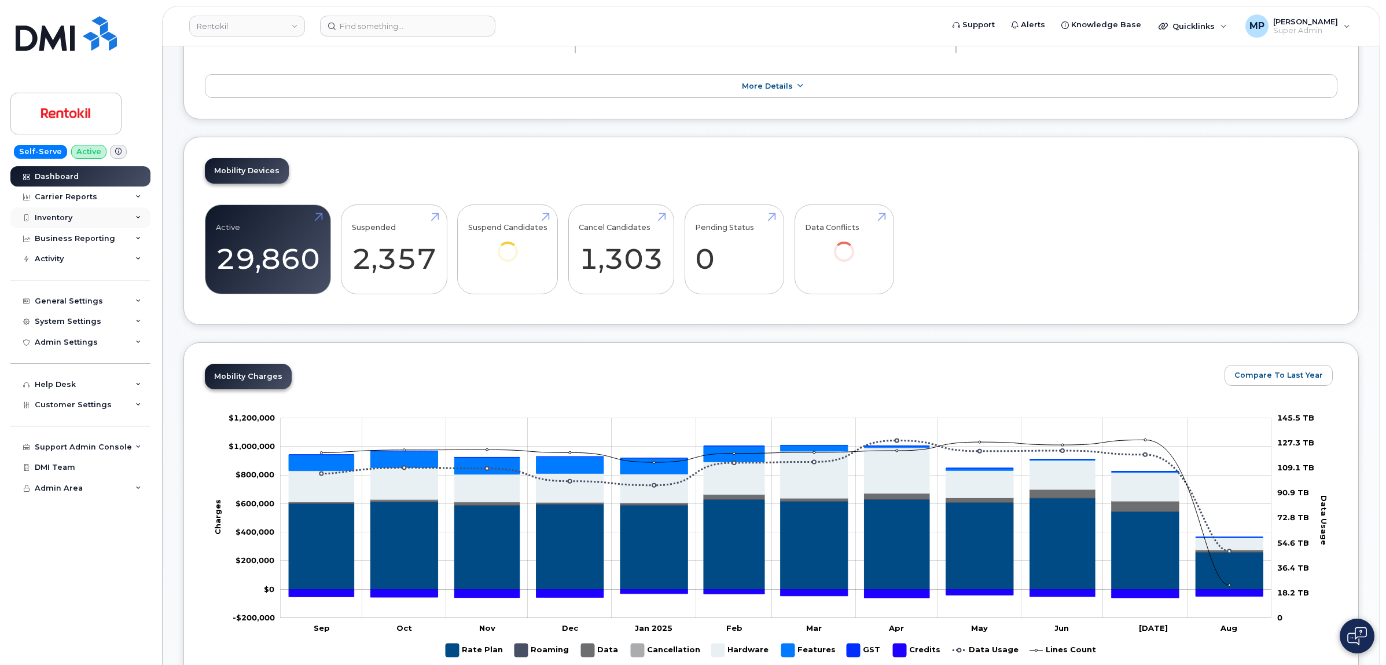
click at [68, 218] on div "Inventory" at bounding box center [54, 217] width 38 height 9
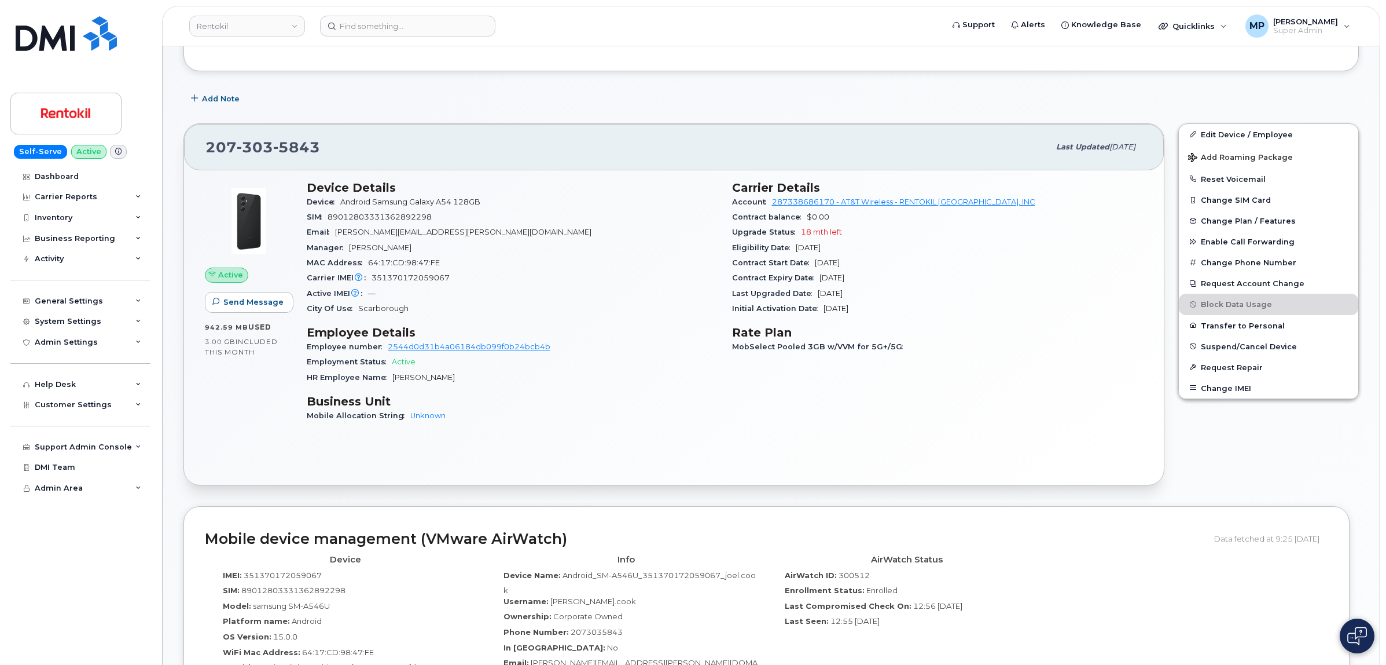
scroll to position [217, 0]
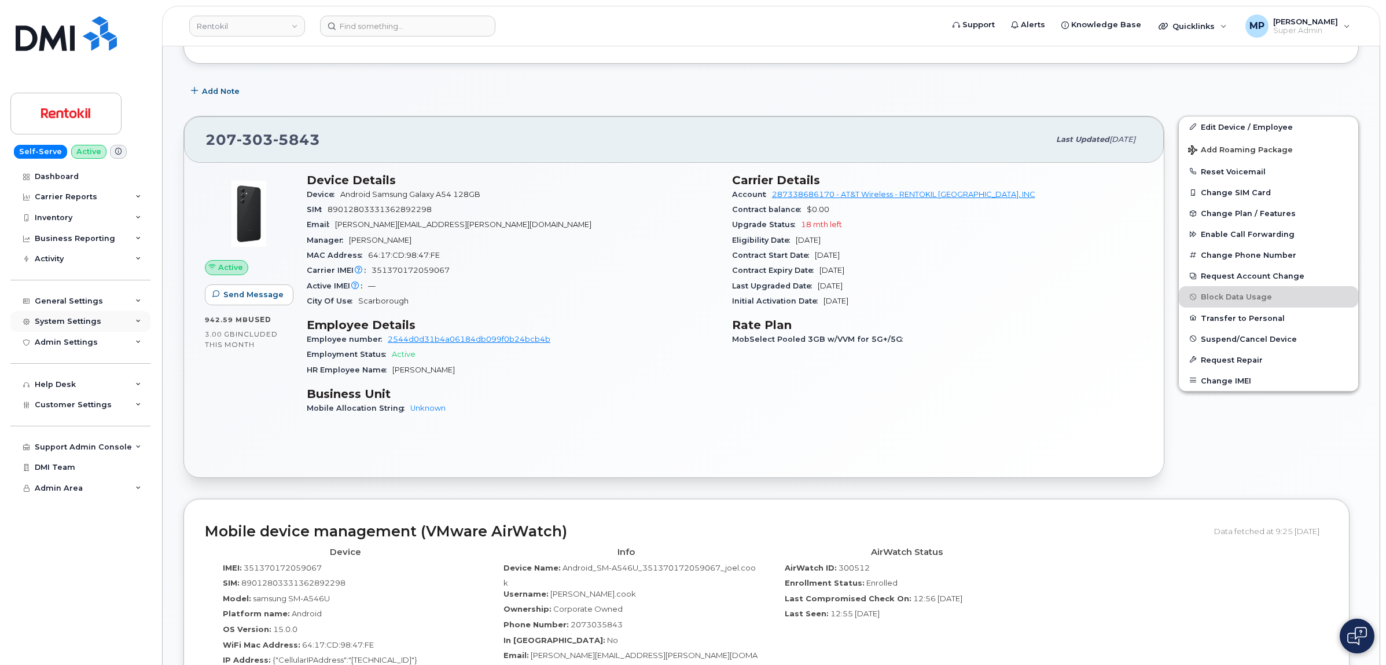
click at [67, 325] on div "System Settings" at bounding box center [68, 321] width 67 height 9
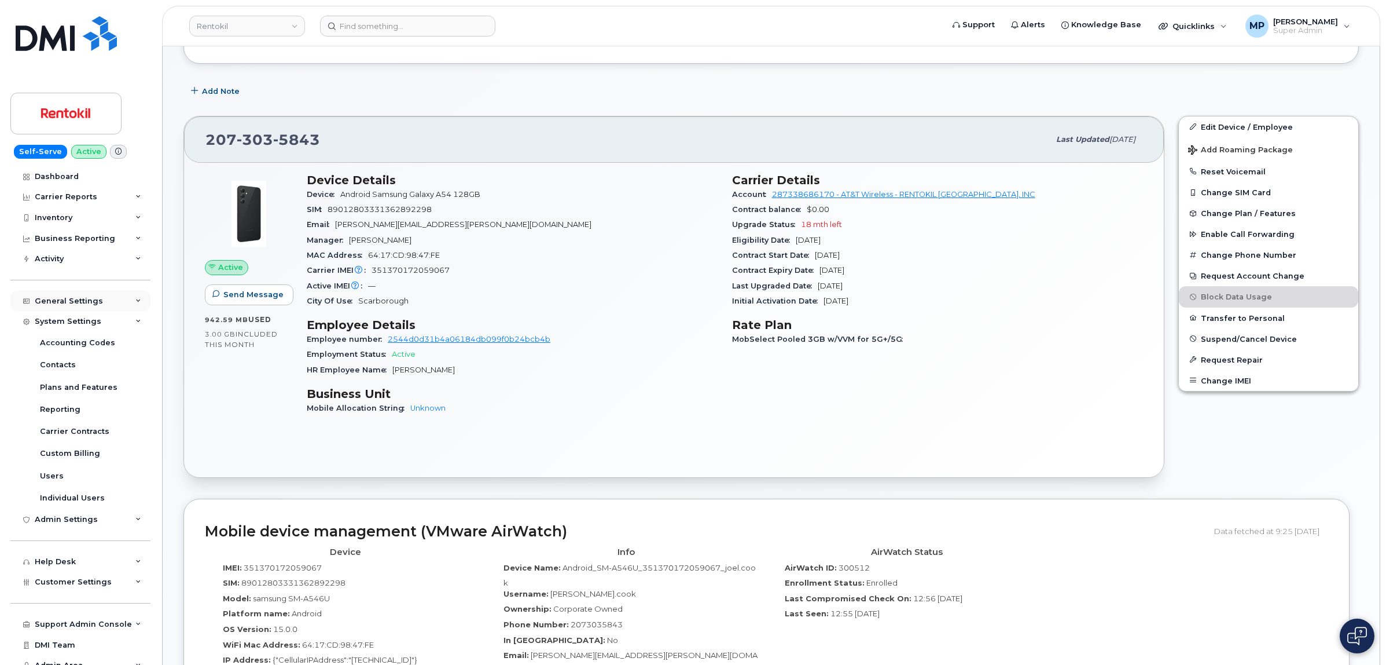
click at [68, 296] on div "General Settings" at bounding box center [80, 301] width 140 height 21
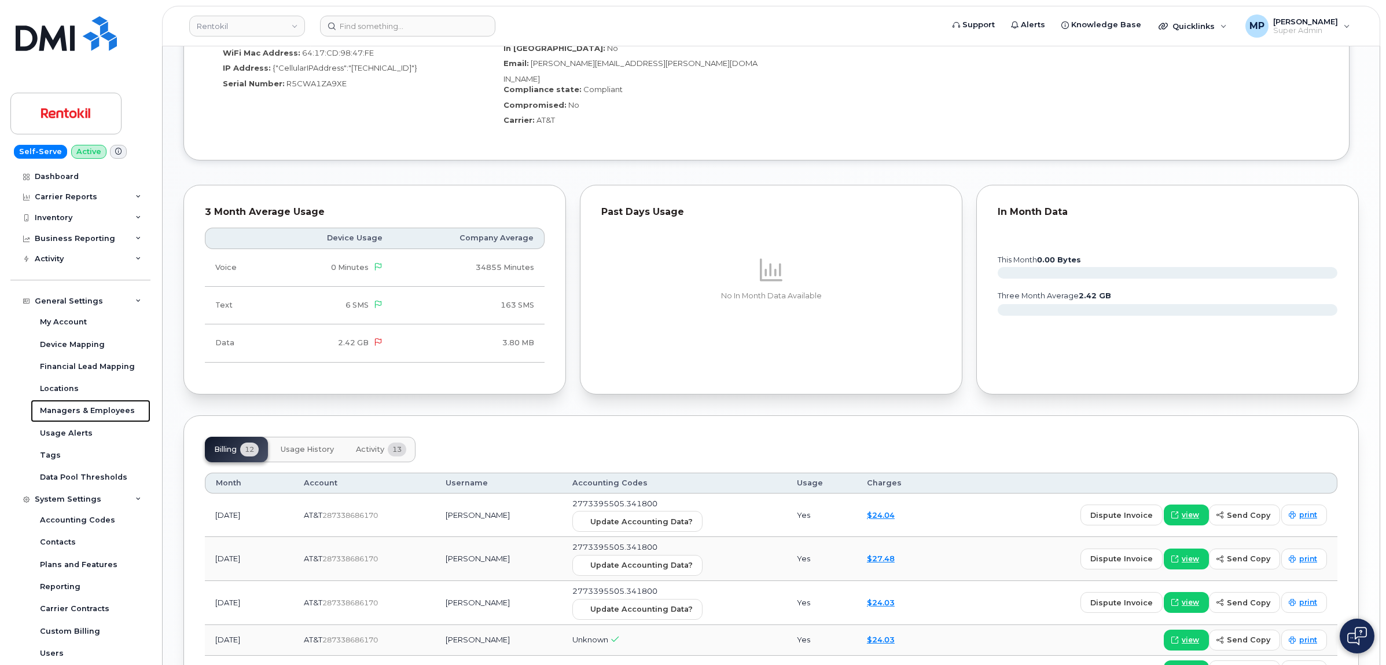
scroll to position [941, 0]
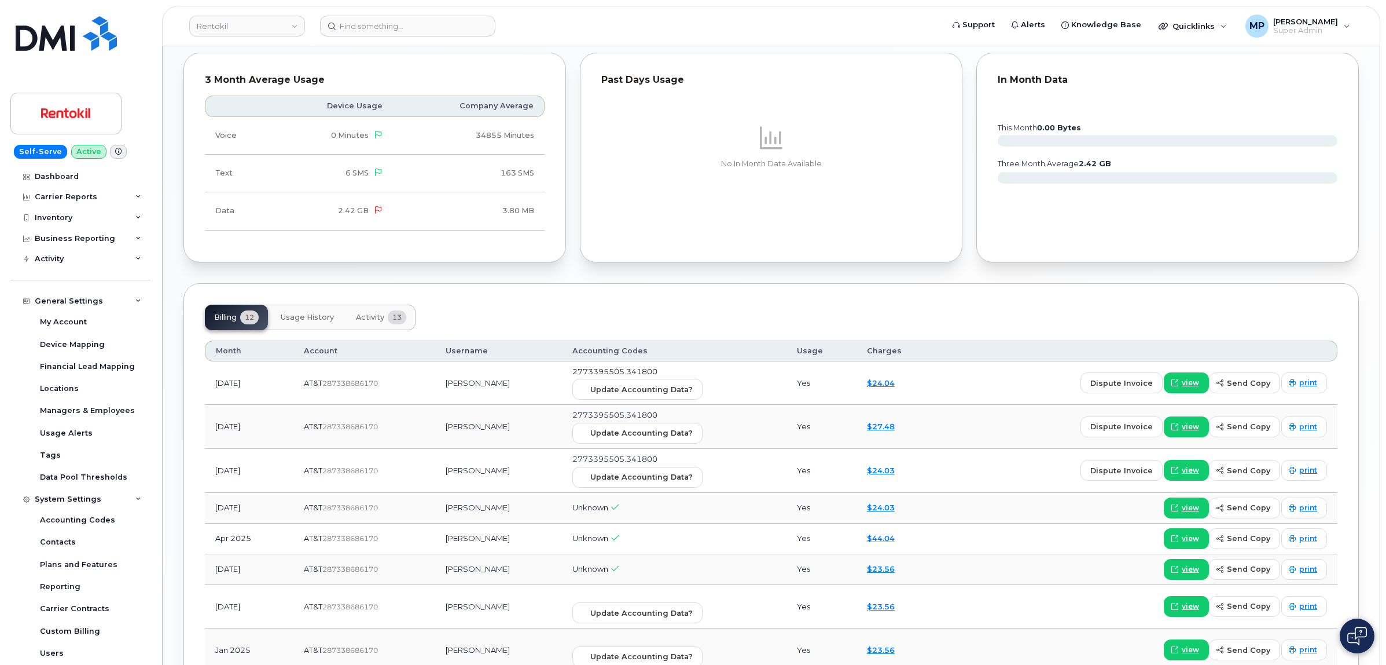
click at [376, 313] on span "Activity" at bounding box center [370, 317] width 28 height 9
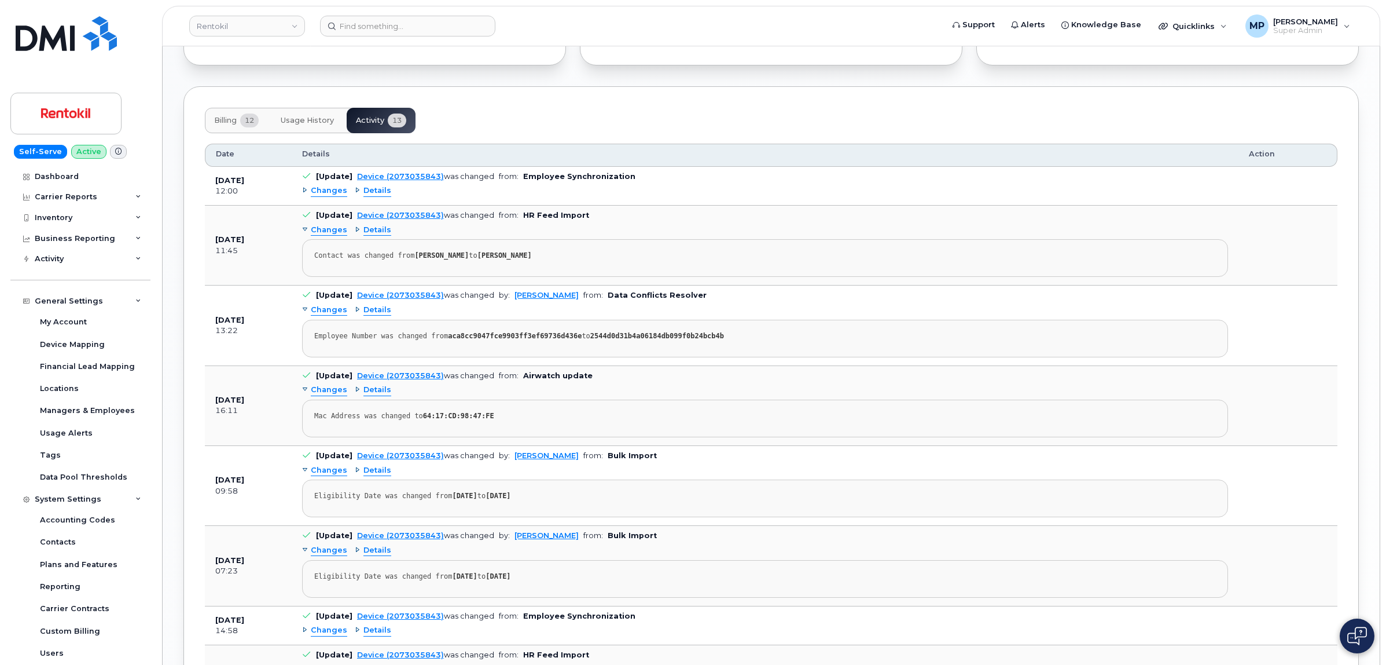
scroll to position [1158, 0]
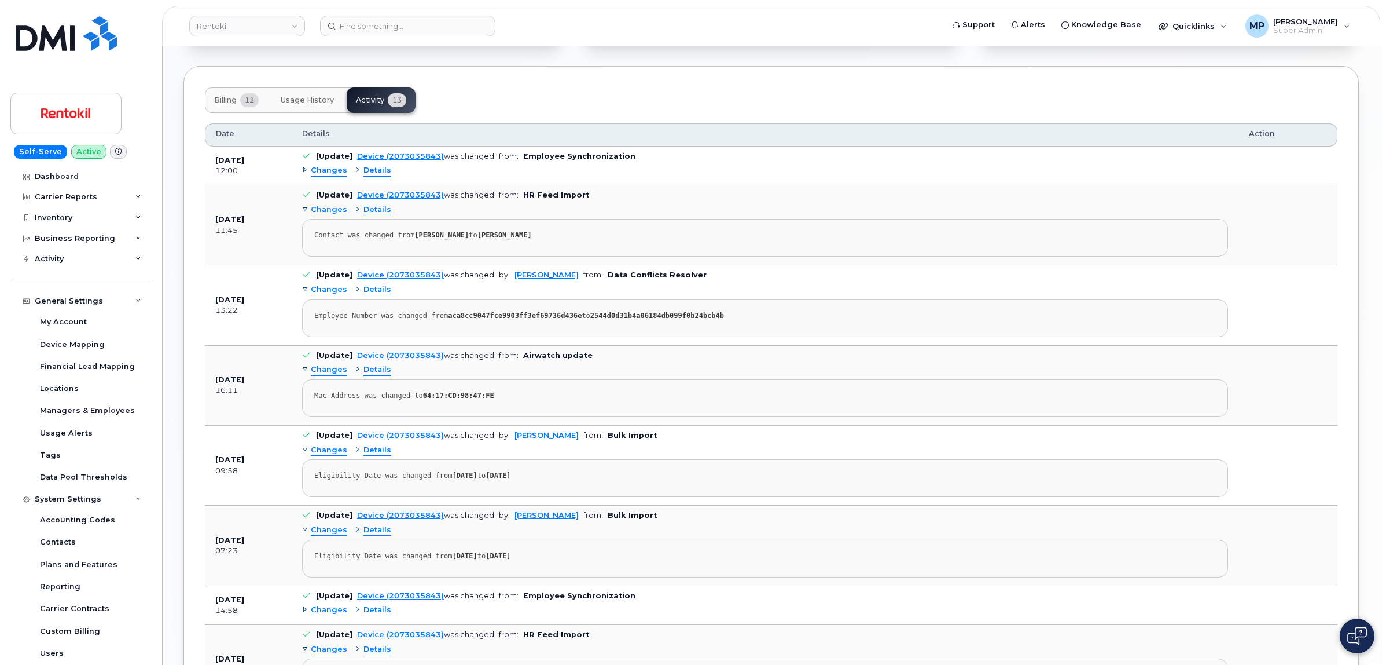
click at [321, 364] on span "Changes" at bounding box center [329, 369] width 36 height 11
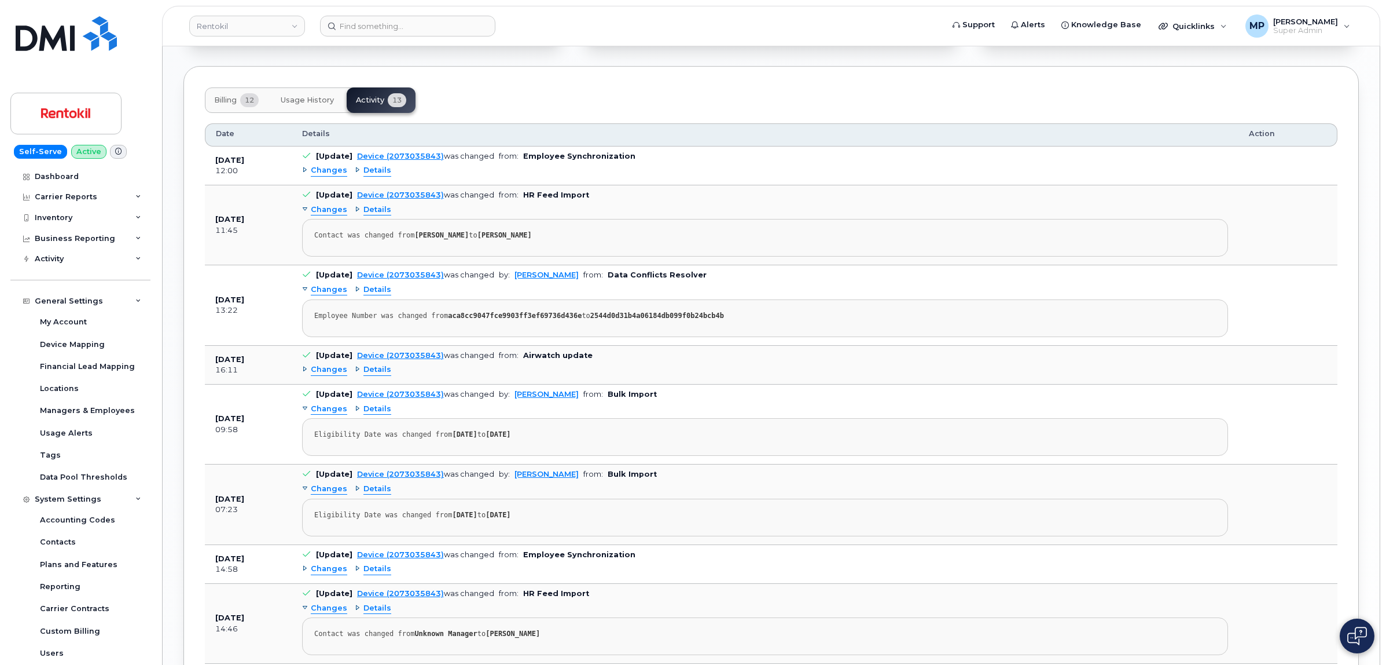
click at [325, 364] on span "Changes" at bounding box center [329, 369] width 36 height 11
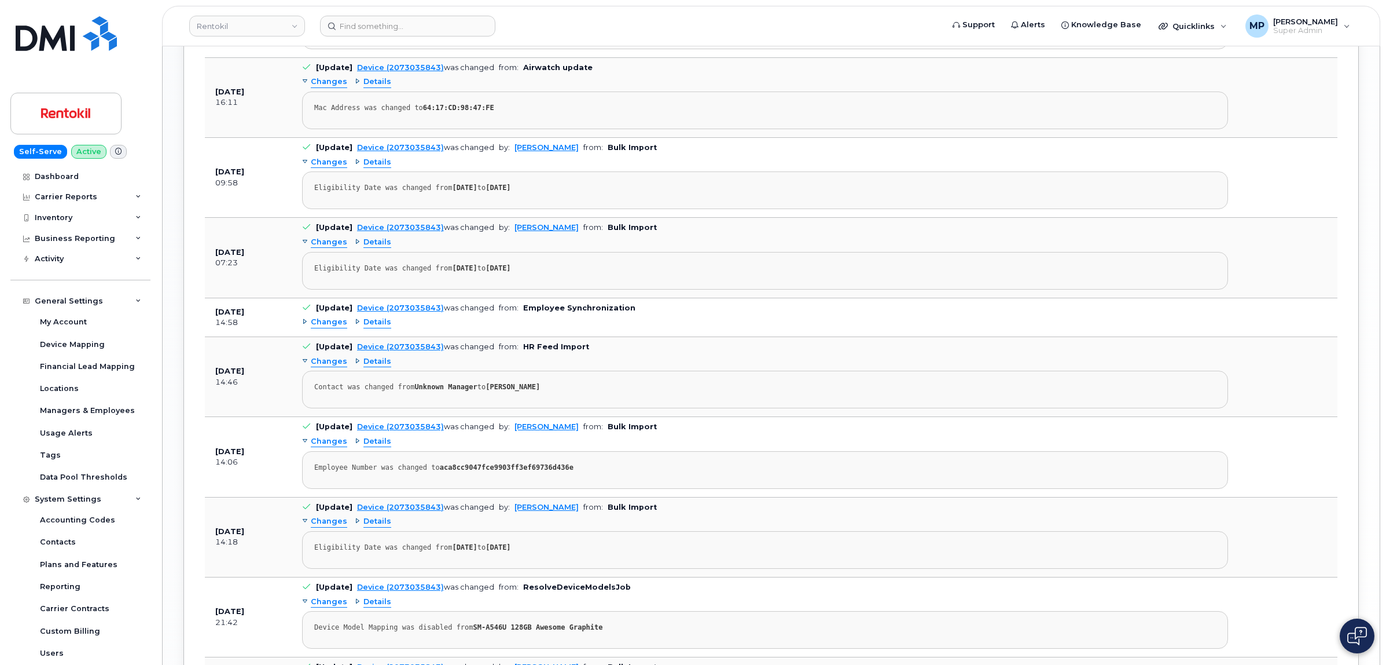
scroll to position [1447, 0]
click at [321, 315] on span "Changes" at bounding box center [329, 320] width 36 height 11
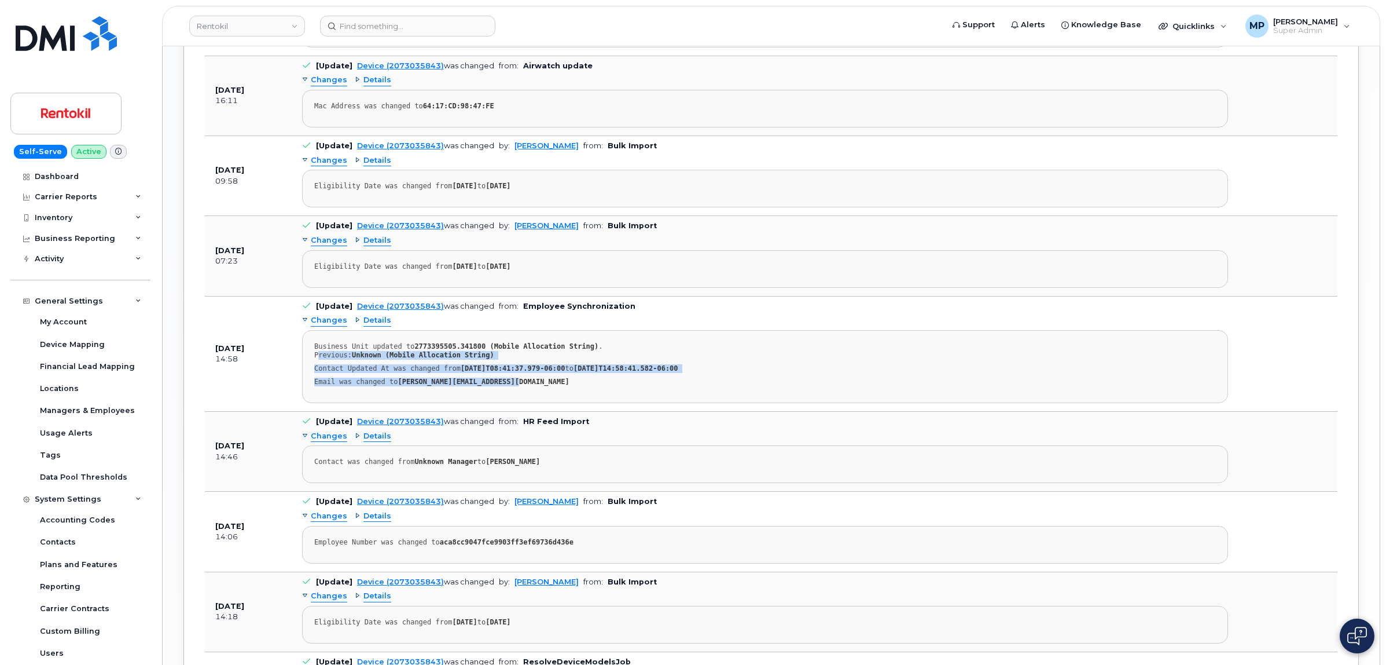
drag, startPoint x: 508, startPoint y: 366, endPoint x: 319, endPoint y: 345, distance: 190.5
click at [319, 345] on pre "Business Unit updated to 2773395505.341800 (Mobile Allocation String) . Previou…" at bounding box center [765, 366] width 926 height 73
click at [403, 374] on pre "Business Unit updated to 2773395505.341800 (Mobile Allocation String) . Previou…" at bounding box center [765, 366] width 926 height 73
click at [399, 377] on strong "bingold@rentokil-terminix.com" at bounding box center [483, 381] width 171 height 8
click at [414, 342] on strong "2773395505.341800 (Mobile Allocation String)" at bounding box center [506, 346] width 184 height 8
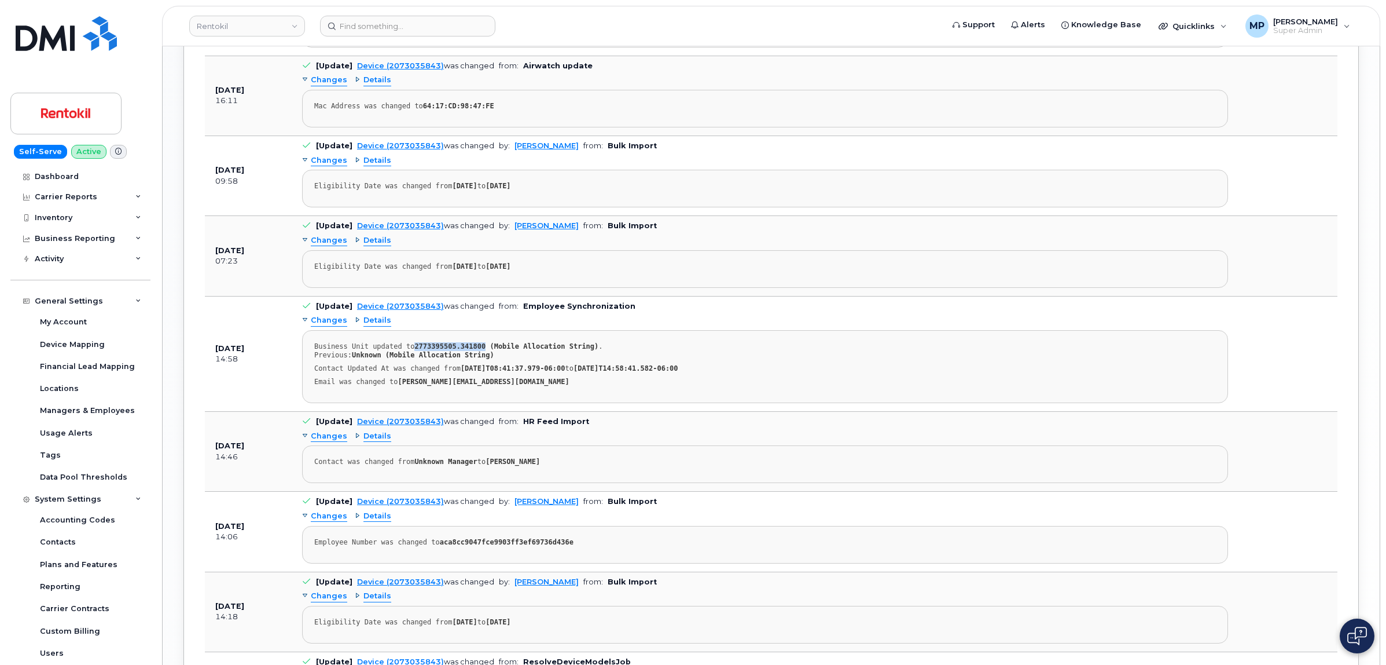
drag, startPoint x: 411, startPoint y: 331, endPoint x: 475, endPoint y: 331, distance: 64.3
click at [475, 342] on strong "2773395505.341800 (Mobile Allocation String)" at bounding box center [506, 346] width 184 height 8
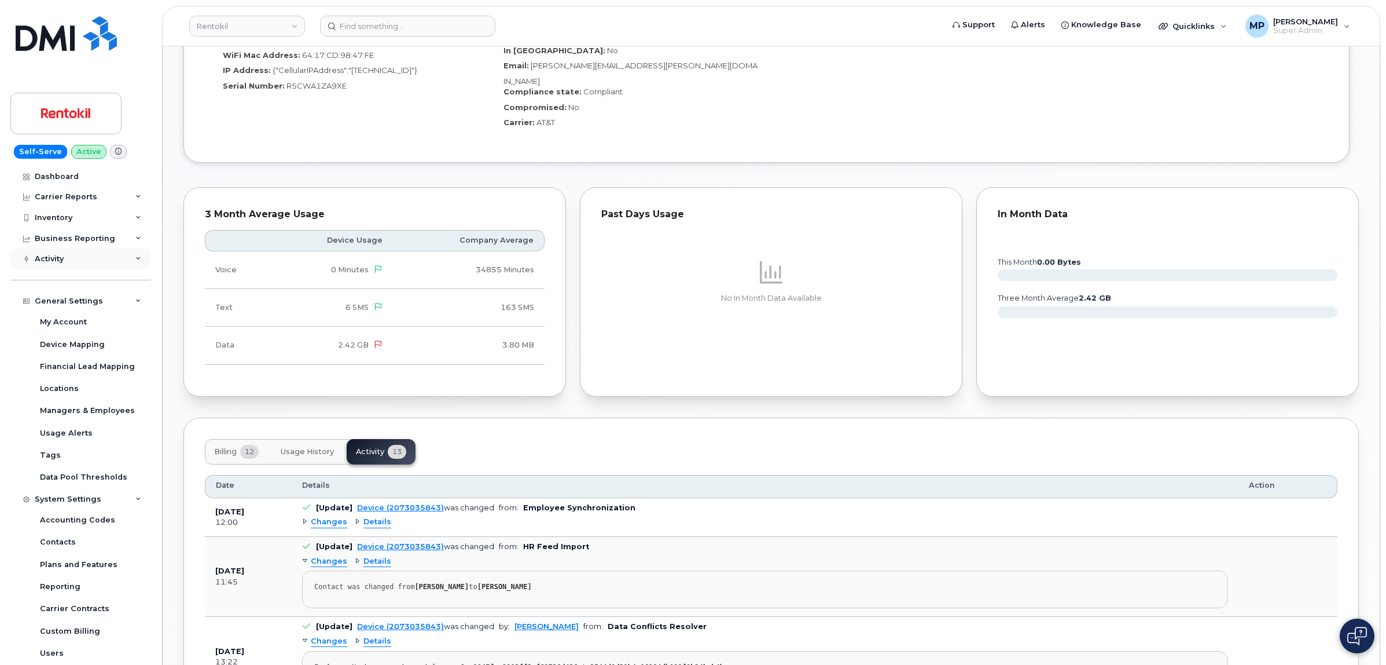
scroll to position [579, 0]
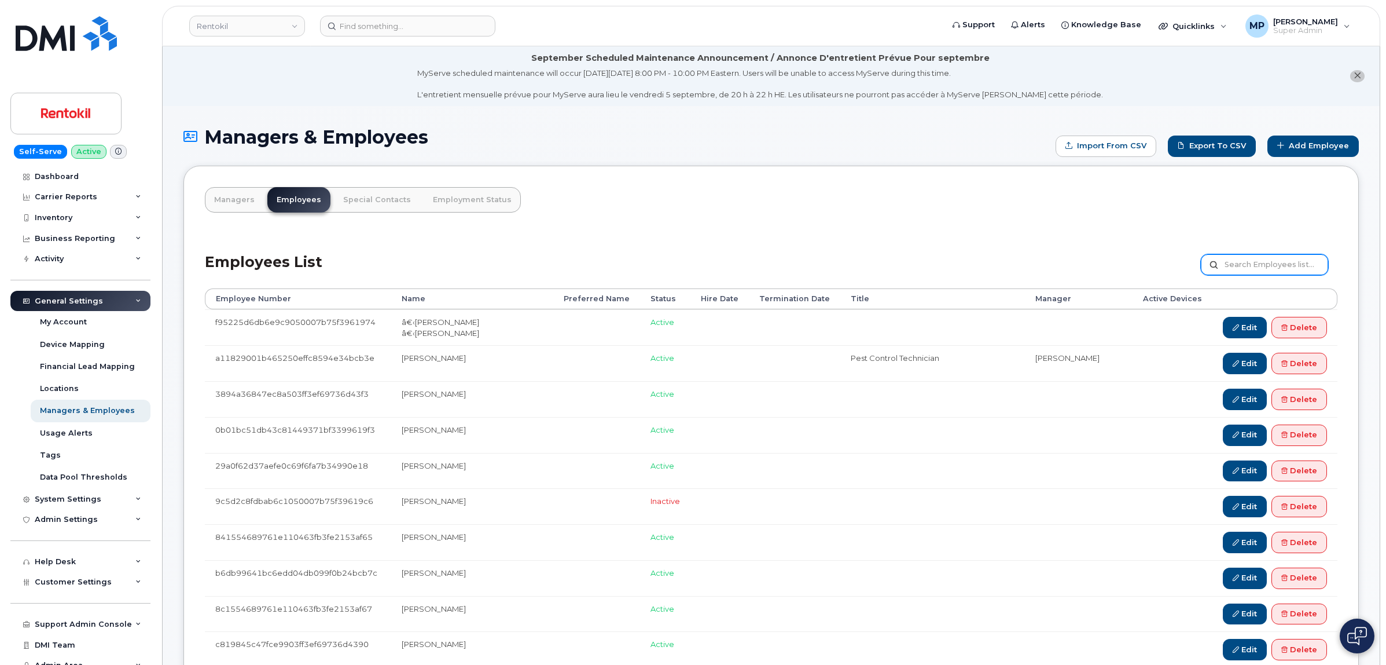
click at [1254, 258] on input "text" at bounding box center [1264, 264] width 127 height 21
type input "[PERSON_NAME]"
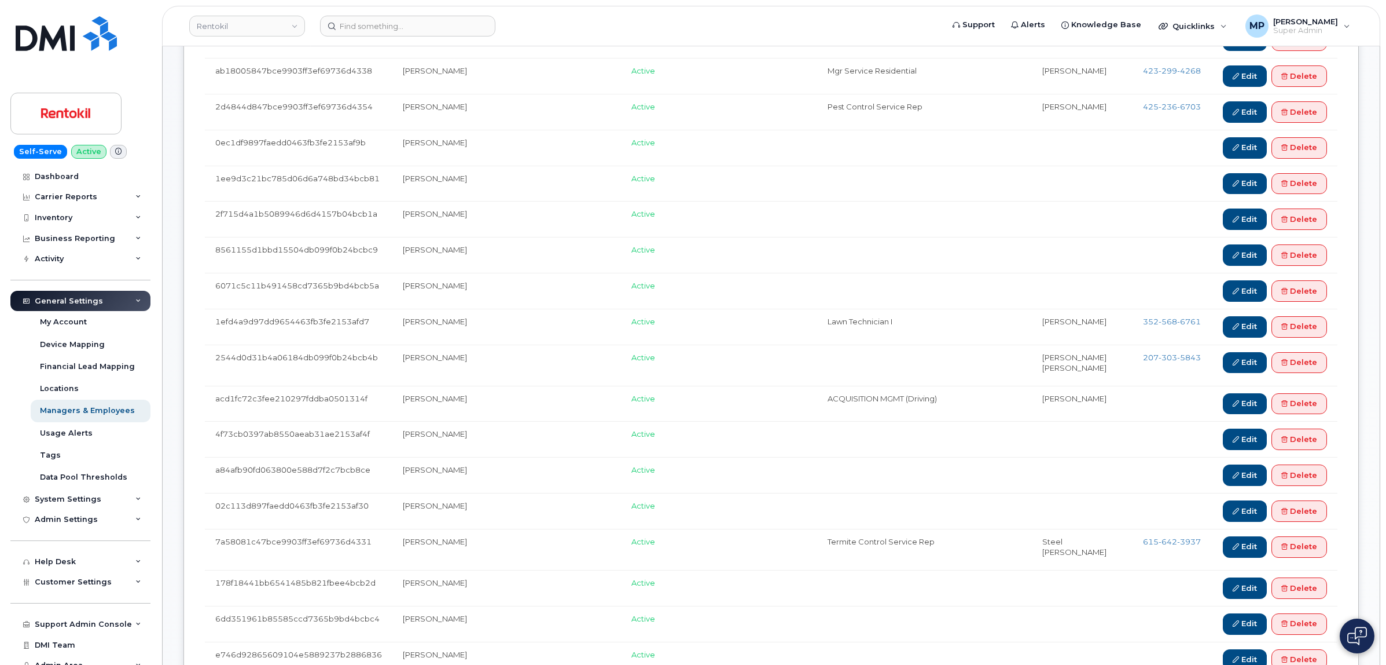
scroll to position [651, 0]
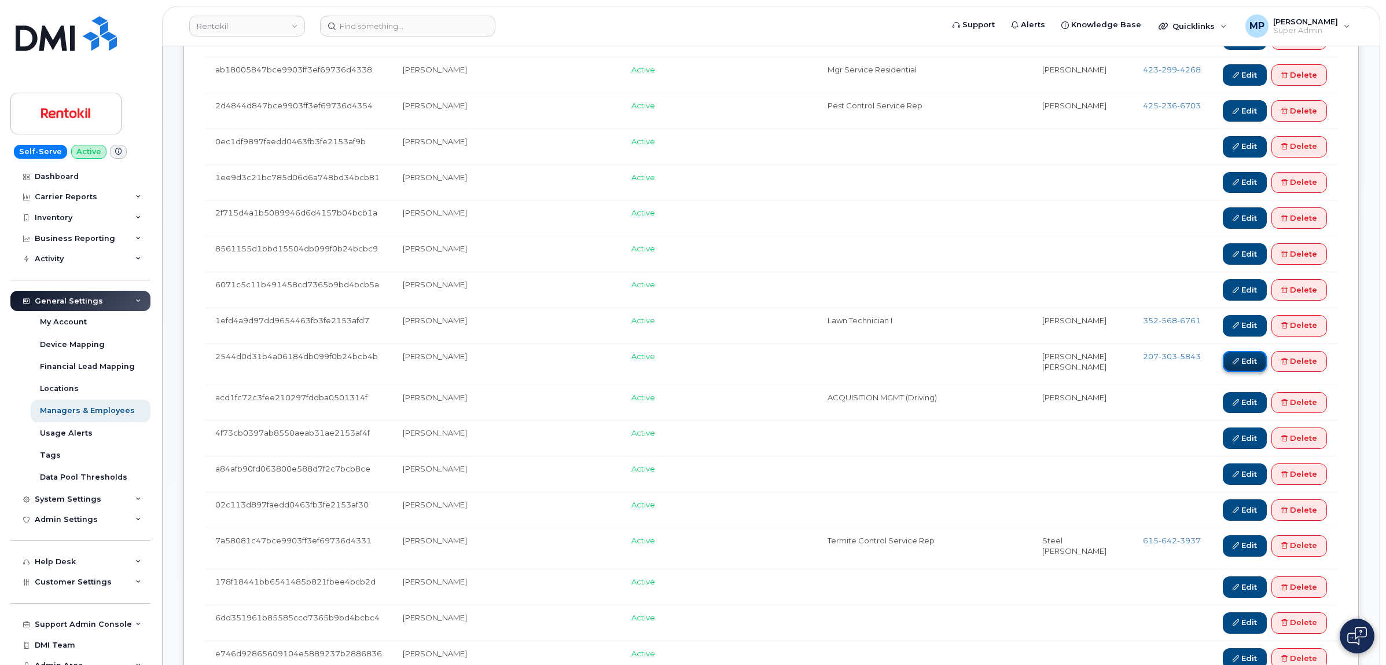
click at [1242, 366] on link "Edit" at bounding box center [1245, 361] width 44 height 21
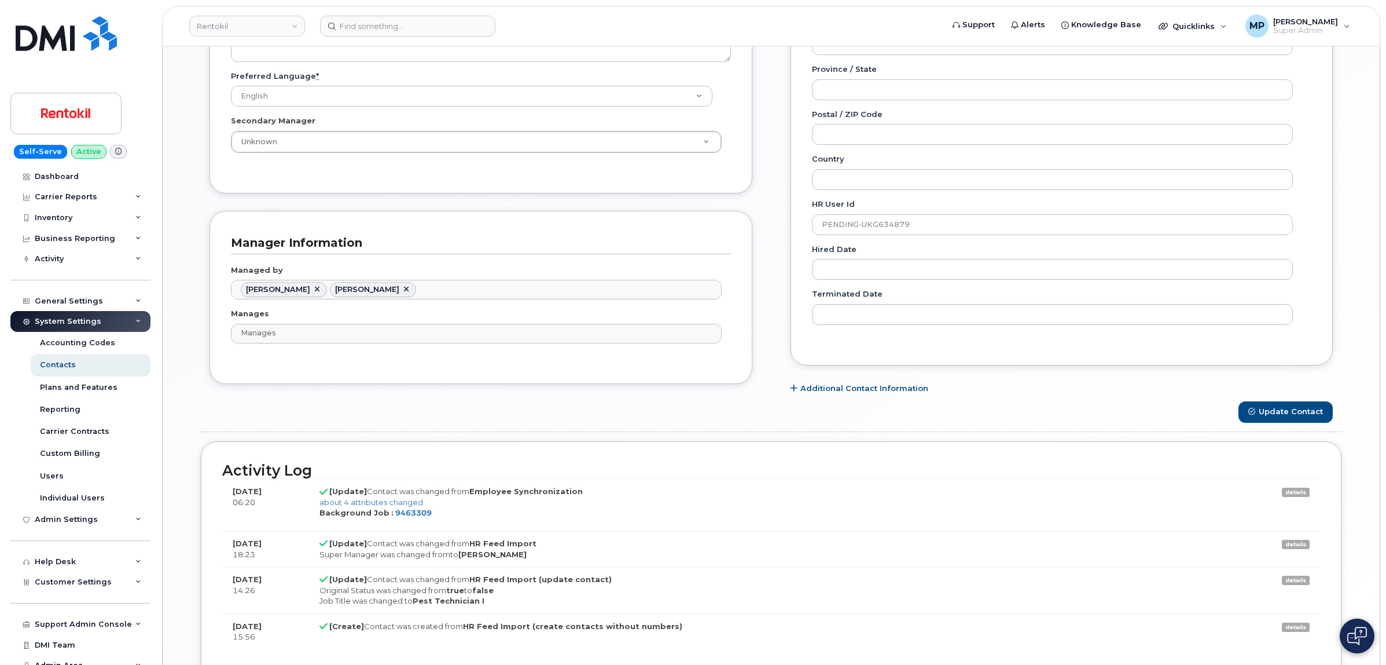
scroll to position [692, 0]
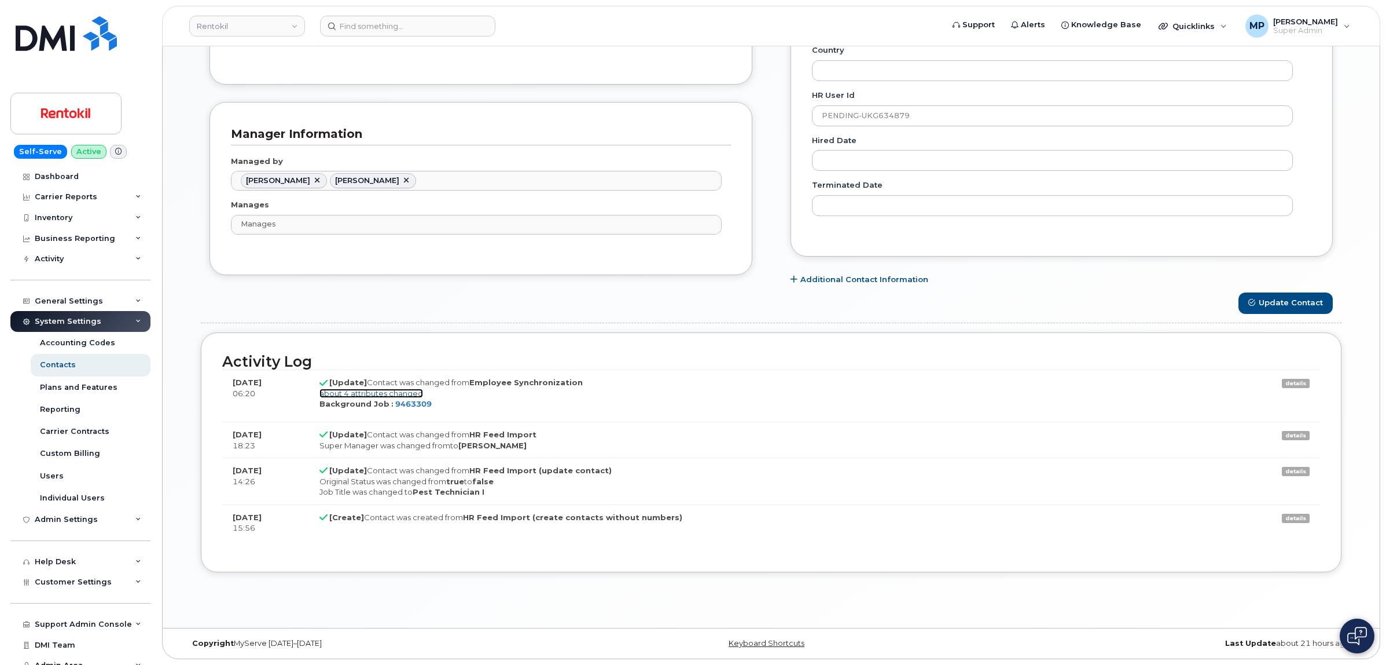
click at [342, 390] on link "about 4 attributes changed" at bounding box center [372, 392] width 104 height 9
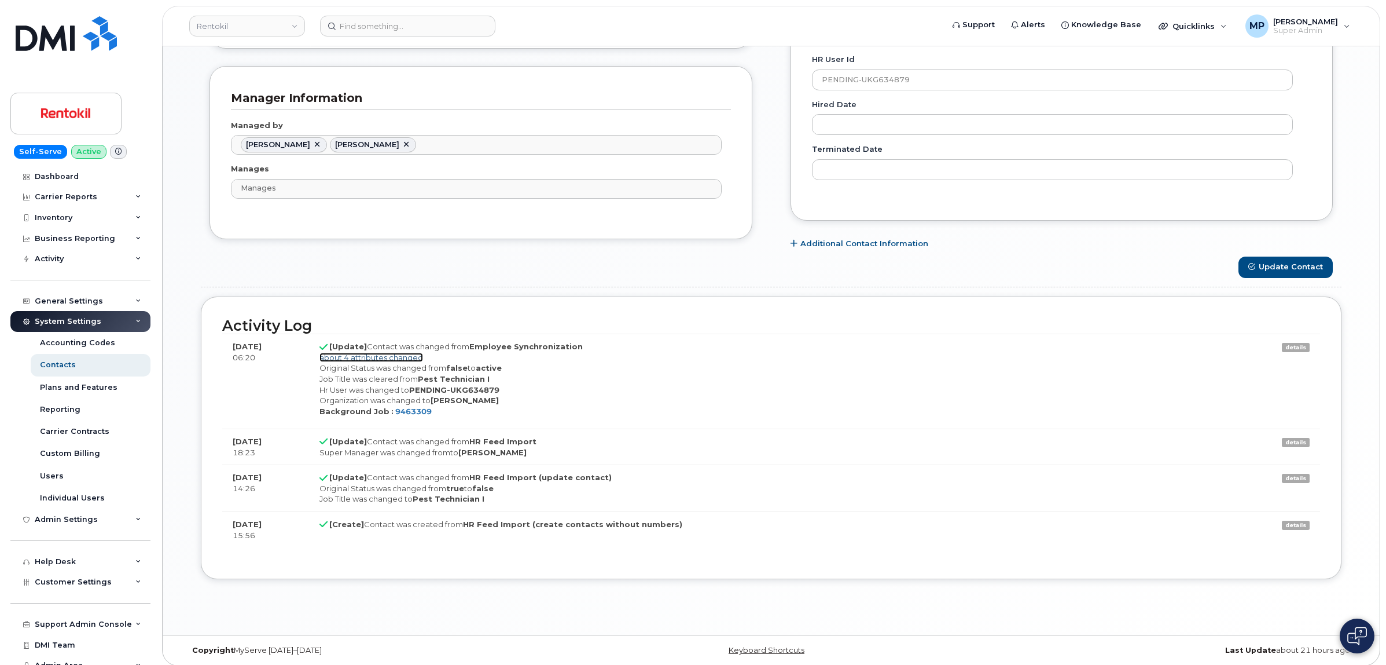
scroll to position [734, 0]
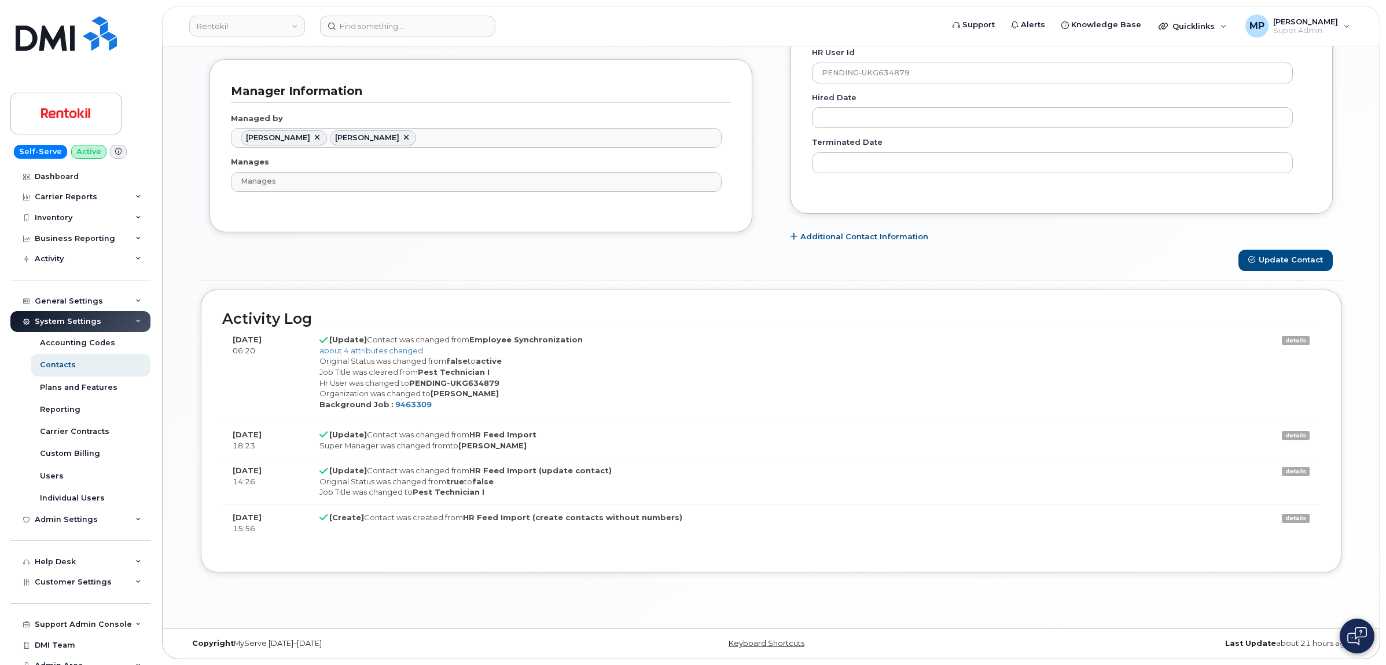
click at [1294, 431] on link "details" at bounding box center [1296, 435] width 28 height 9
click at [1294, 468] on link "details" at bounding box center [1296, 471] width 28 height 9
click at [1292, 515] on link "details" at bounding box center [1296, 517] width 28 height 9
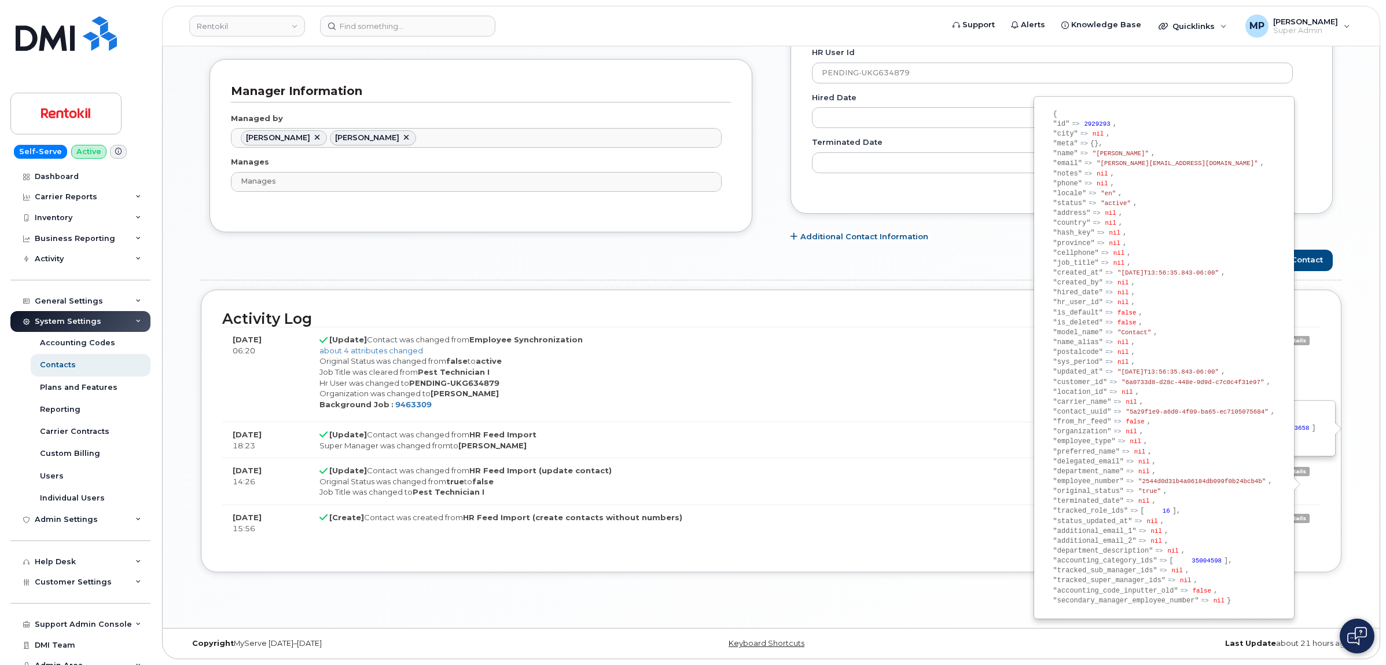
click at [930, 590] on div "Employee Details Lines of Service General Name * Joel Cook Preferred Name Email…" at bounding box center [772, 21] width 1176 height 1172
click at [1298, 516] on link "details" at bounding box center [1296, 517] width 28 height 9
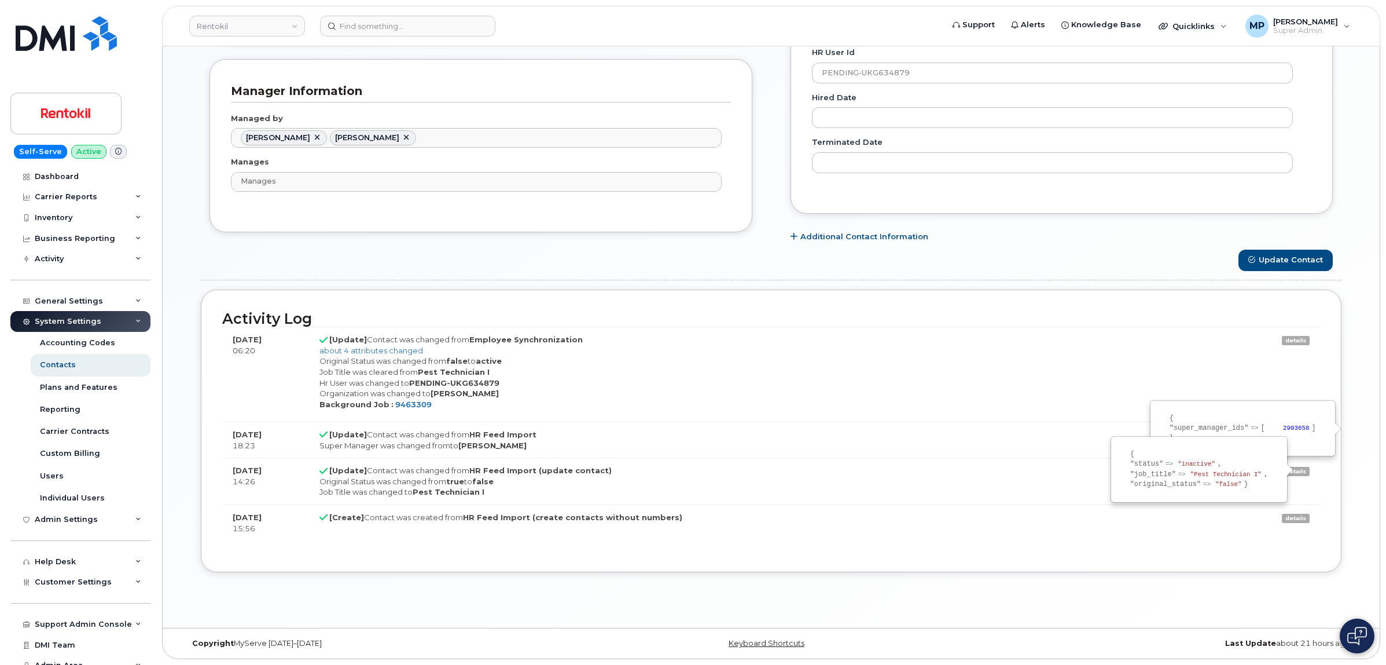
click at [1291, 469] on link "details" at bounding box center [1296, 471] width 28 height 9
click at [1291, 431] on link "details" at bounding box center [1296, 435] width 28 height 9
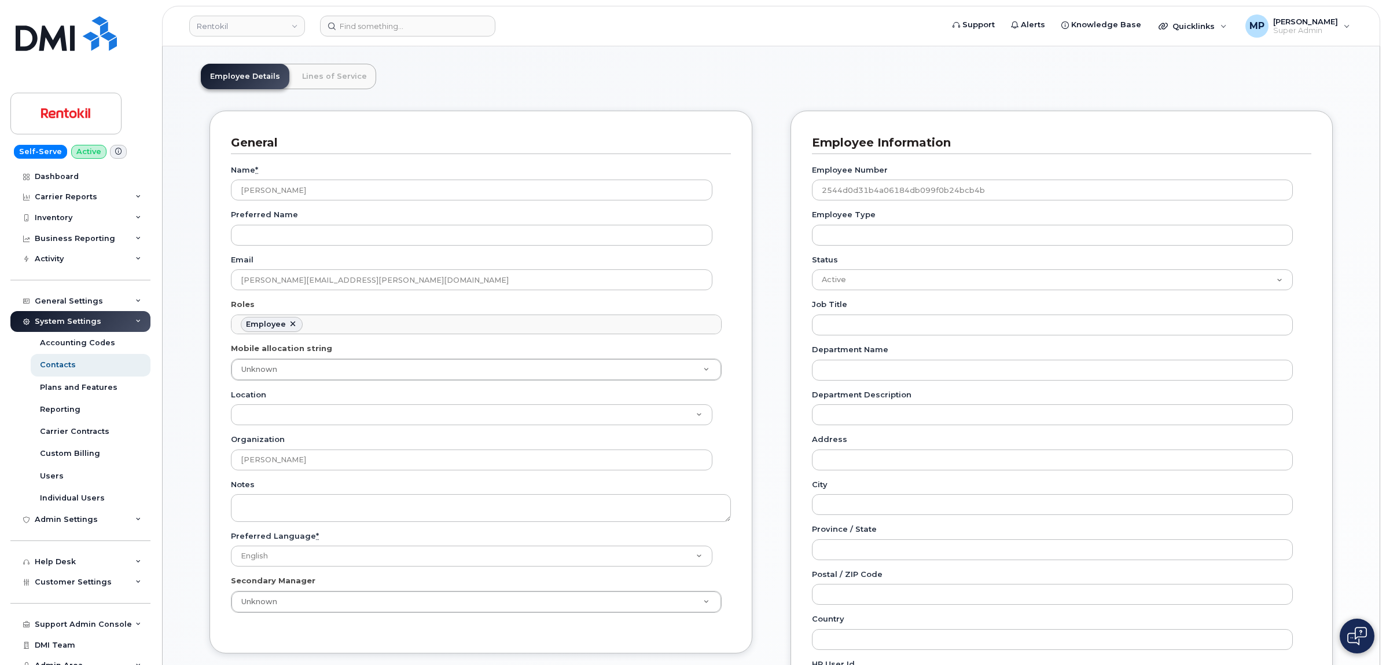
scroll to position [83, 0]
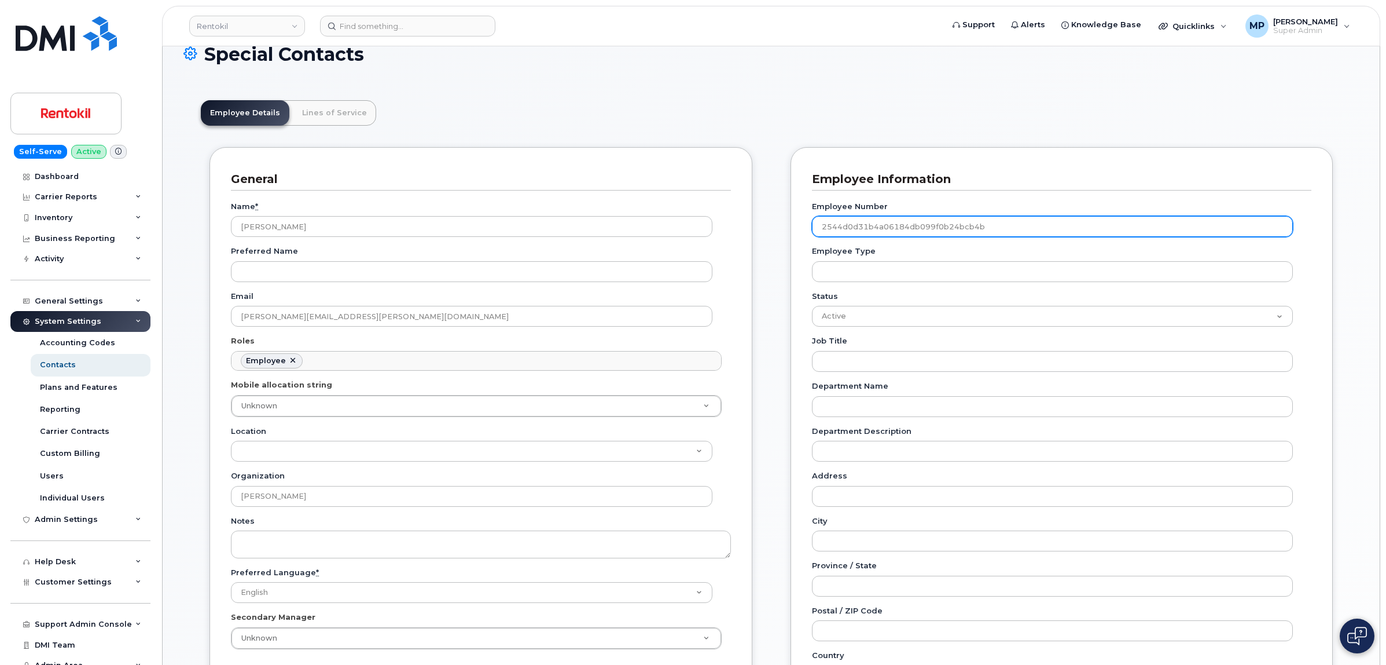
drag, startPoint x: 940, startPoint y: 232, endPoint x: 791, endPoint y: 241, distance: 148.5
click at [791, 241] on div "Employee Information Employee Number 2544d0d31b4a06184db099f0b24bcb4b Employee …" at bounding box center [1062, 504] width 543 height 714
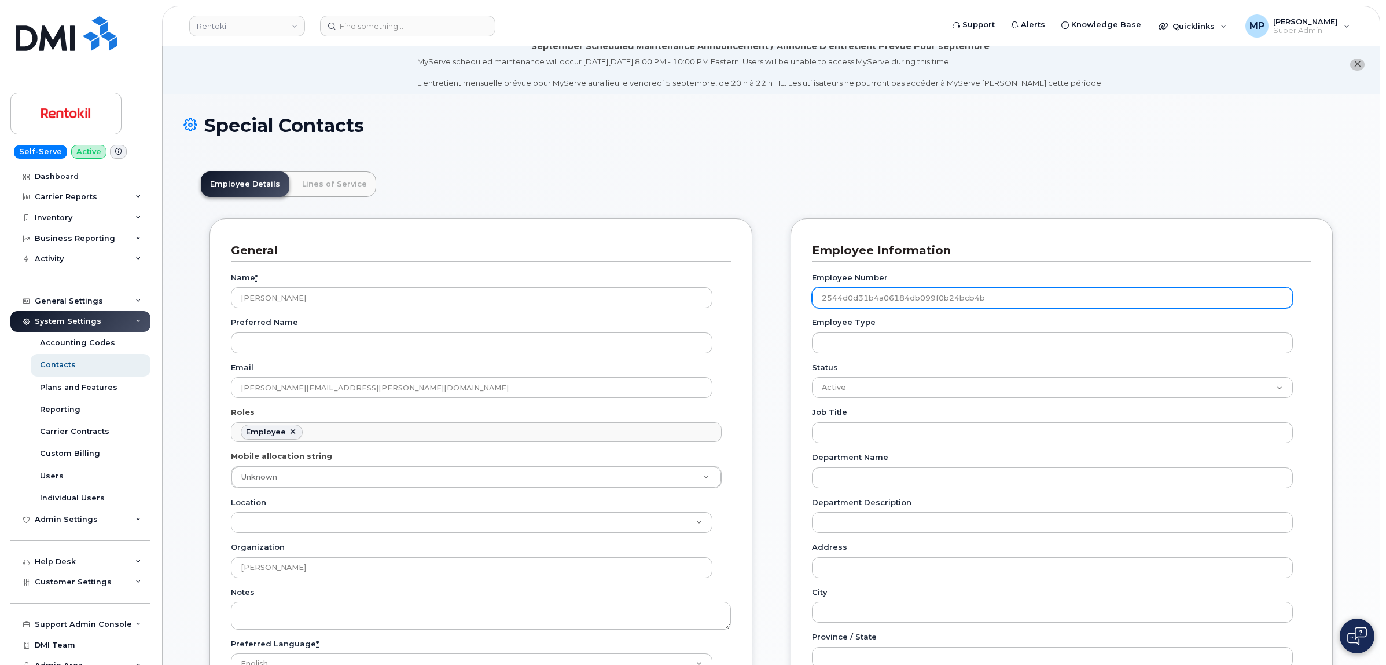
scroll to position [10, 0]
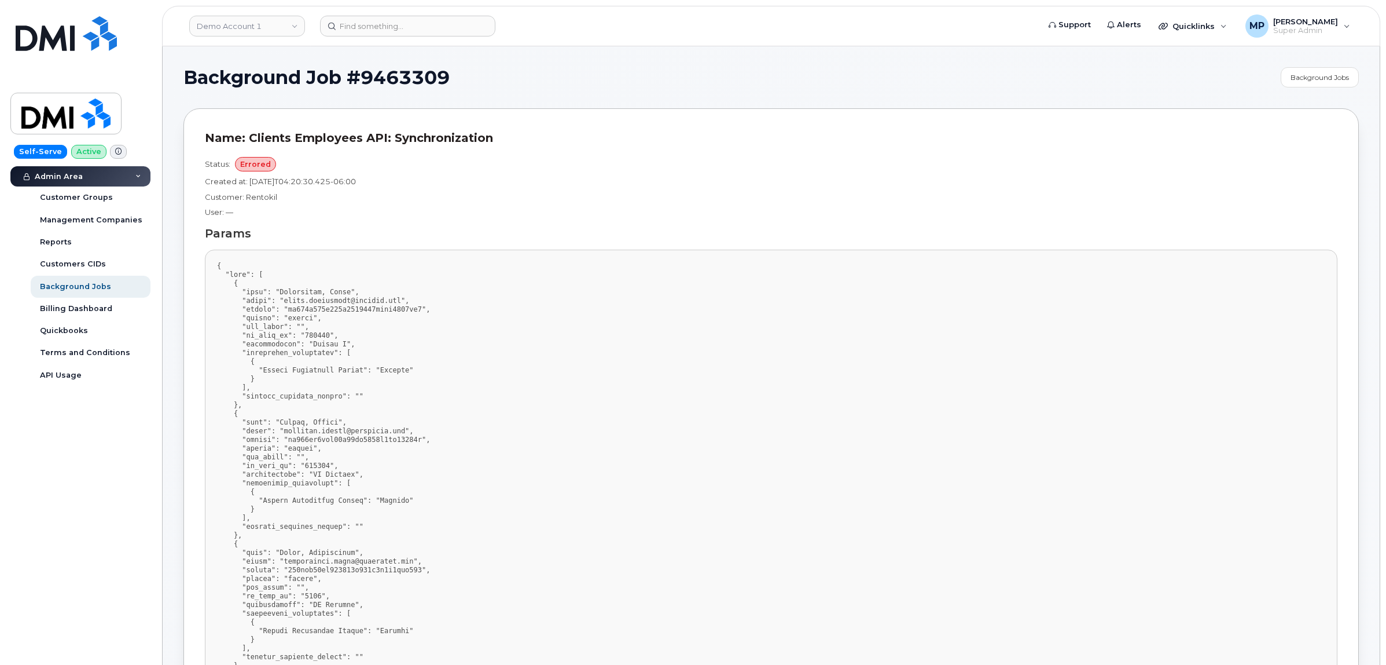
scroll to position [1800, 0]
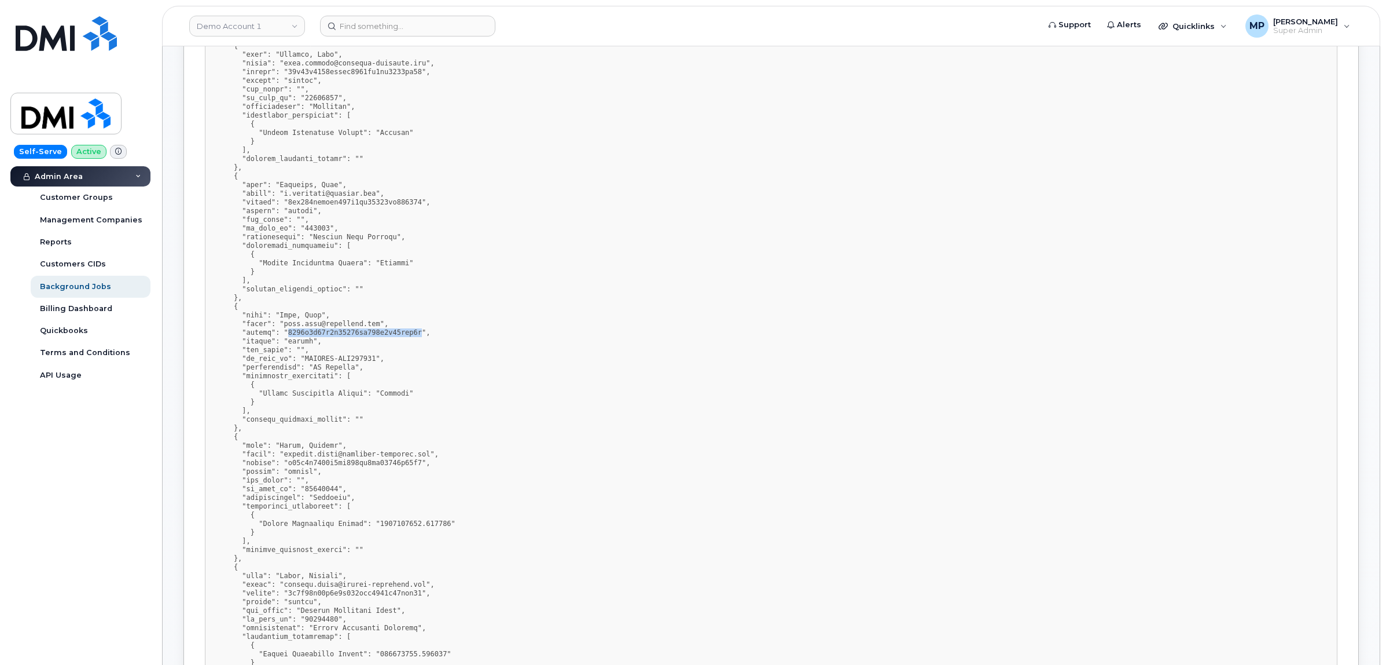
copy pre "2544d0d31b4a06184db099f0b24bcb4b"
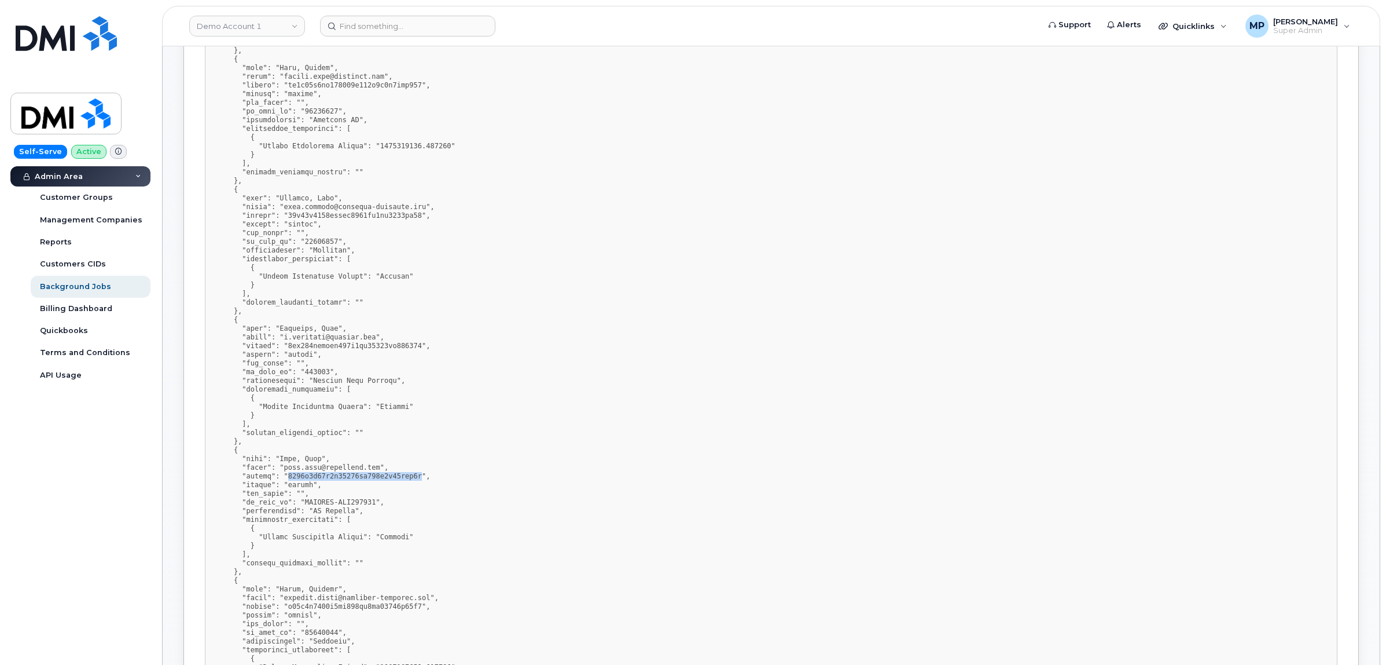
scroll to position [1656, 0]
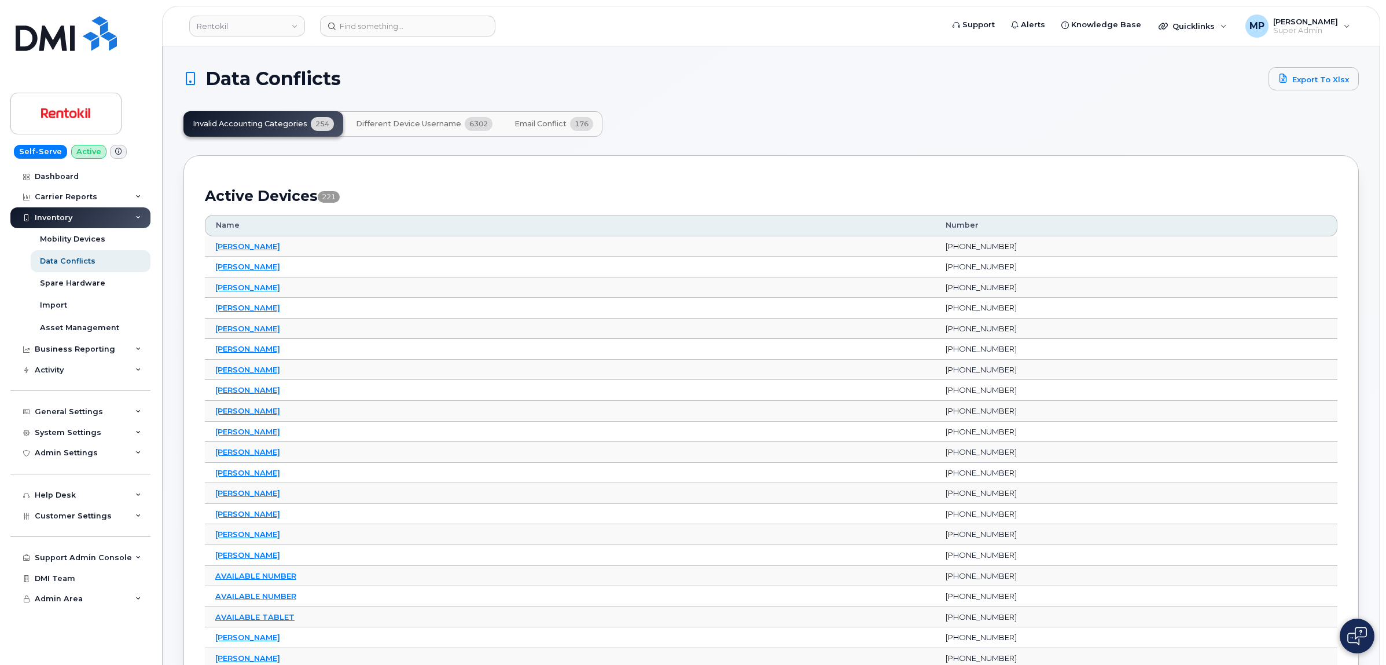
click at [542, 125] on span "Email Conflict" at bounding box center [541, 123] width 52 height 9
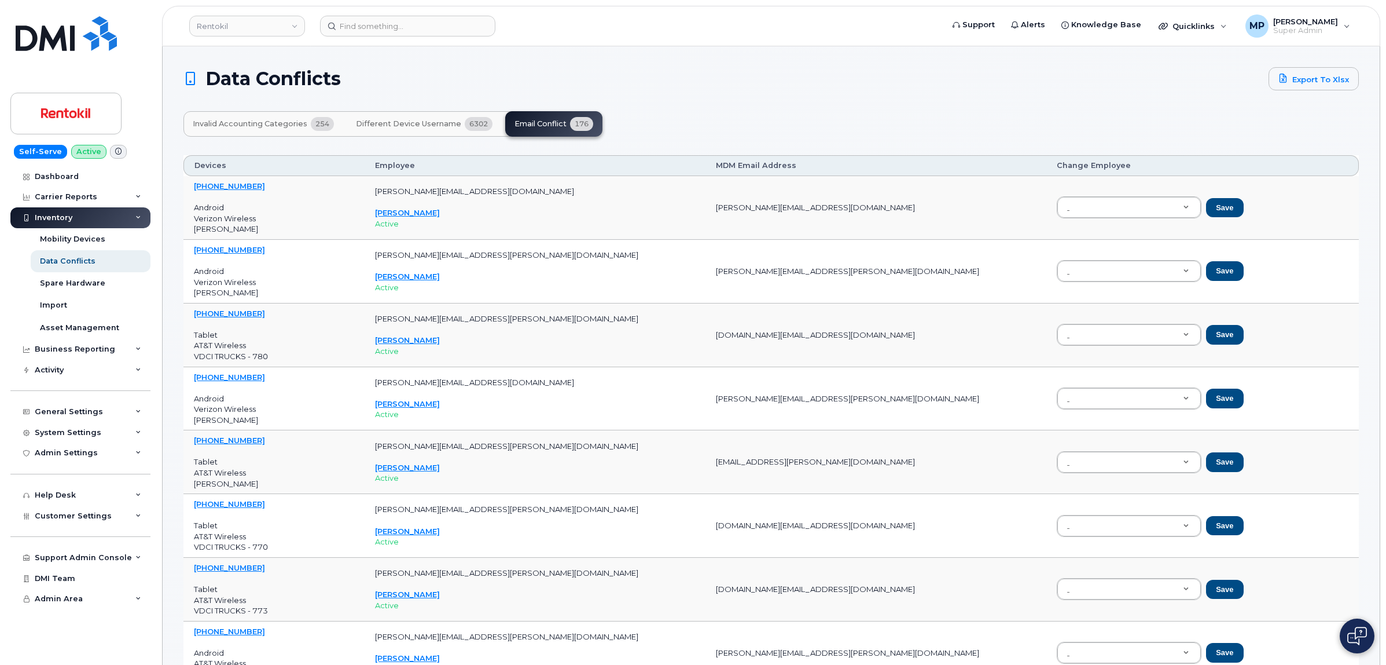
click at [413, 123] on span "Different Device Username" at bounding box center [408, 123] width 105 height 9
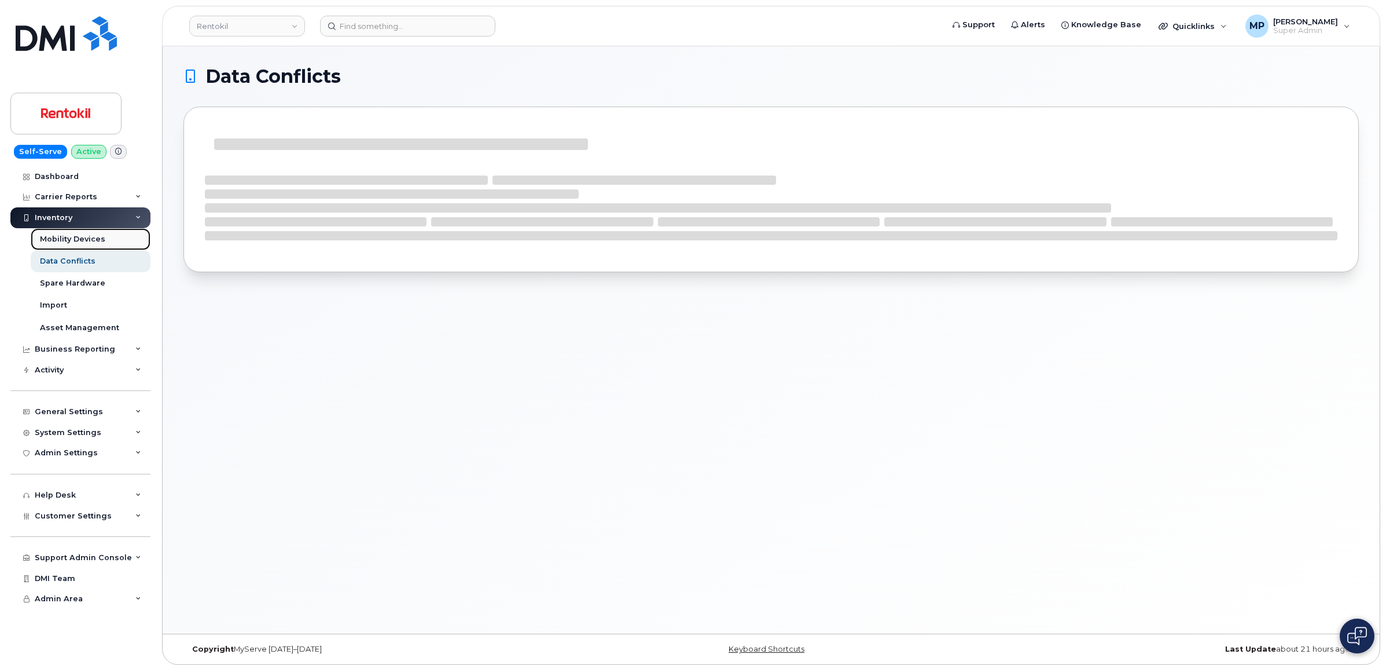
click at [61, 239] on div "Mobility Devices" at bounding box center [72, 239] width 65 height 10
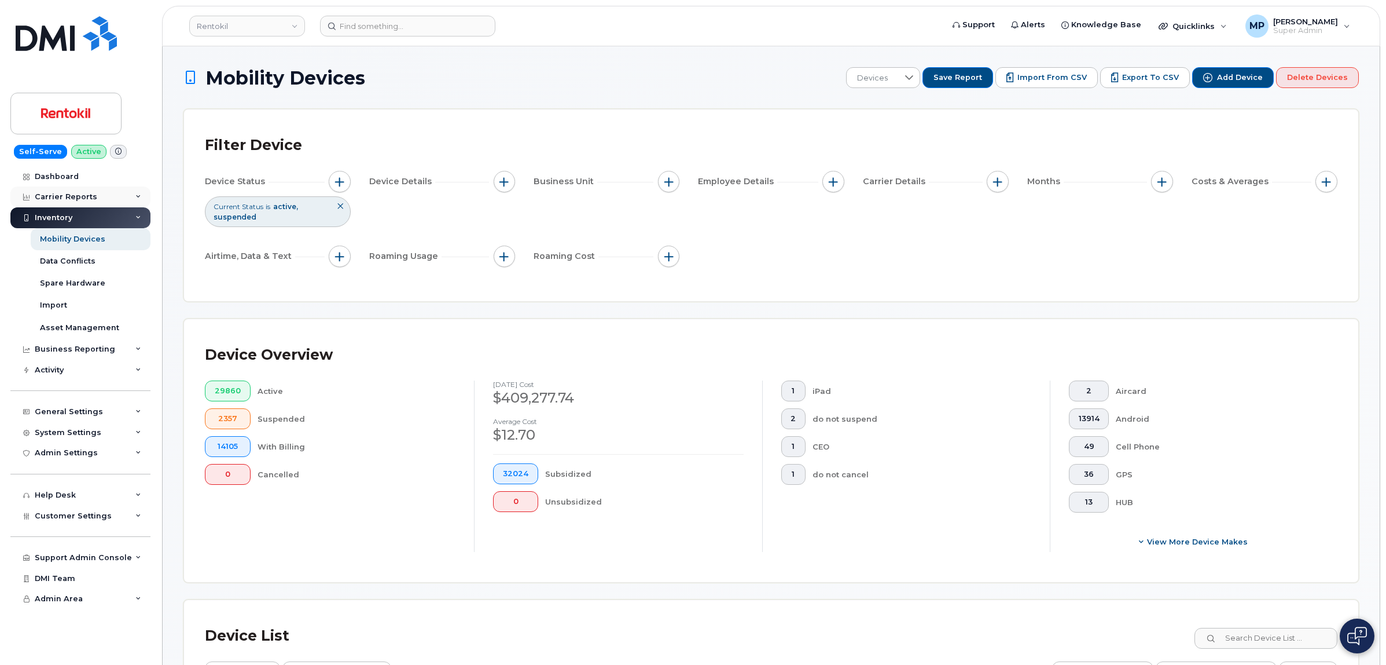
click at [56, 196] on div "Carrier Reports" at bounding box center [66, 196] width 63 height 9
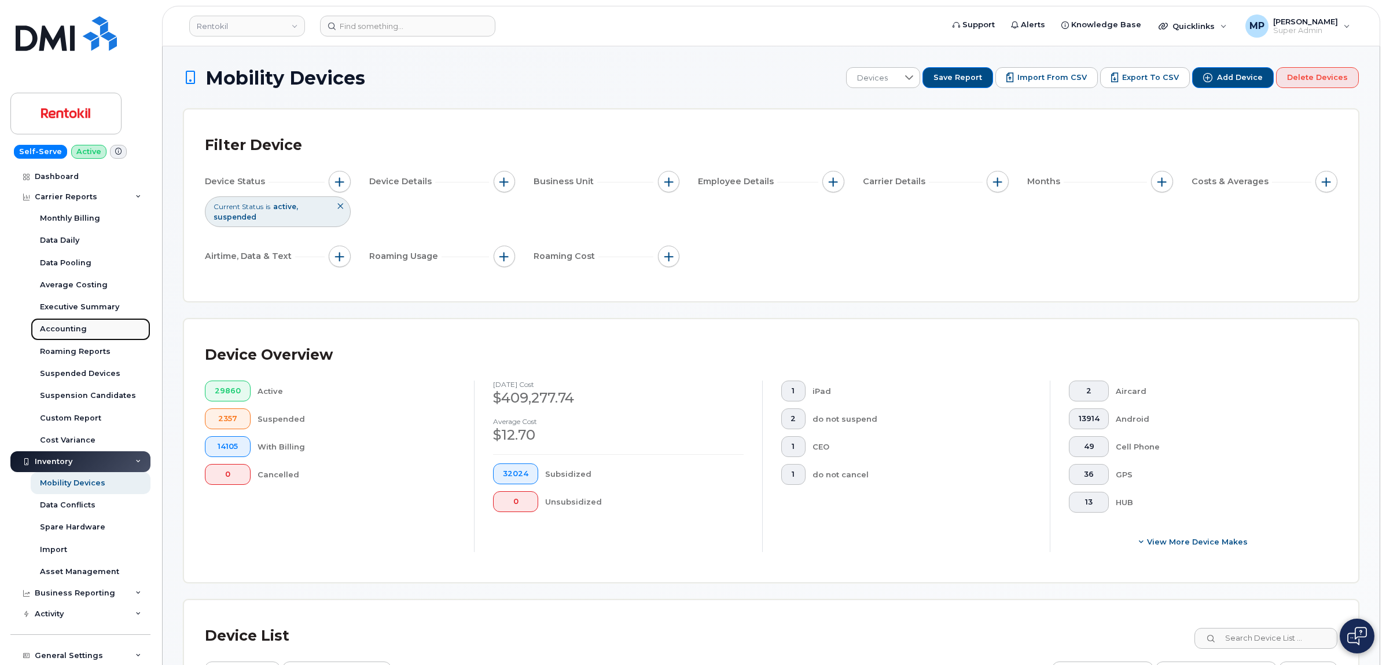
click at [68, 324] on div "Accounting" at bounding box center [63, 329] width 47 height 10
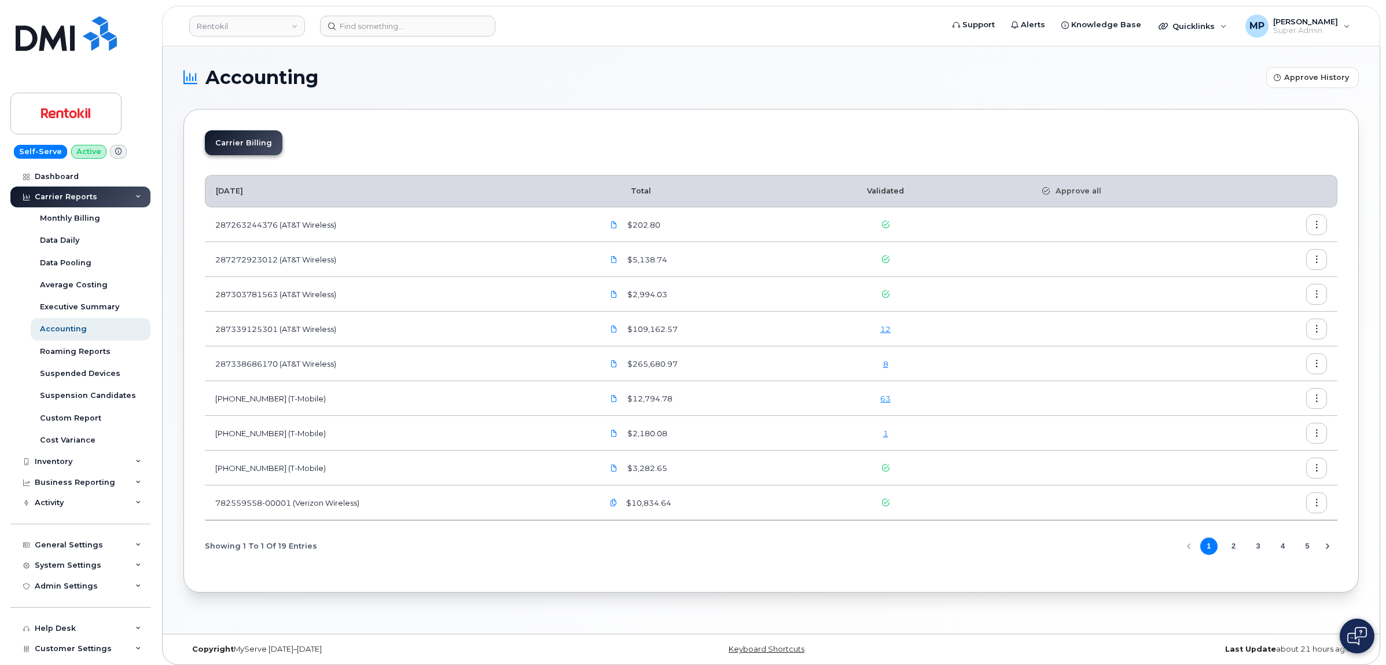
click at [889, 435] on link "1" at bounding box center [885, 432] width 5 height 9
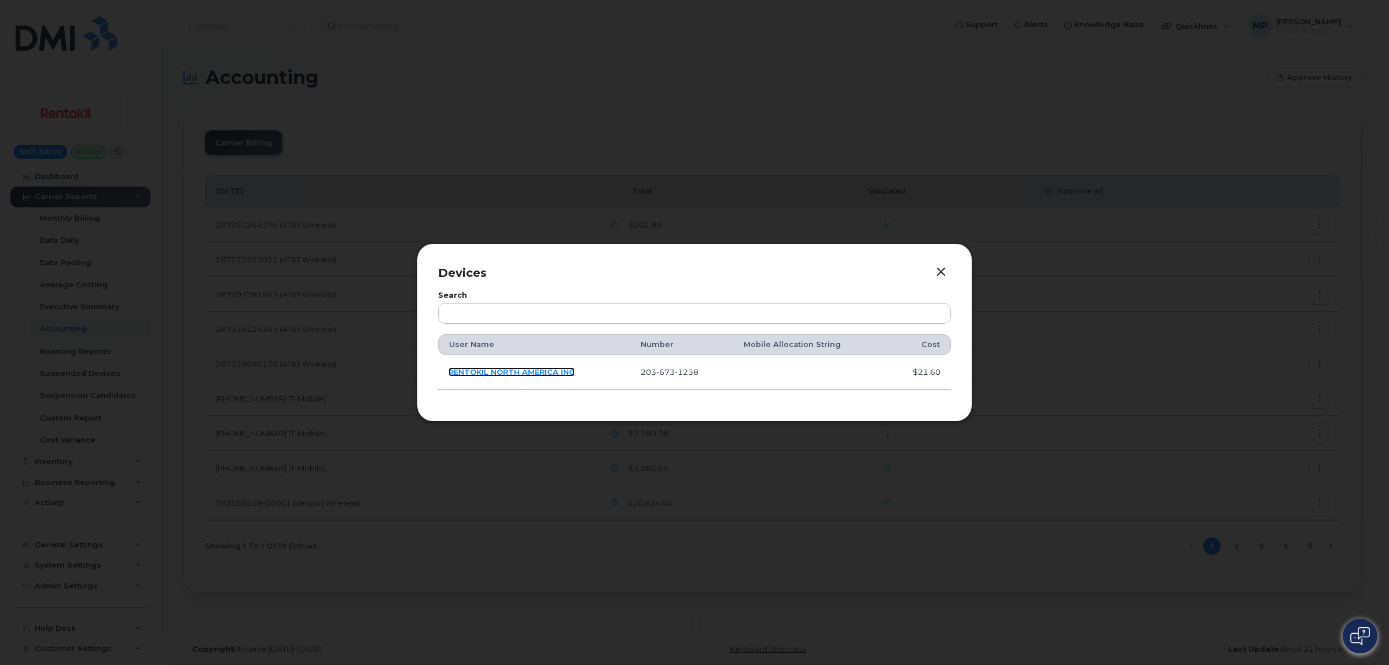
click at [508, 372] on link "RENTOKIL NORTH AMERICA INC" at bounding box center [512, 371] width 126 height 9
click at [942, 269] on button "button" at bounding box center [941, 272] width 17 height 16
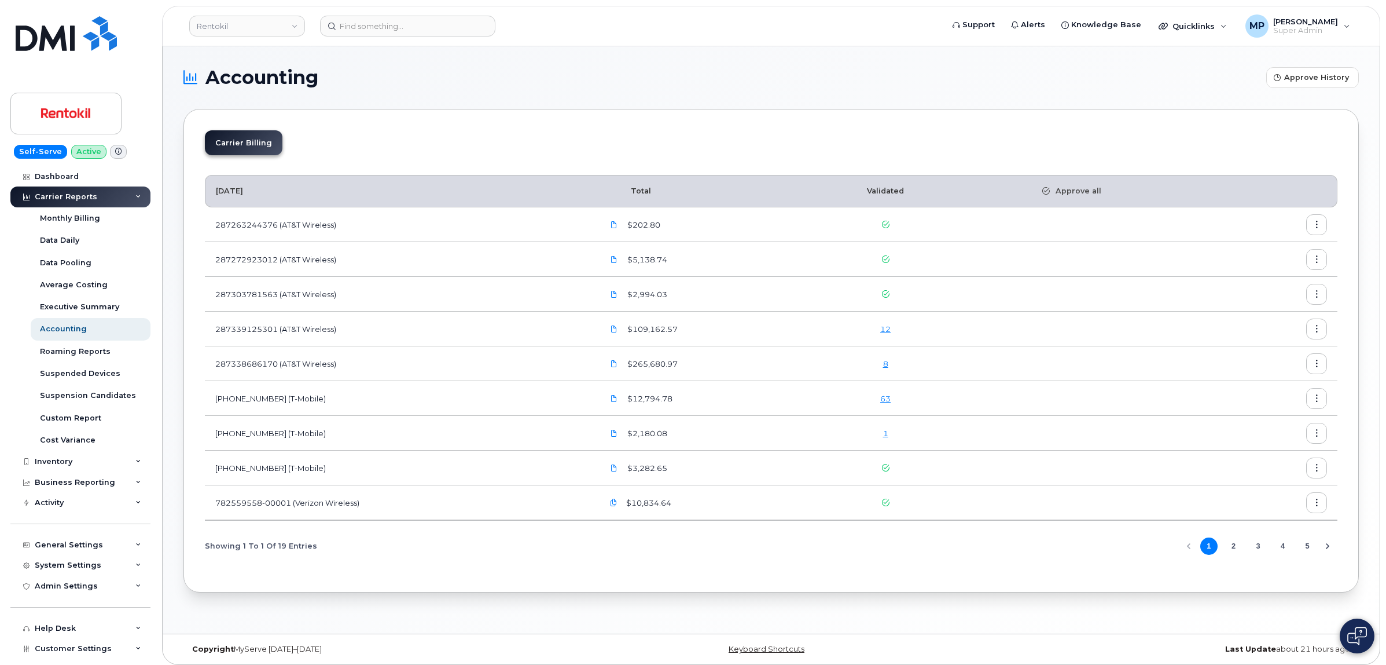
click at [887, 435] on link "1" at bounding box center [885, 432] width 5 height 9
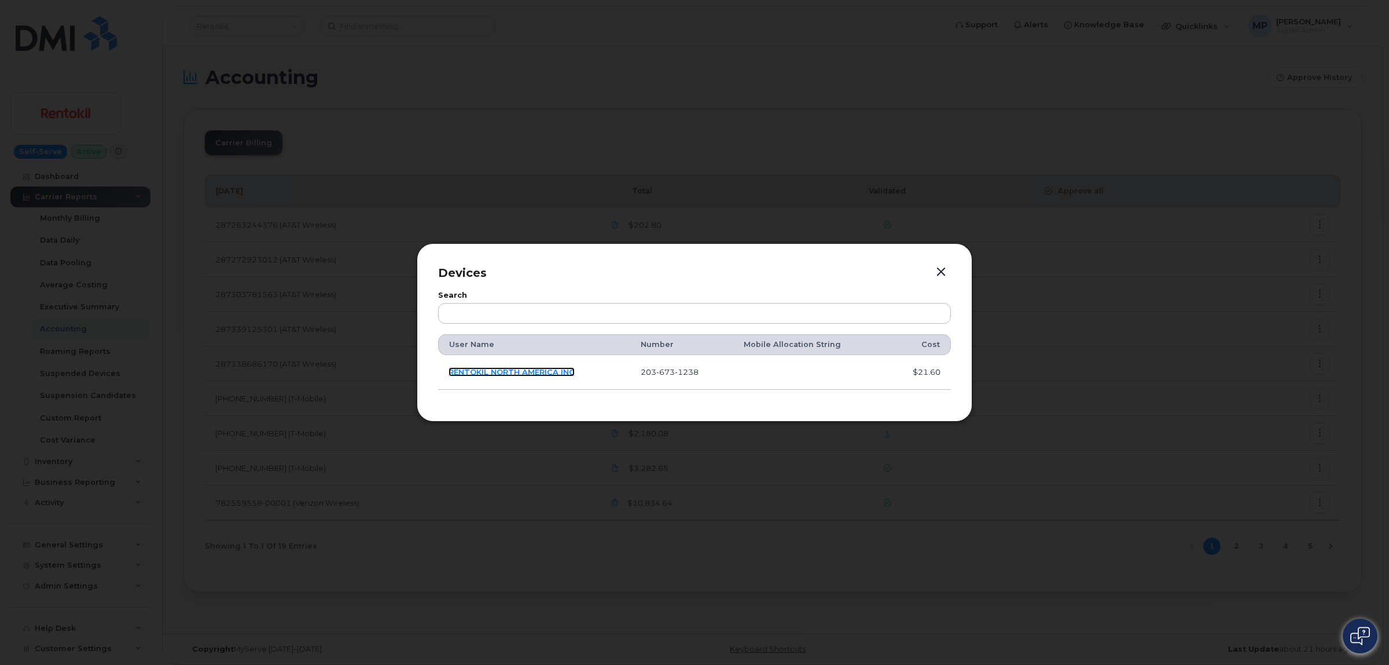
click at [515, 372] on link "RENTOKIL NORTH AMERICA INC" at bounding box center [512, 371] width 126 height 9
click at [938, 270] on button "button" at bounding box center [941, 272] width 17 height 16
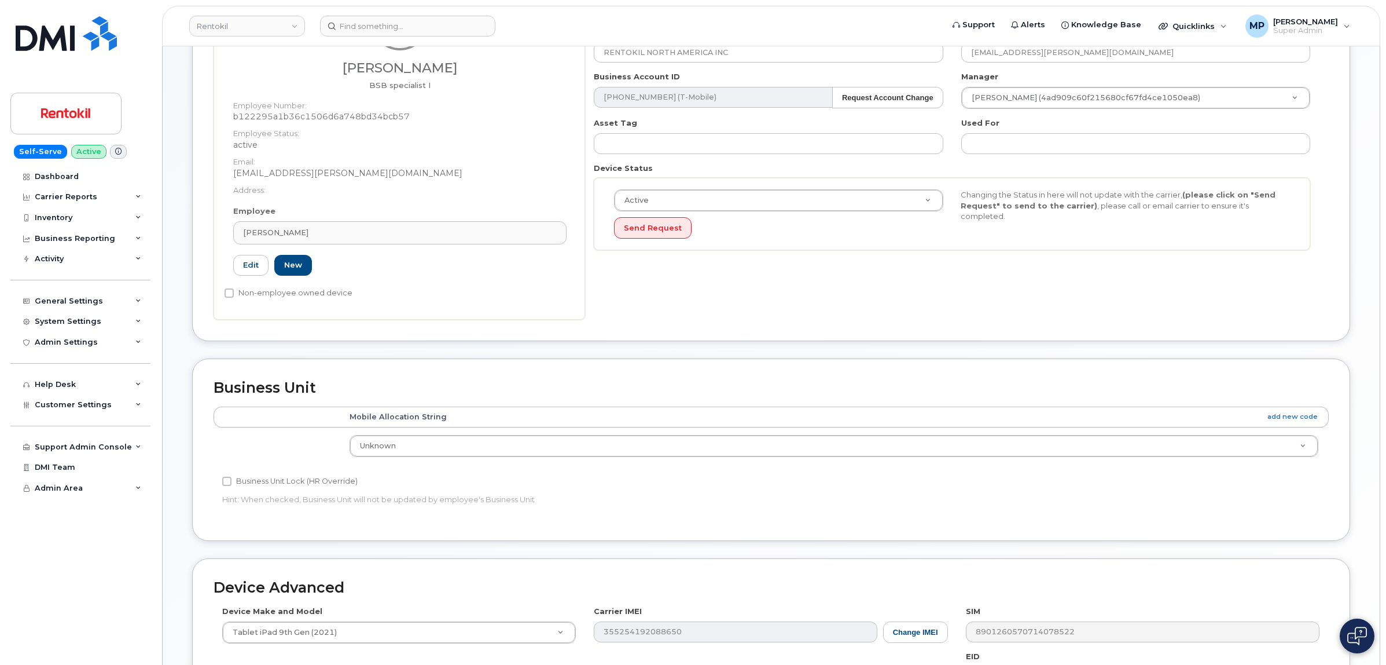
scroll to position [145, 0]
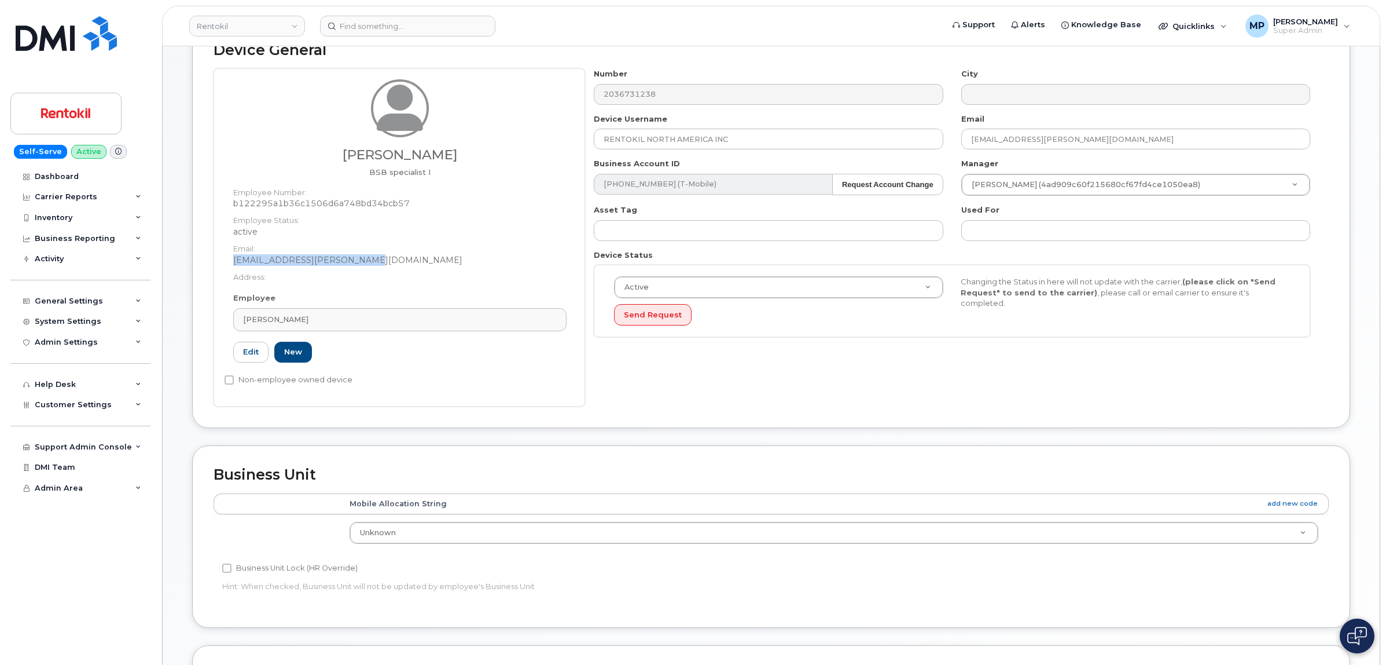
drag, startPoint x: 355, startPoint y: 262, endPoint x: 232, endPoint y: 265, distance: 122.8
click at [232, 265] on div "Melodi Pierro BSB specialist I Employee Number: b122295a1b36c1506d6a748bd34bcb5…" at bounding box center [400, 185] width 351 height 213
copy dd "[EMAIL_ADDRESS][PERSON_NAME][DOMAIN_NAME]"
click at [331, 203] on dd "b122295a1b36c1506d6a748bd34bcb57" at bounding box center [399, 203] width 333 height 12
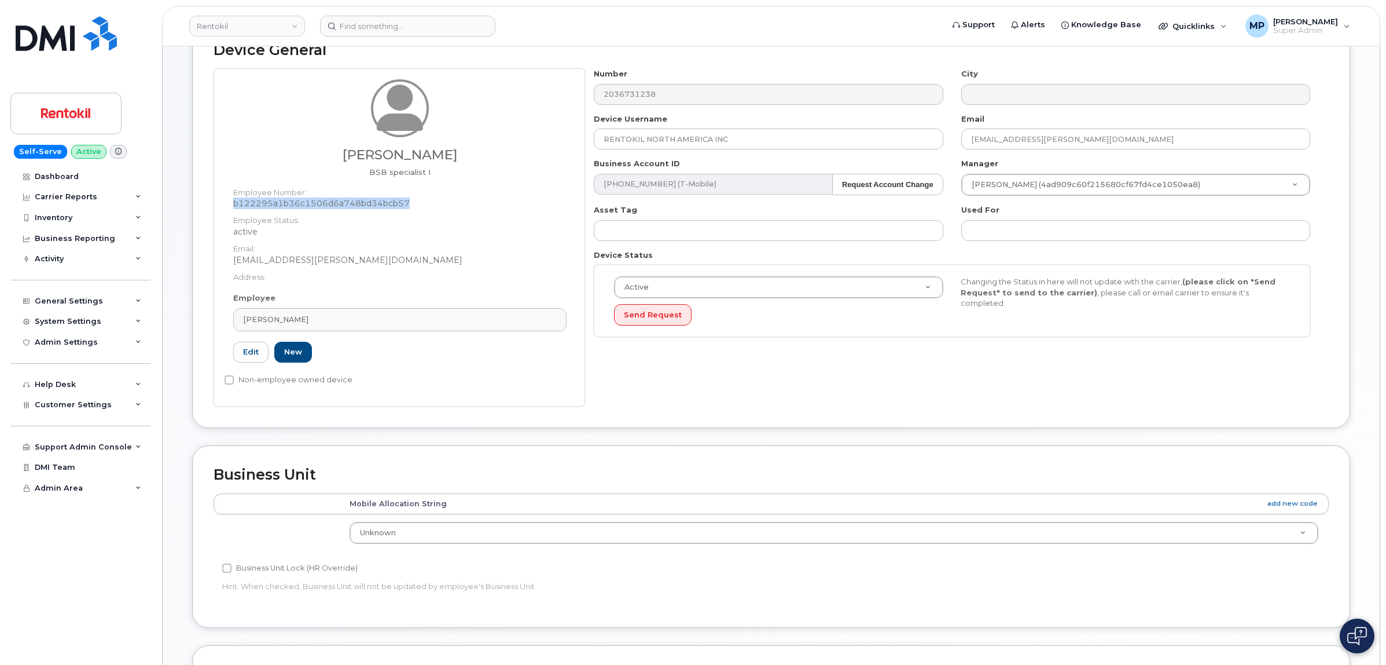
copy dd "b122295a1b36c1506d6a748bd34bcb57"
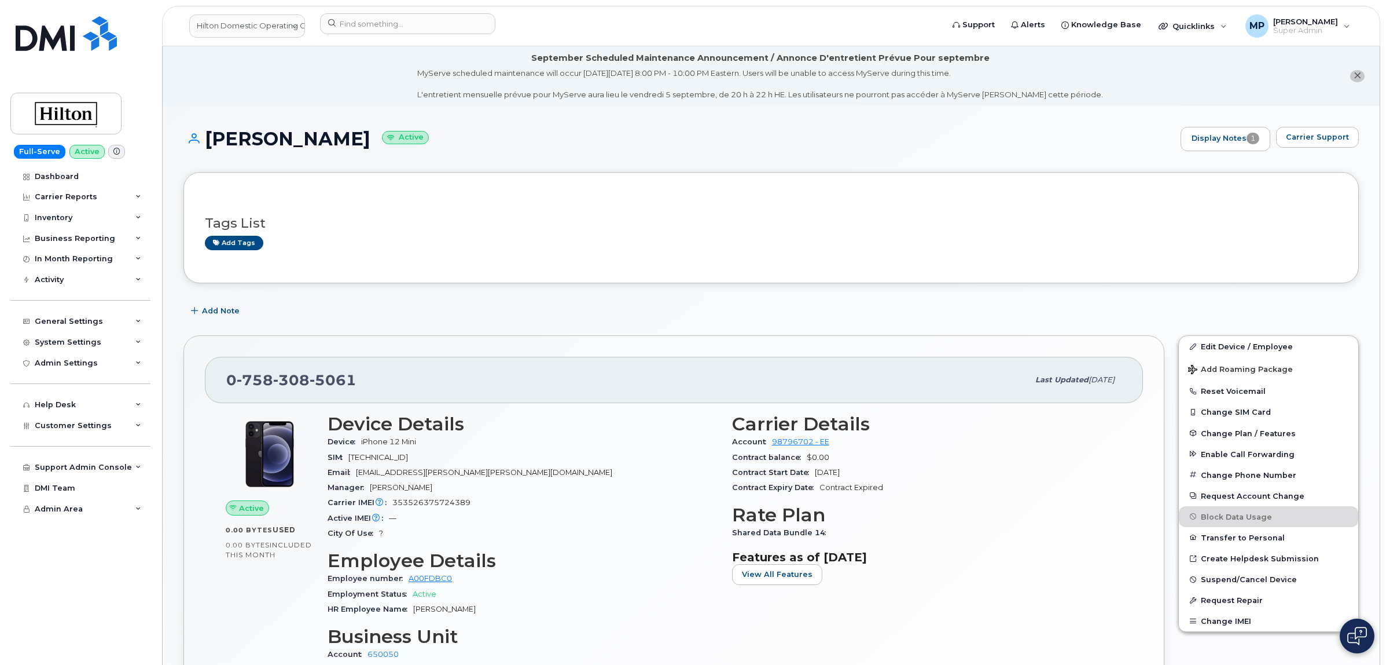
scroll to position [217, 0]
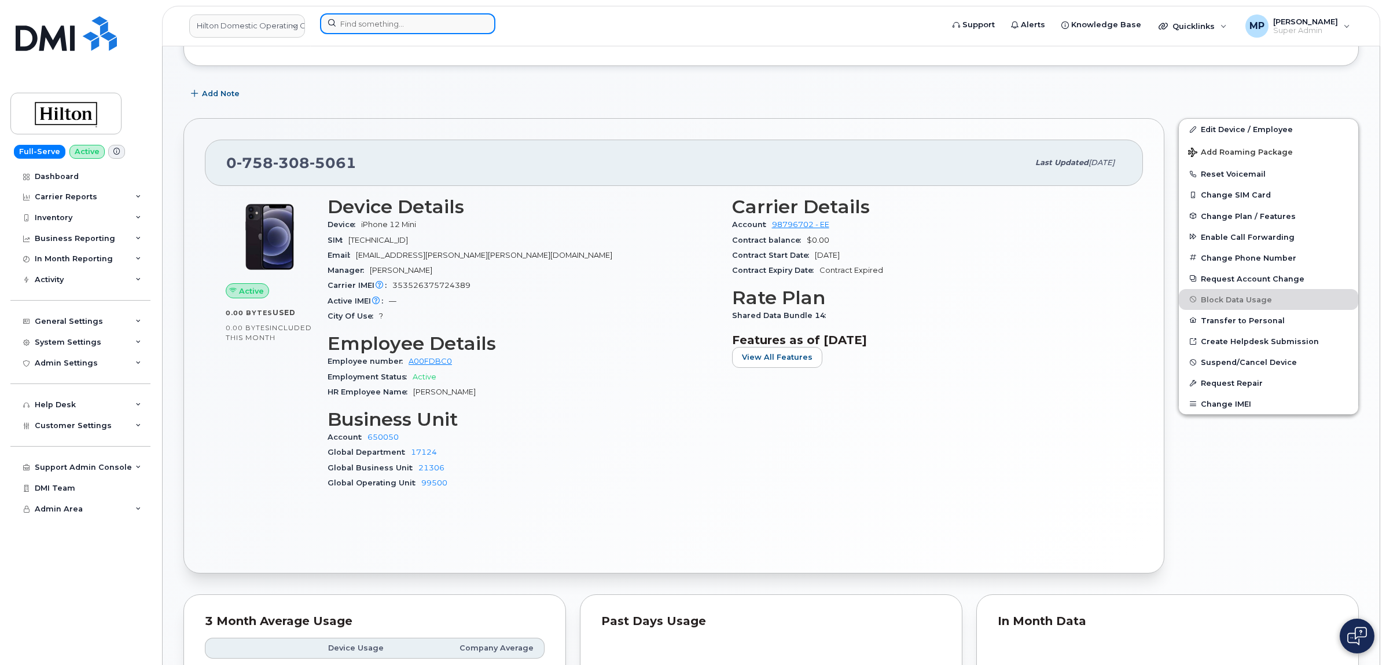
drag, startPoint x: 369, startPoint y: 15, endPoint x: 375, endPoint y: 18, distance: 6.5
click at [372, 19] on input at bounding box center [407, 23] width 175 height 21
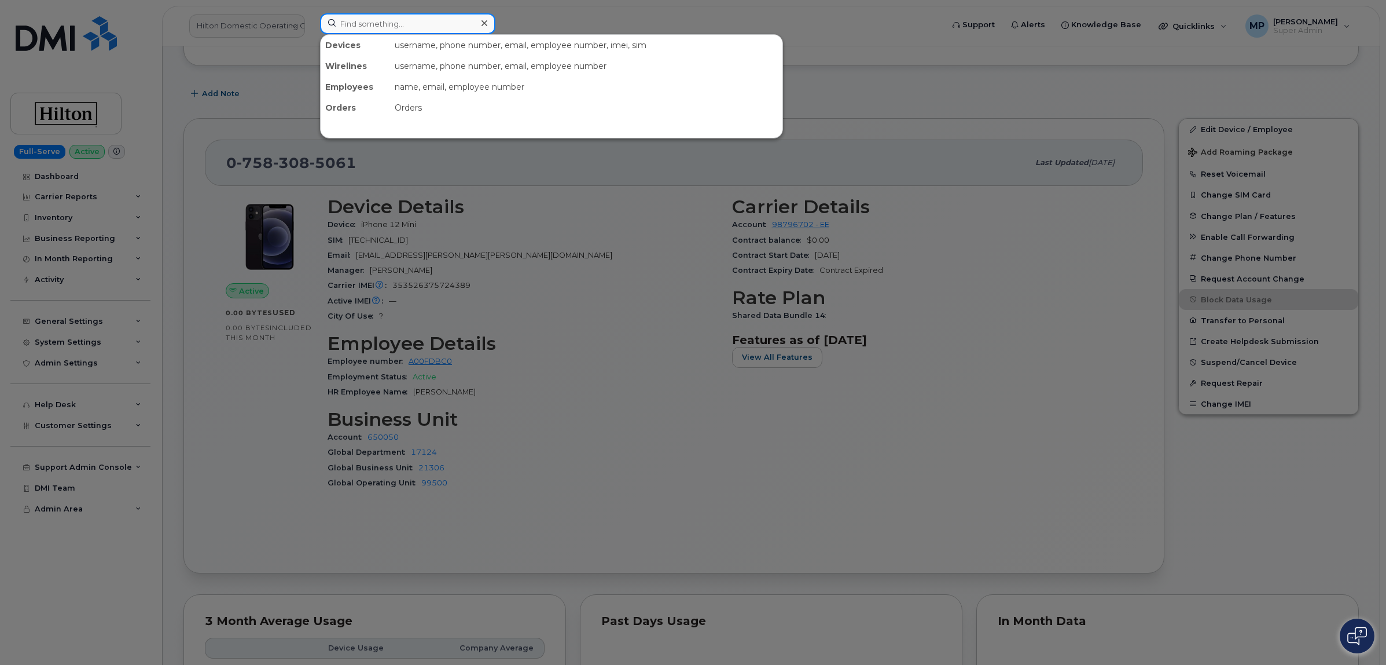
paste input "b122295a1b36c1506d6a748bd34bcb57"
type input "b122295a1b36c1506d6a748bd34bcb57"
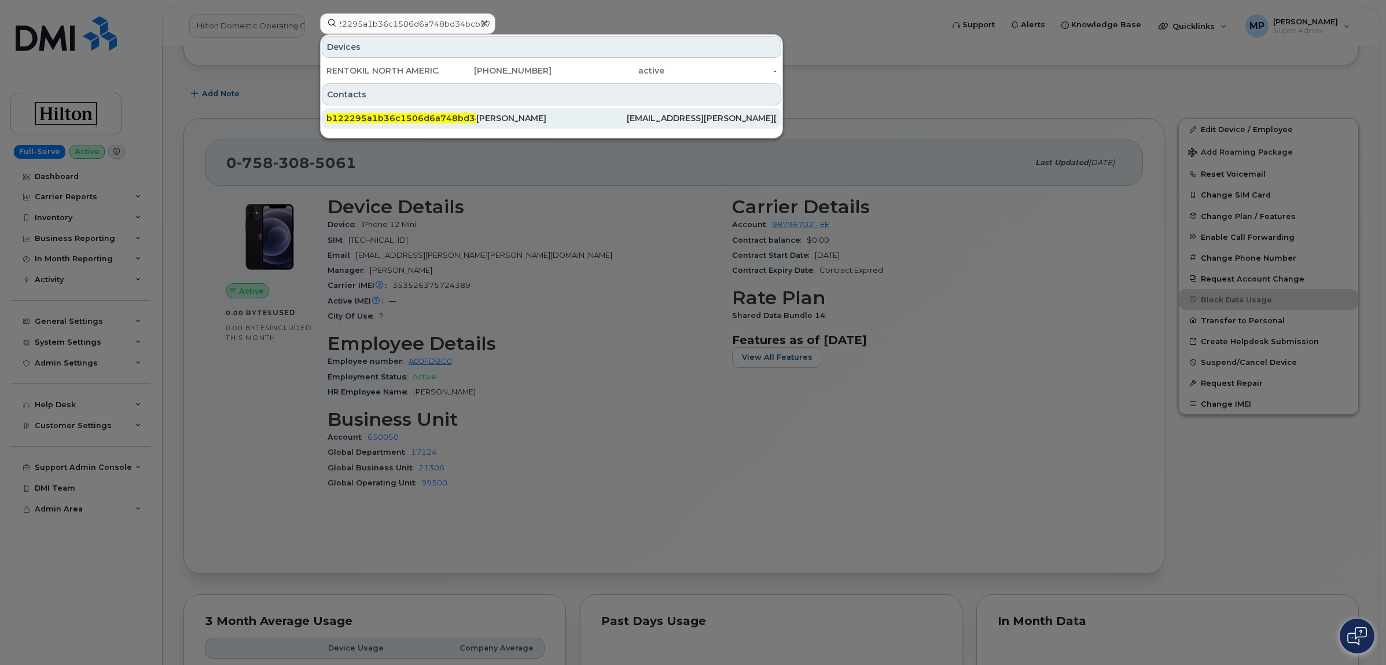
click at [433, 120] on span "b122295a1b36c1506d6a748bd34bcb57" at bounding box center [417, 118] width 183 height 10
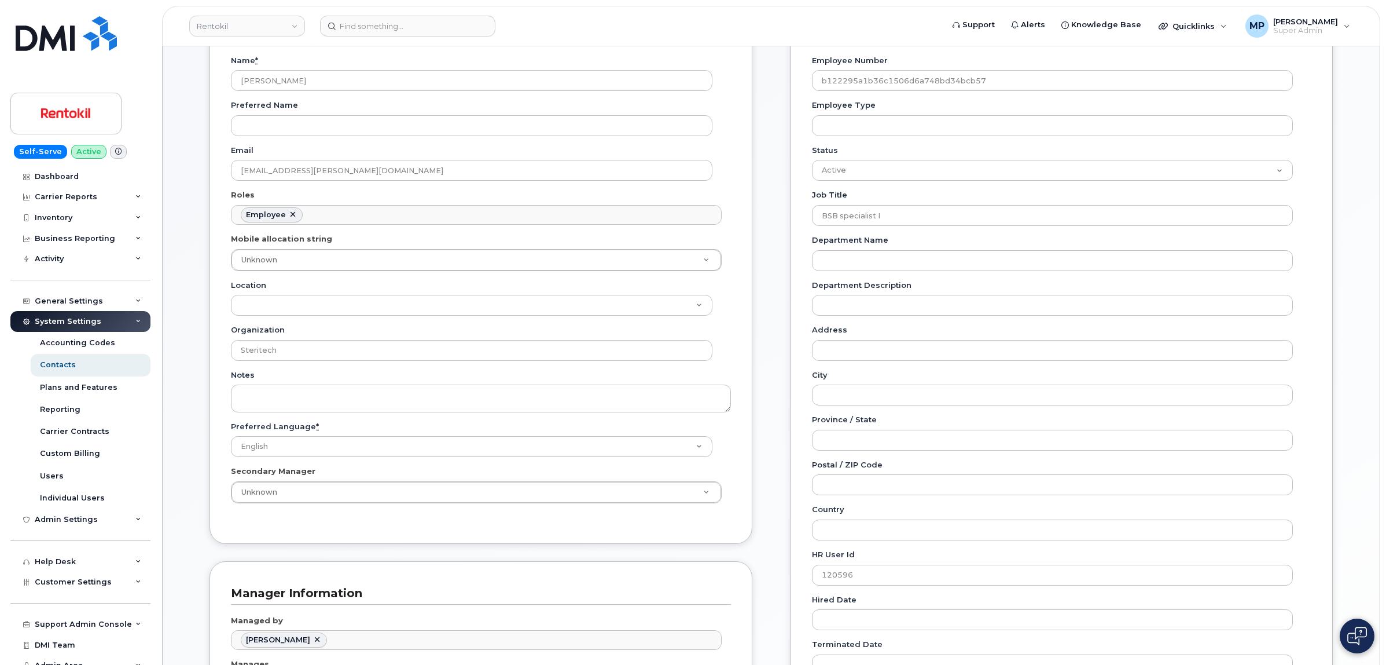
scroll to position [362, 0]
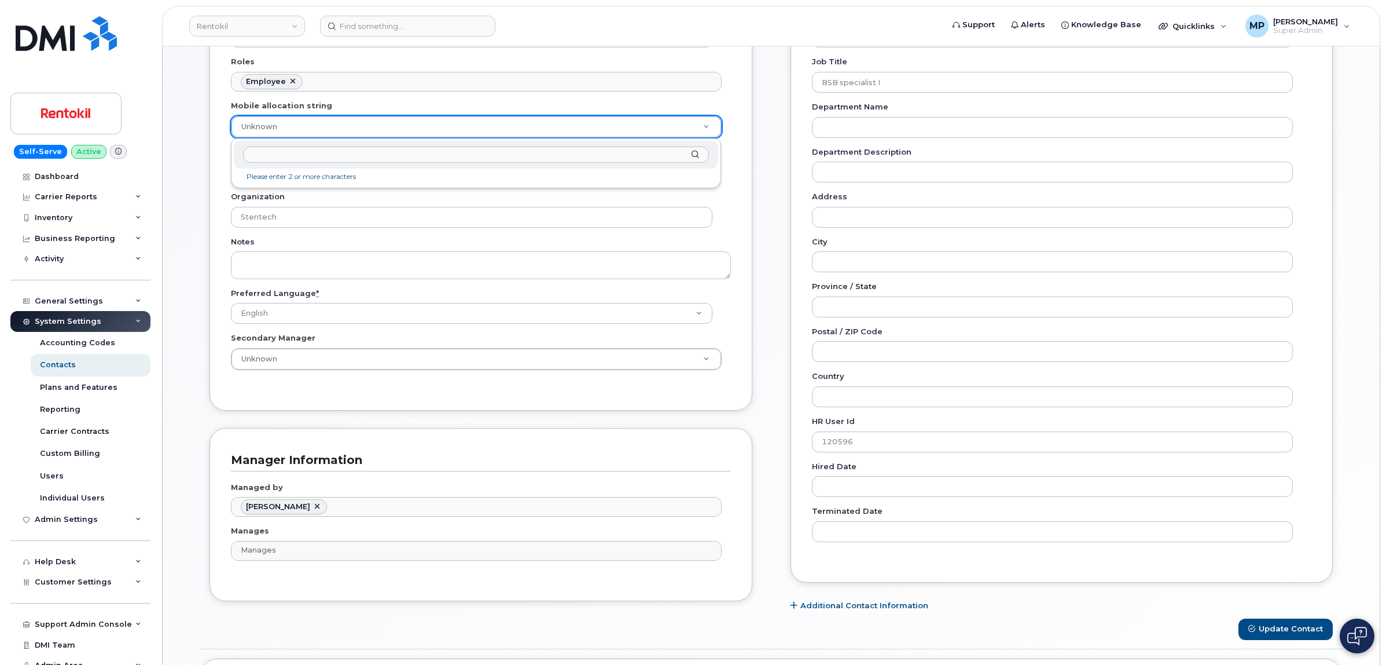
click at [328, 156] on input "text" at bounding box center [476, 154] width 466 height 17
click at [264, 157] on input "text" at bounding box center [476, 154] width 466 height 17
paste input "420290205.341800"
type input "420290205.341800"
type input "35238712"
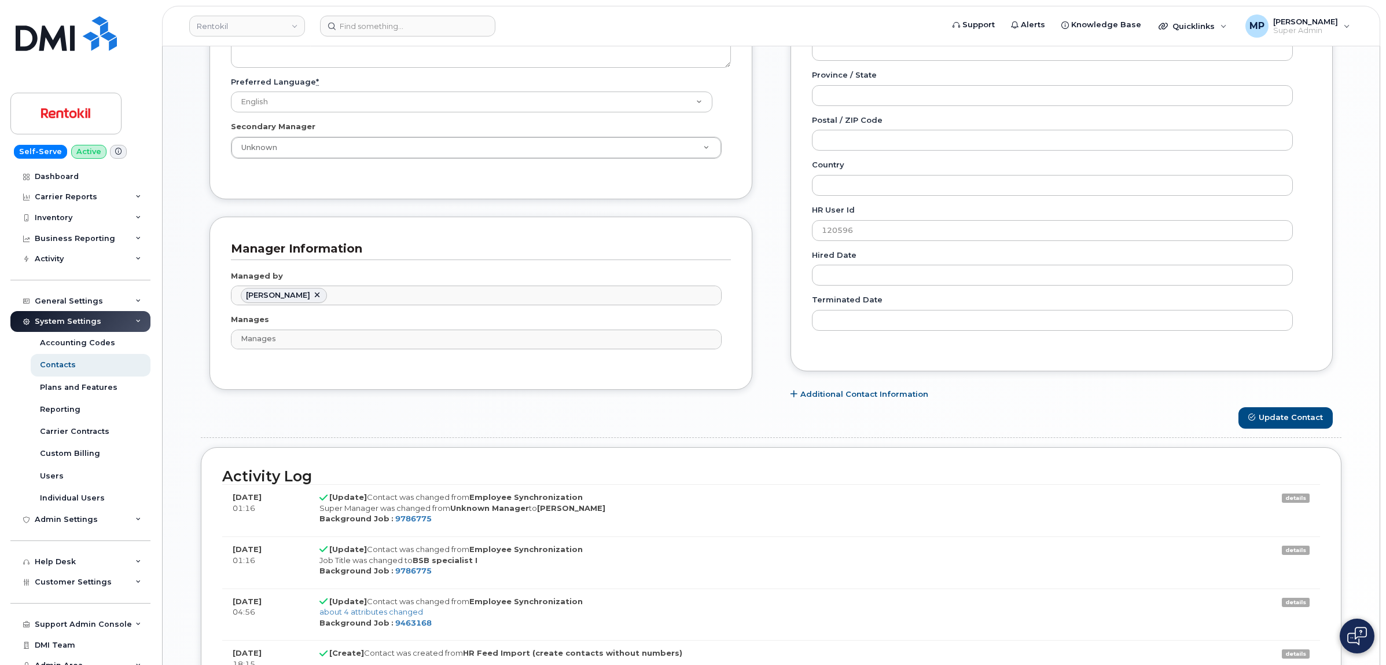
scroll to position [579, 0]
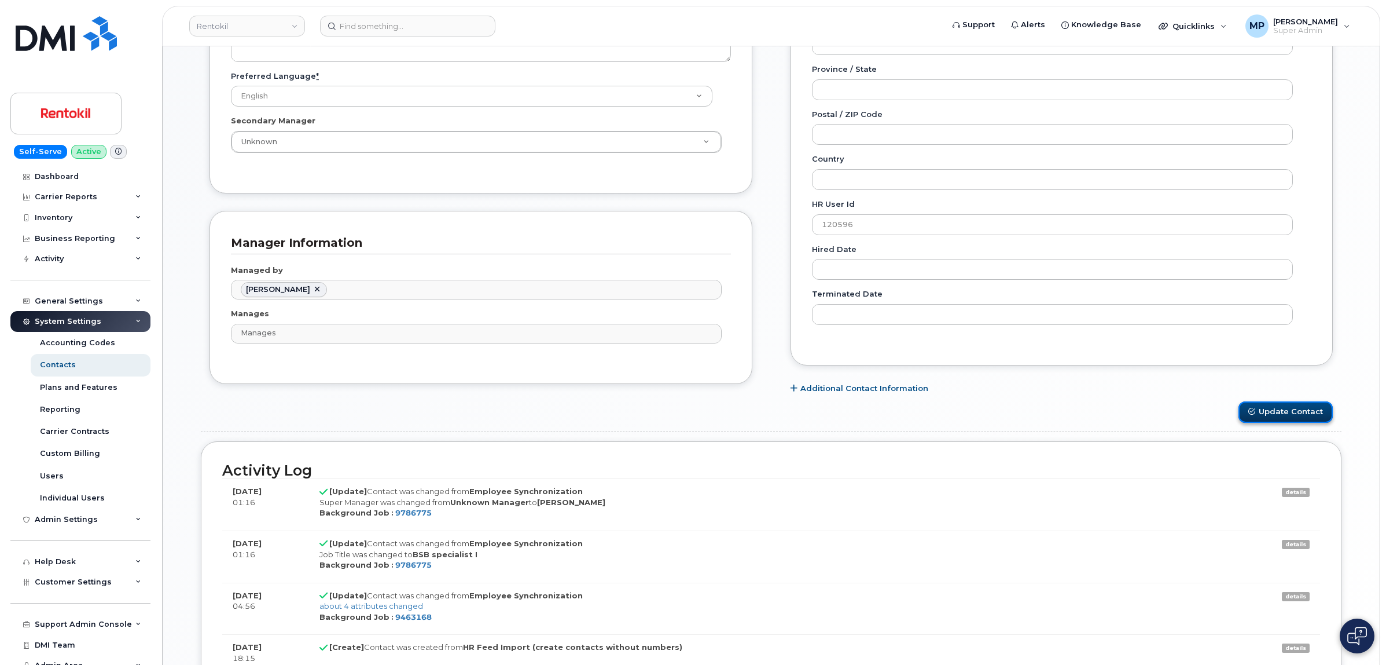
click at [1281, 413] on button "Update Contact" at bounding box center [1286, 411] width 94 height 21
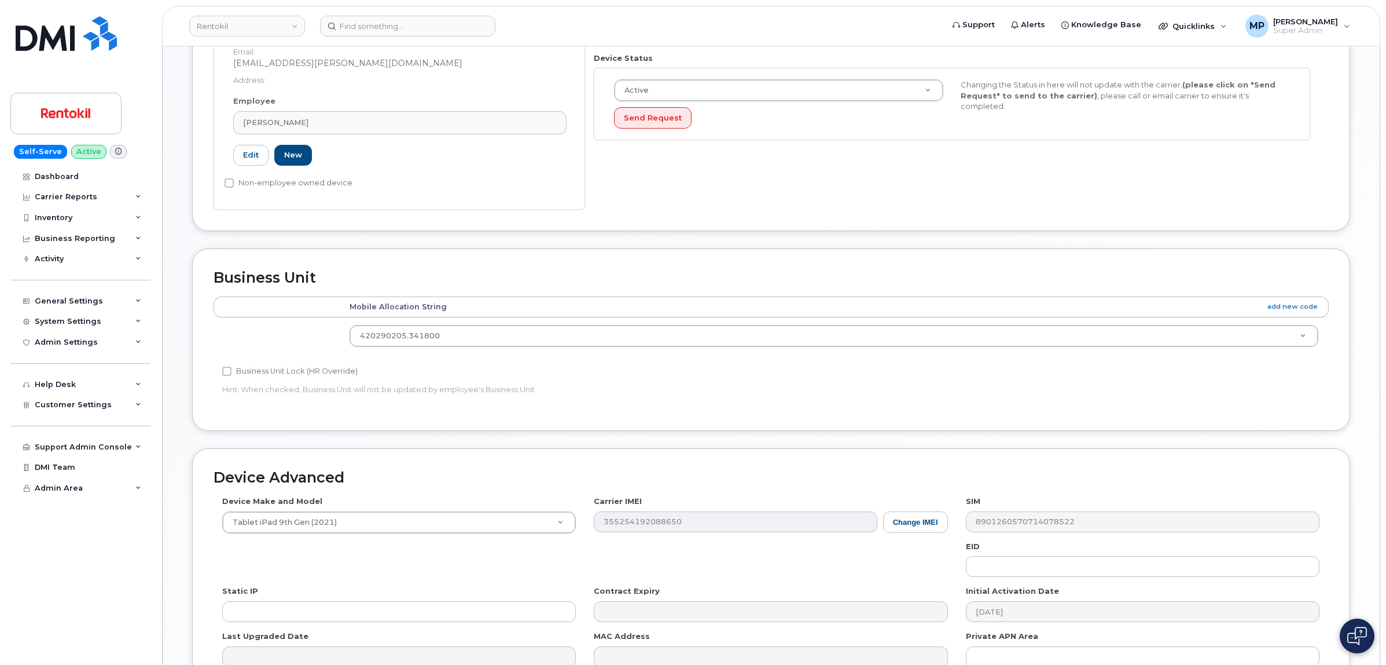
scroll to position [472, 0]
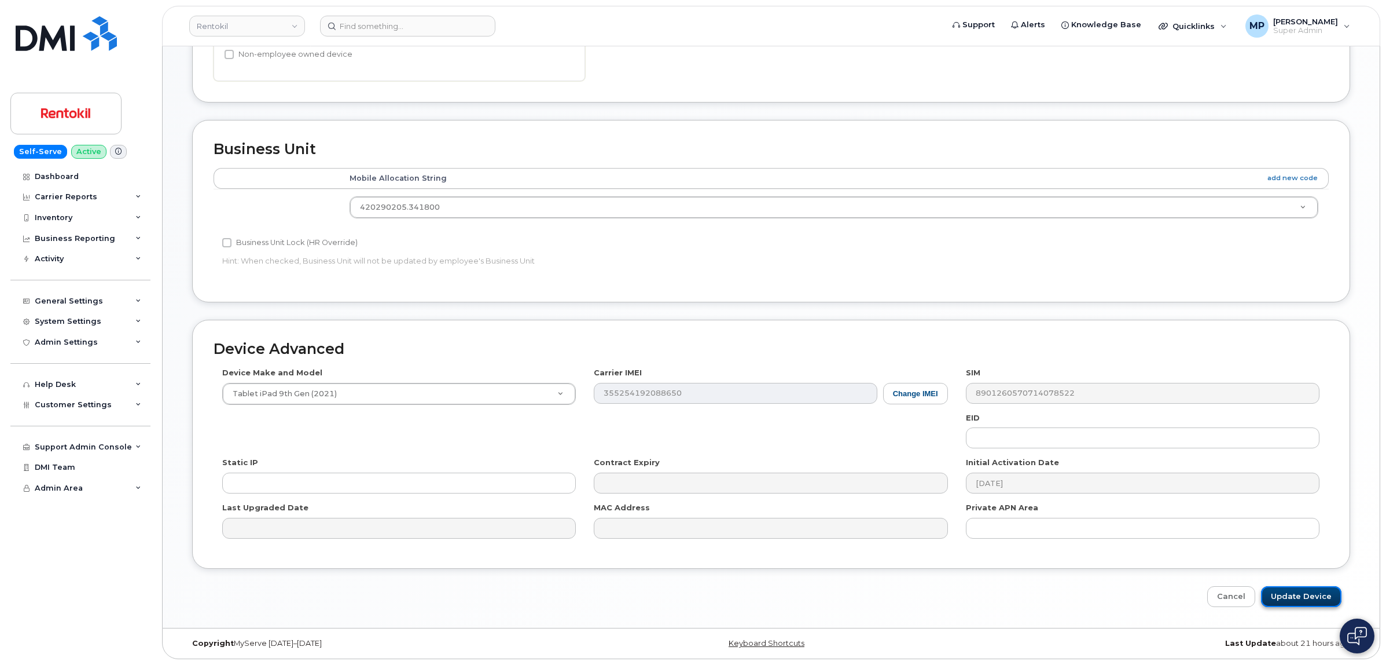
drag, startPoint x: 1291, startPoint y: 599, endPoint x: 1282, endPoint y: 600, distance: 9.3
click at [1291, 600] on input "Update Device" at bounding box center [1301, 596] width 80 height 21
type input "Saving..."
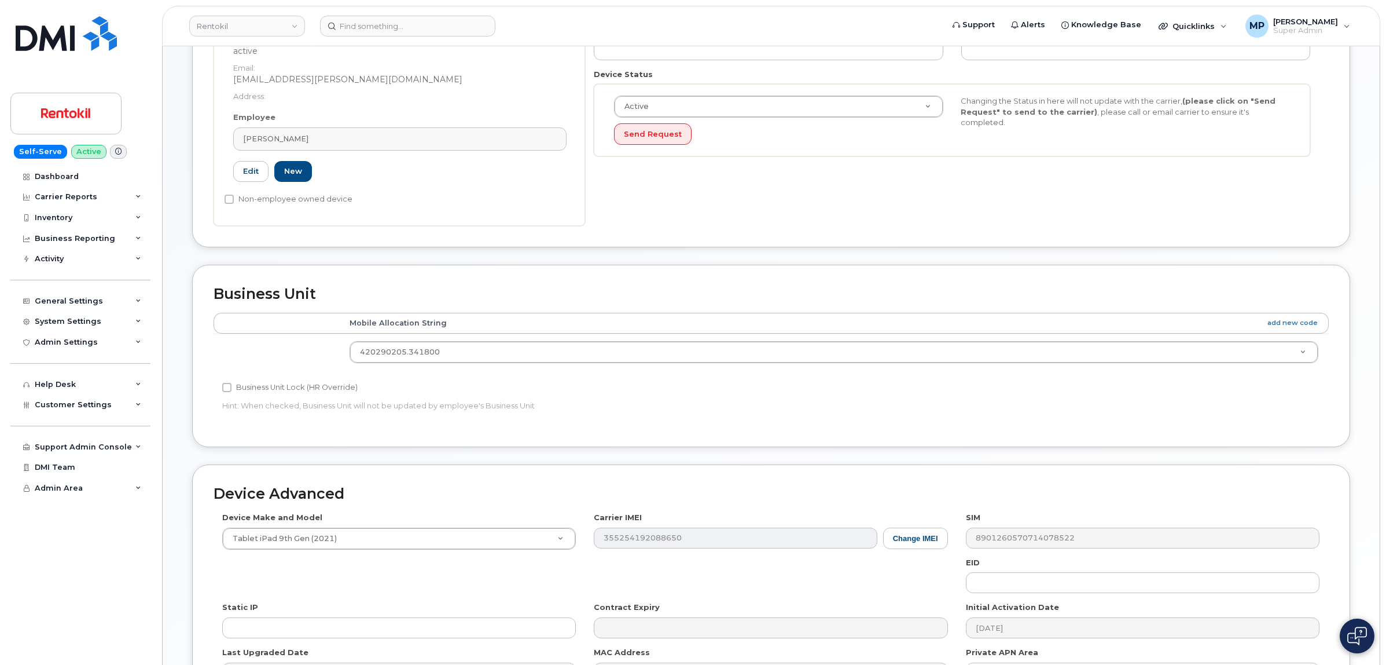
scroll to position [183, 0]
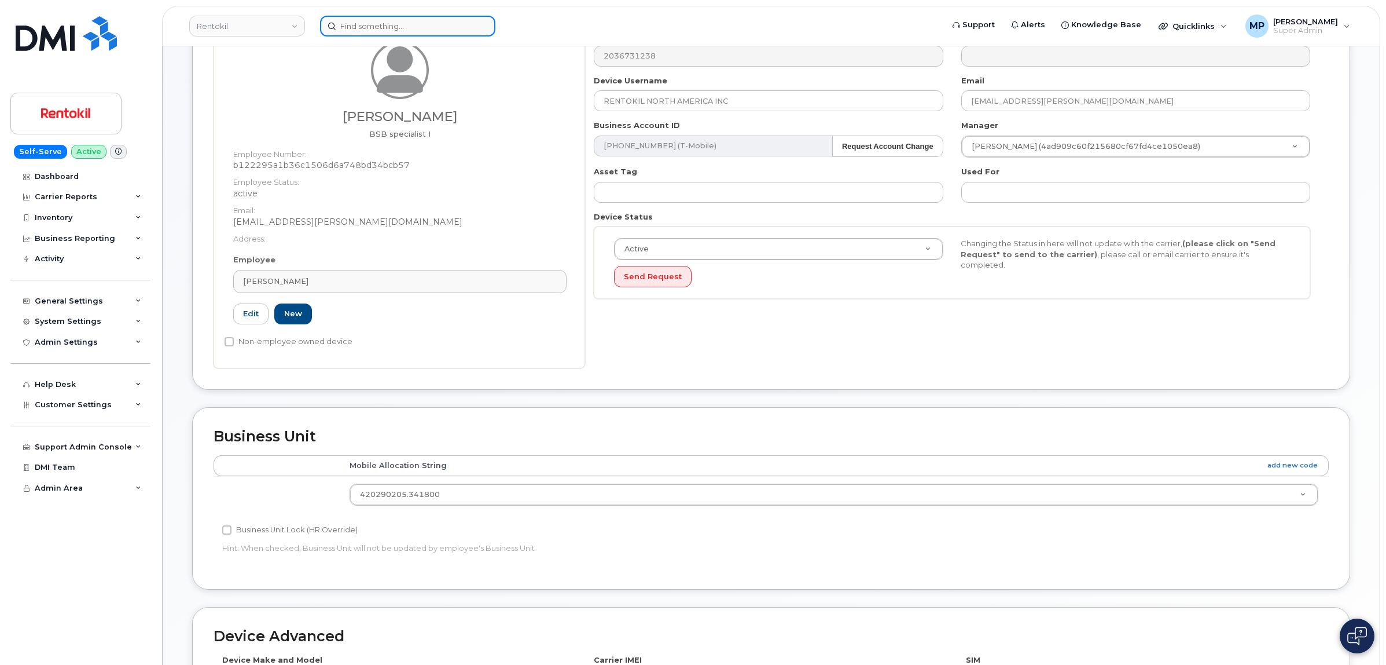
click at [354, 21] on input at bounding box center [407, 26] width 175 height 21
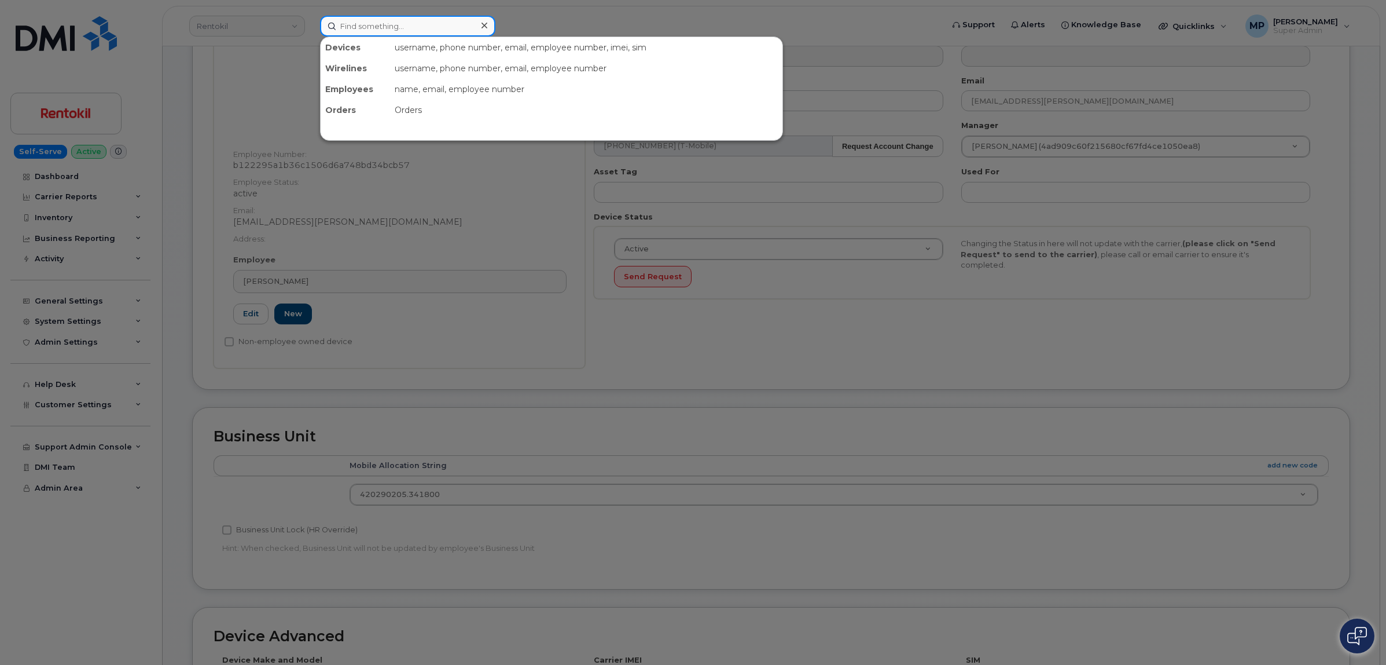
paste input "355254192088650"
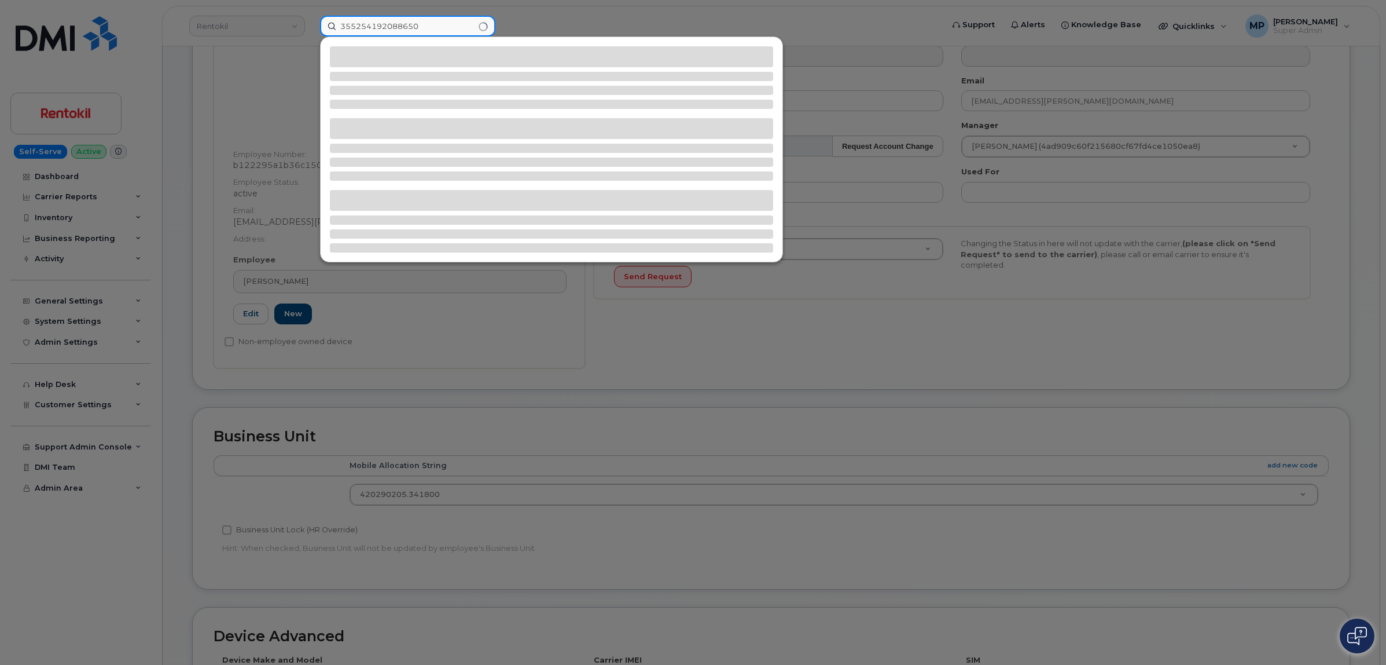
type input "355254192088650"
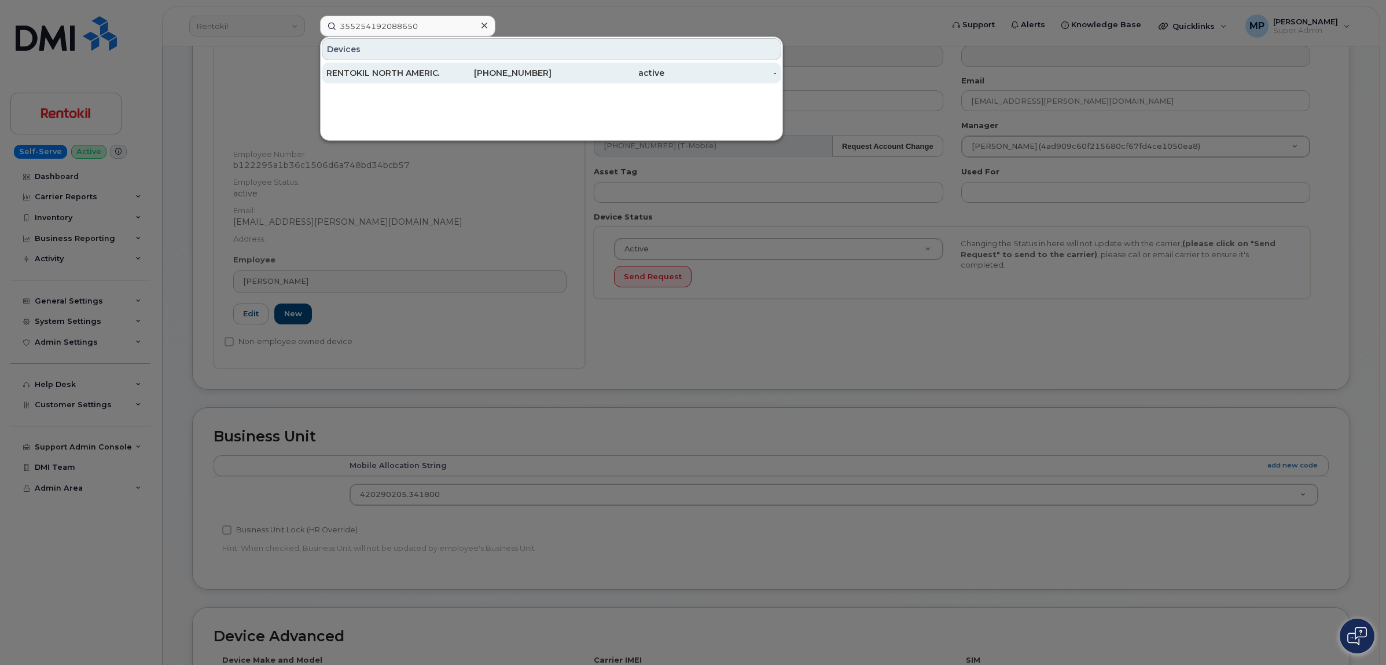
click at [375, 72] on div "RENTOKIL NORTH AMERICA INC" at bounding box center [382, 73] width 113 height 12
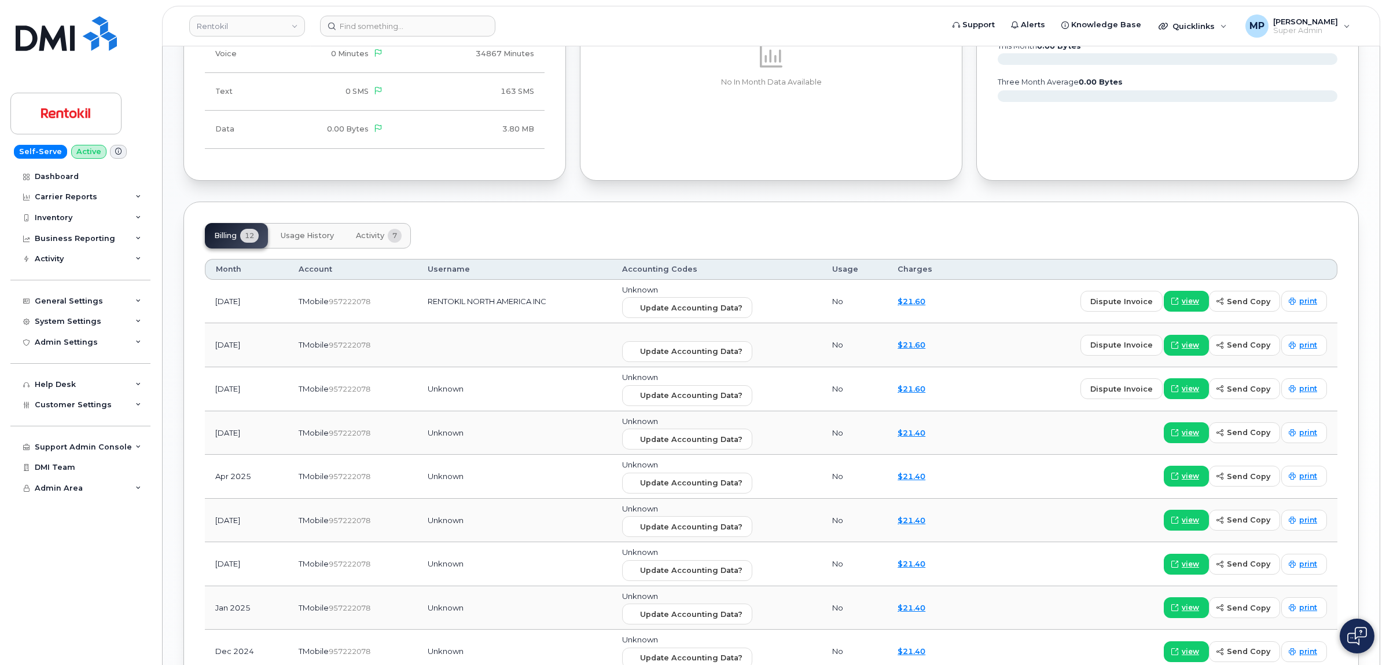
scroll to position [941, 0]
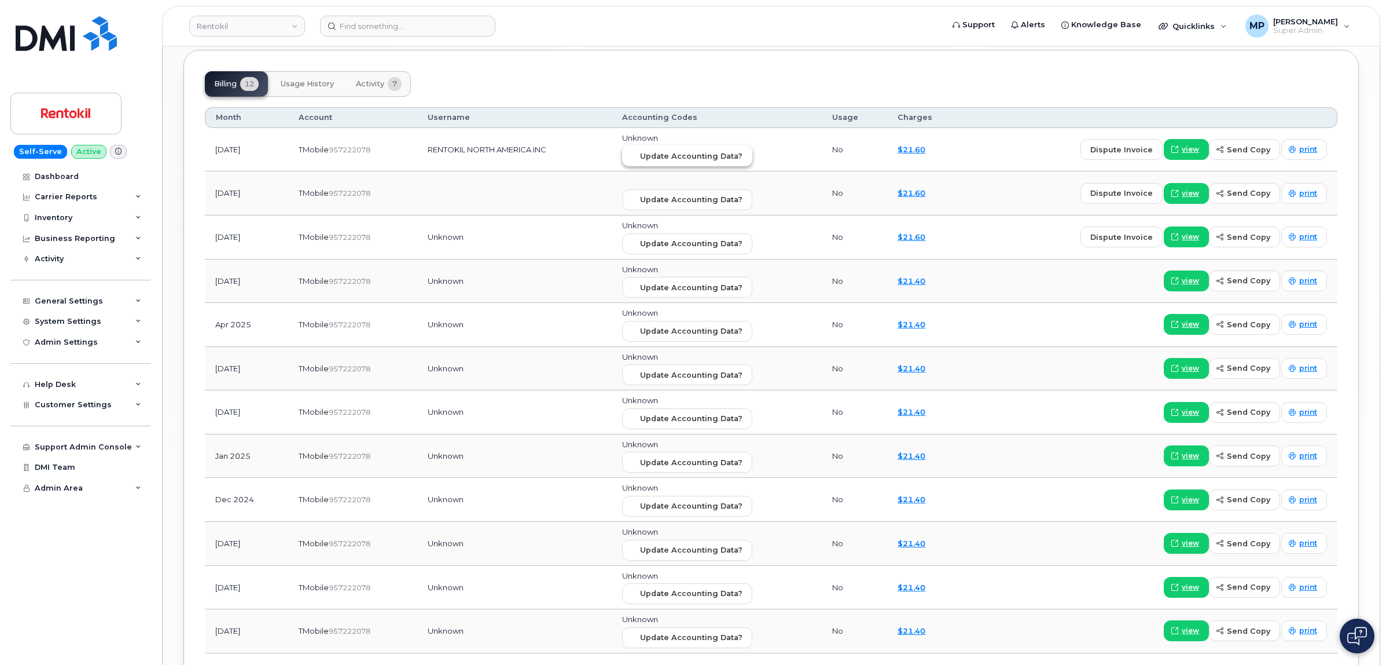
click at [676, 157] on span "Update Accounting Data?" at bounding box center [691, 156] width 102 height 11
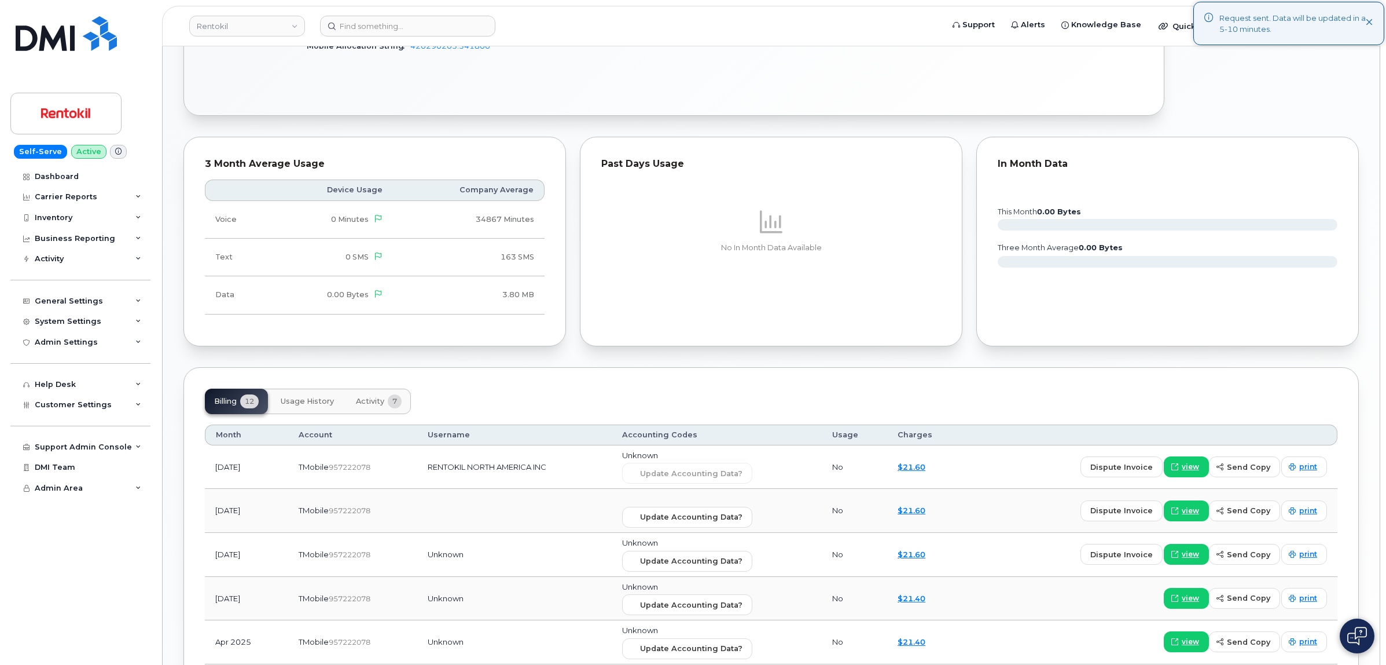
scroll to position [651, 0]
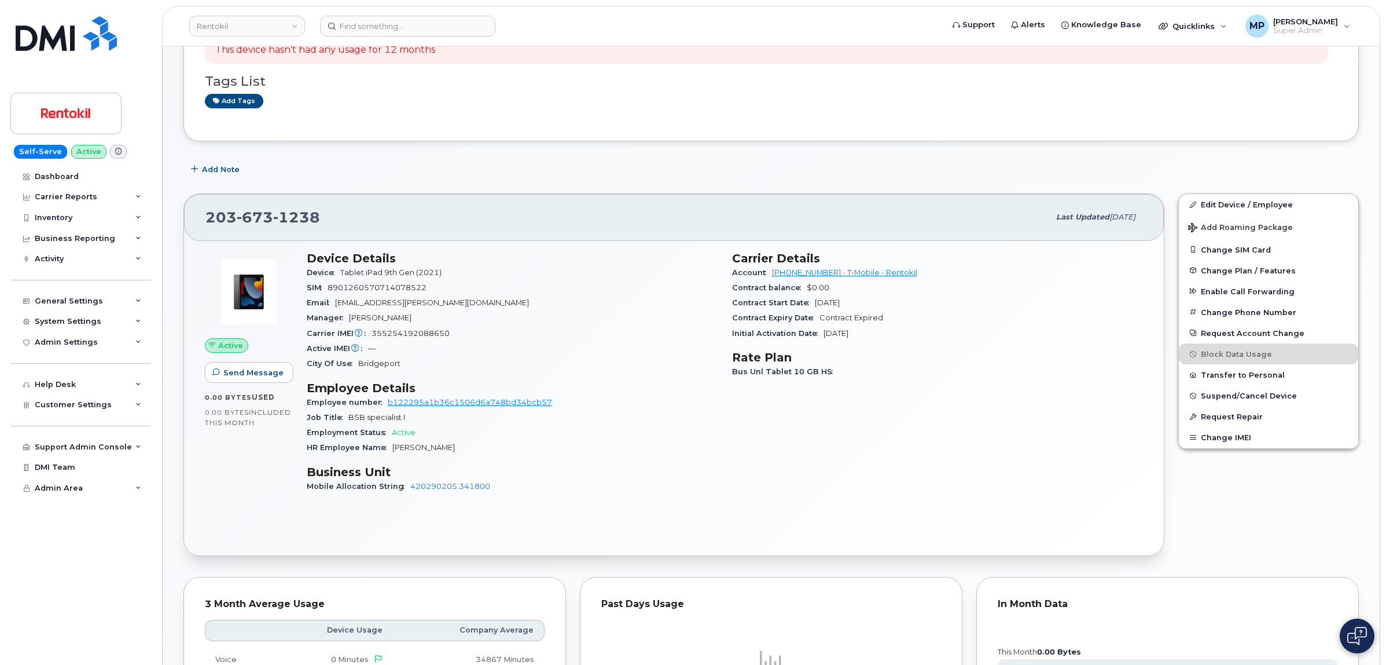
scroll to position [126, 0]
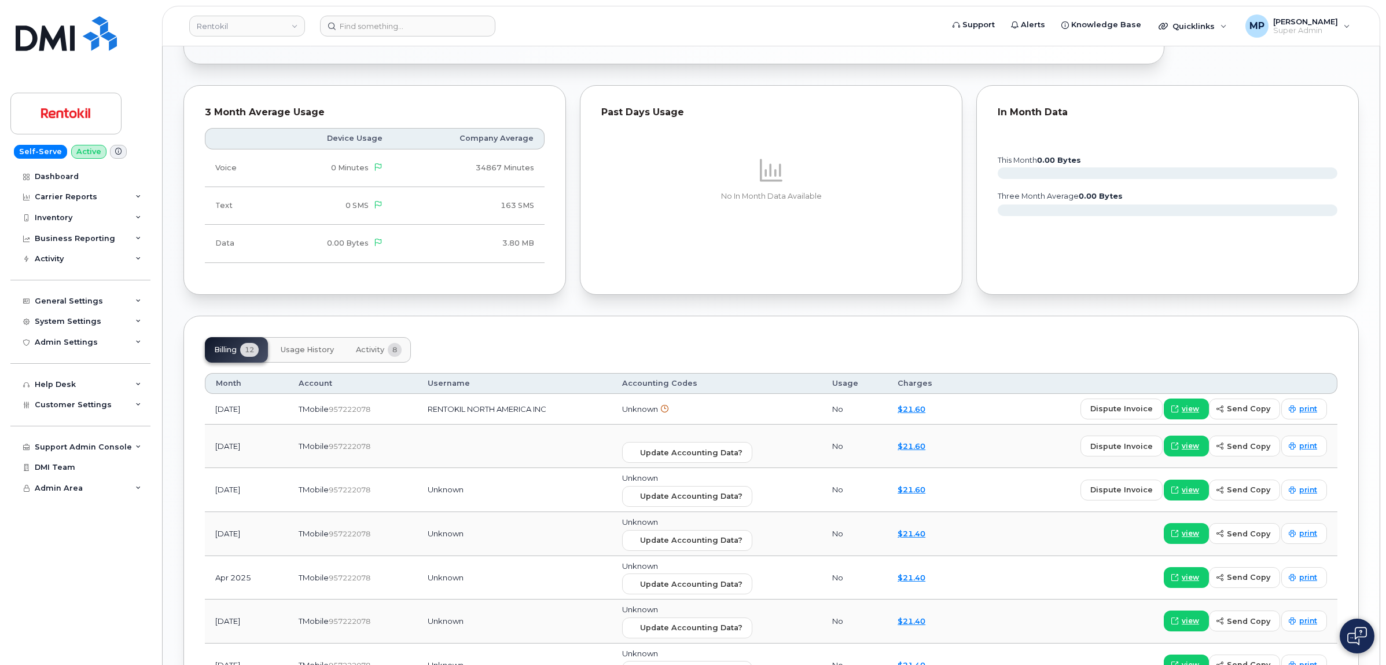
scroll to position [651, 0]
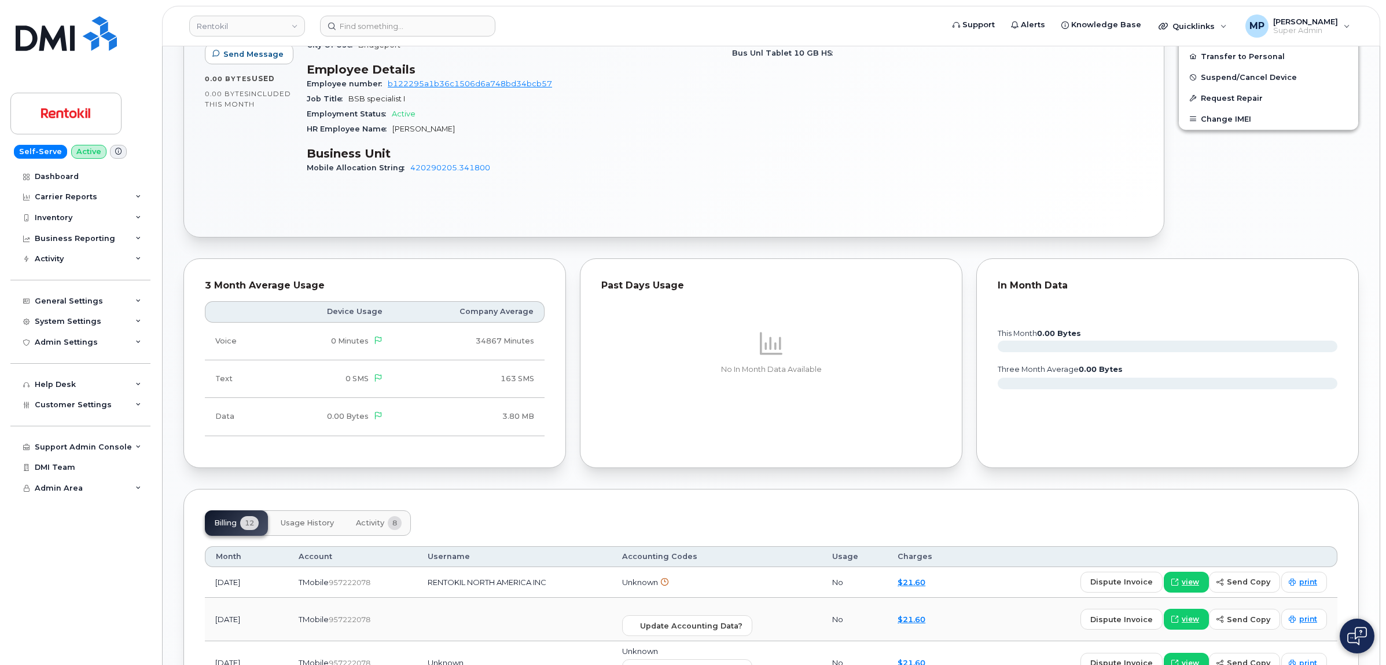
scroll to position [434, 0]
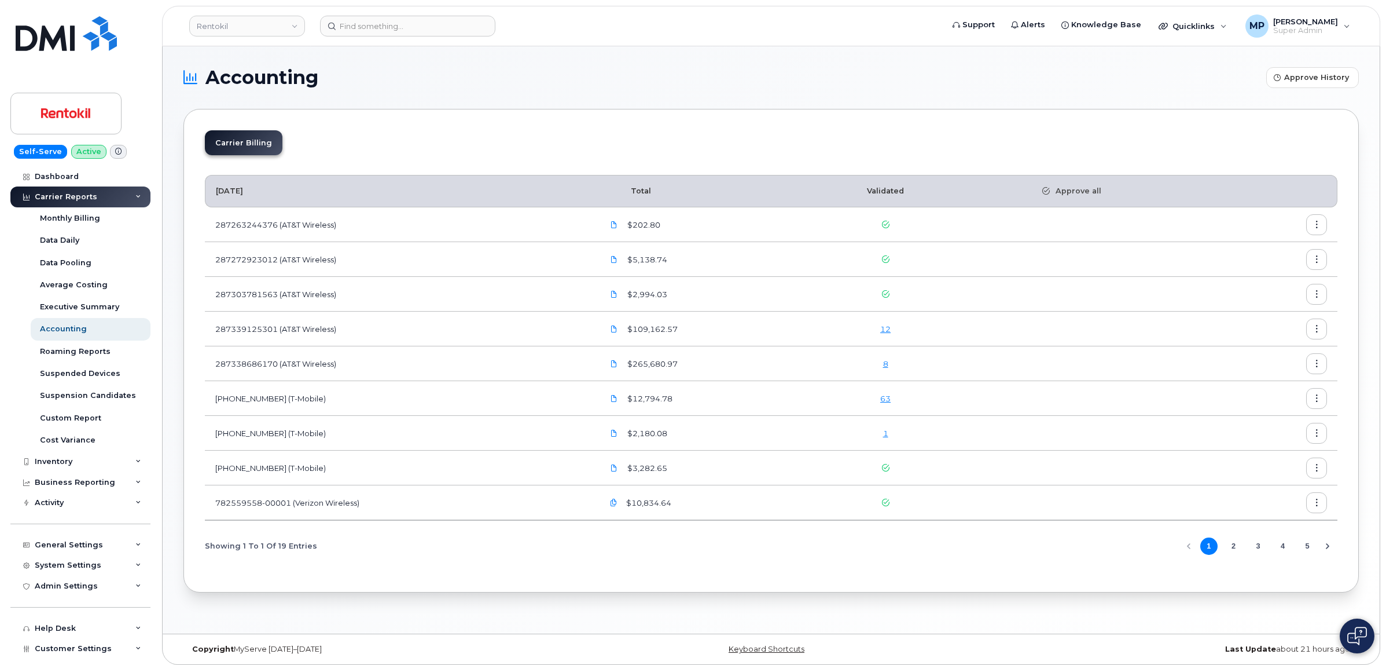
drag, startPoint x: 1234, startPoint y: 548, endPoint x: 1228, endPoint y: 546, distance: 6.8
click at [1234, 548] on button "2" at bounding box center [1233, 545] width 17 height 17
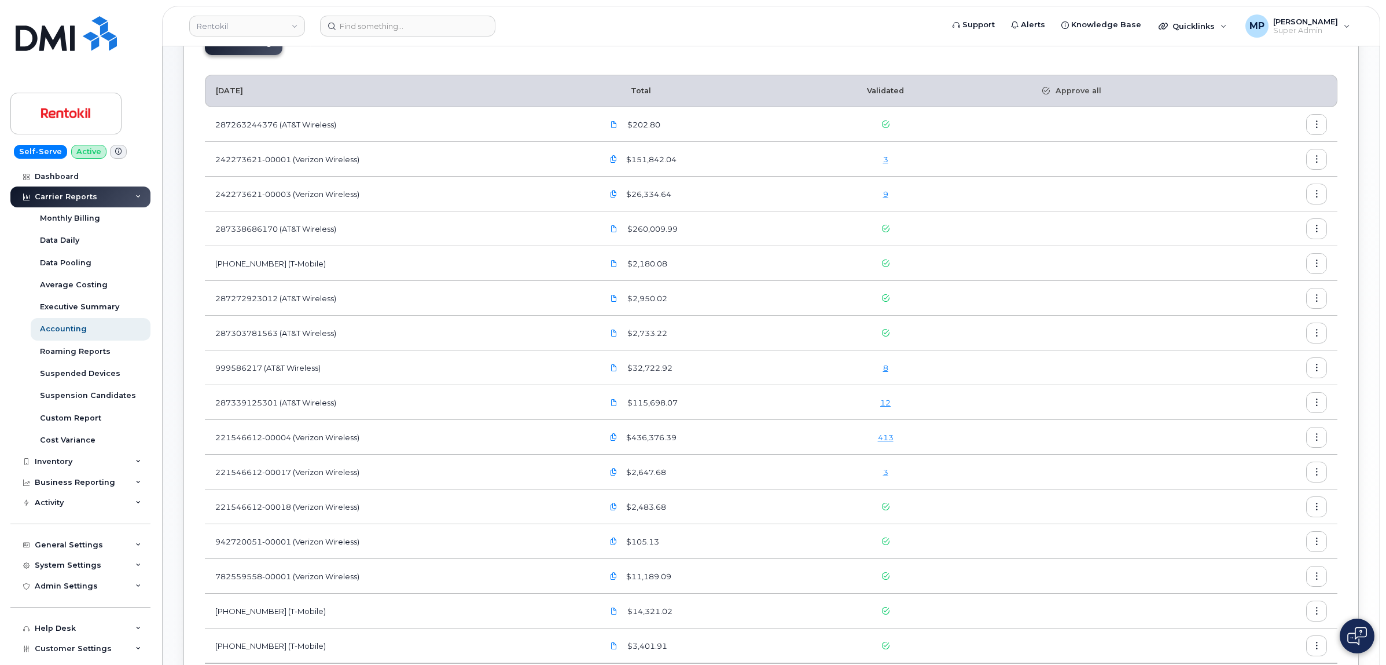
scroll to position [229, 0]
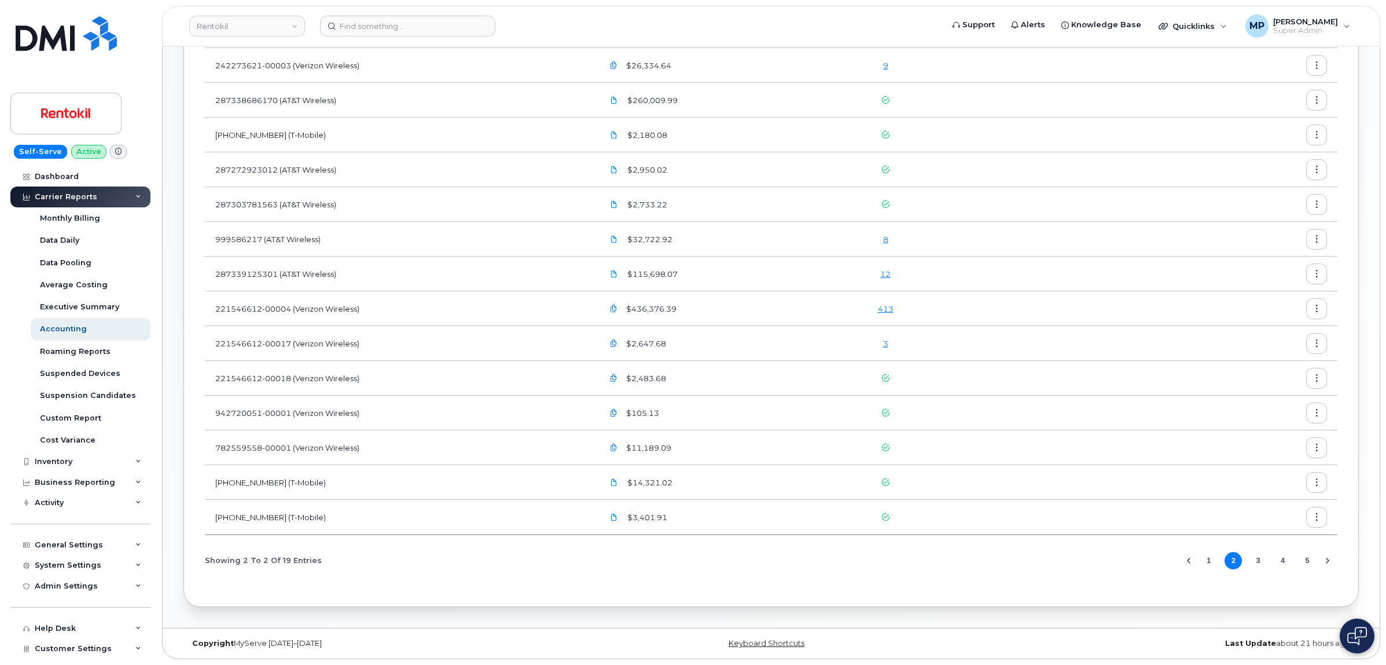
click at [1284, 562] on button "4" at bounding box center [1283, 560] width 17 height 17
click at [1305, 562] on button "6" at bounding box center [1307, 560] width 17 height 17
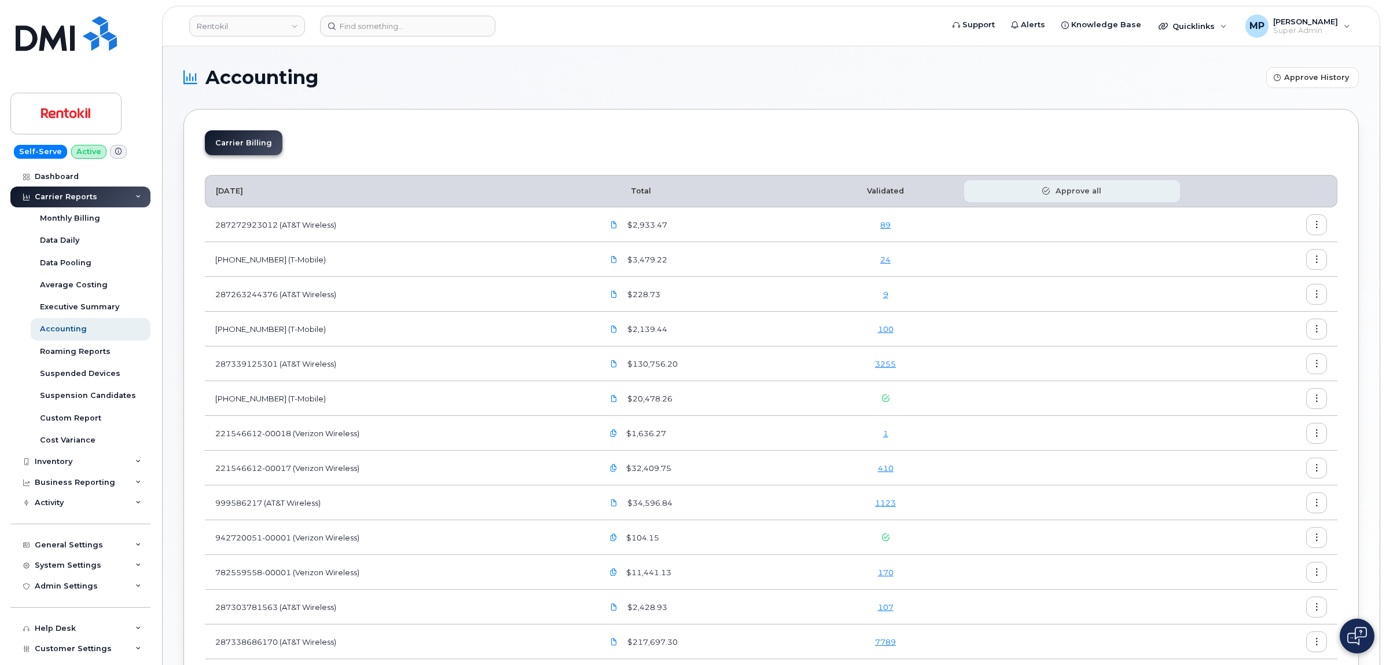
click at [1085, 191] on span "Approve all" at bounding box center [1076, 191] width 52 height 10
click at [67, 478] on div "Business Reporting" at bounding box center [80, 482] width 140 height 21
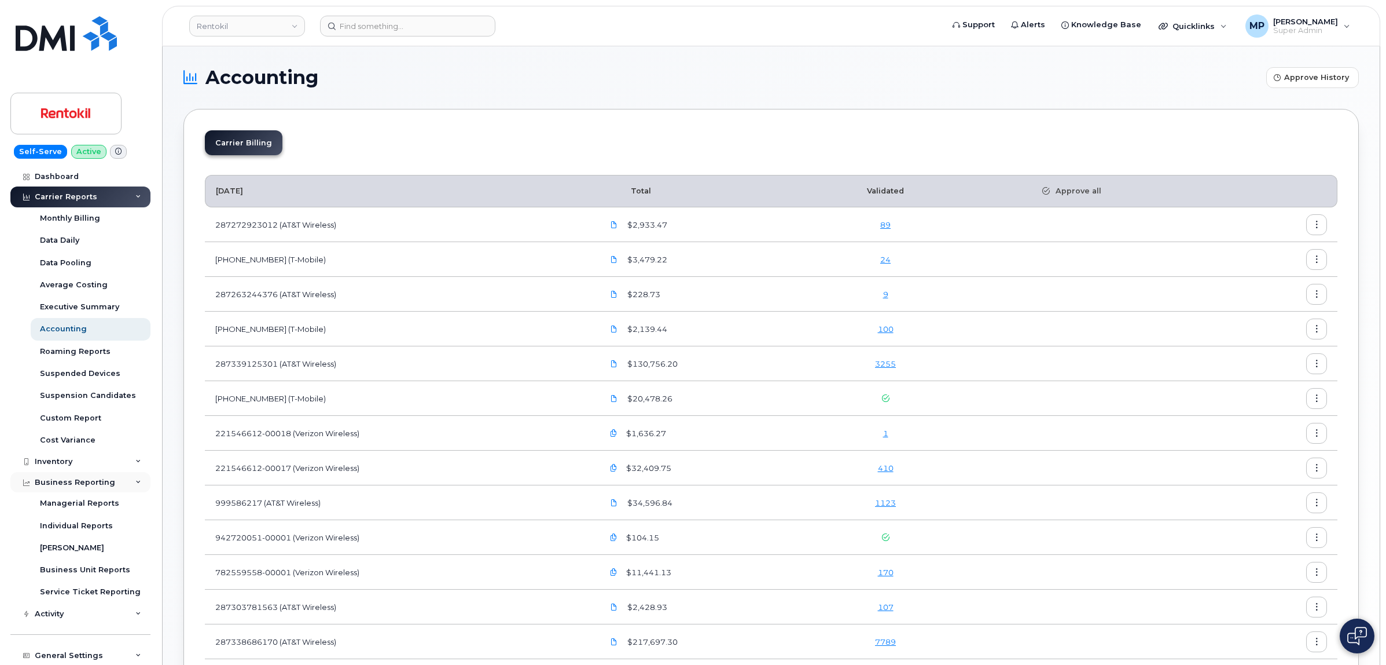
click at [67, 479] on div "Business Reporting" at bounding box center [75, 482] width 80 height 9
click at [76, 568] on div "System Settings" at bounding box center [68, 564] width 67 height 9
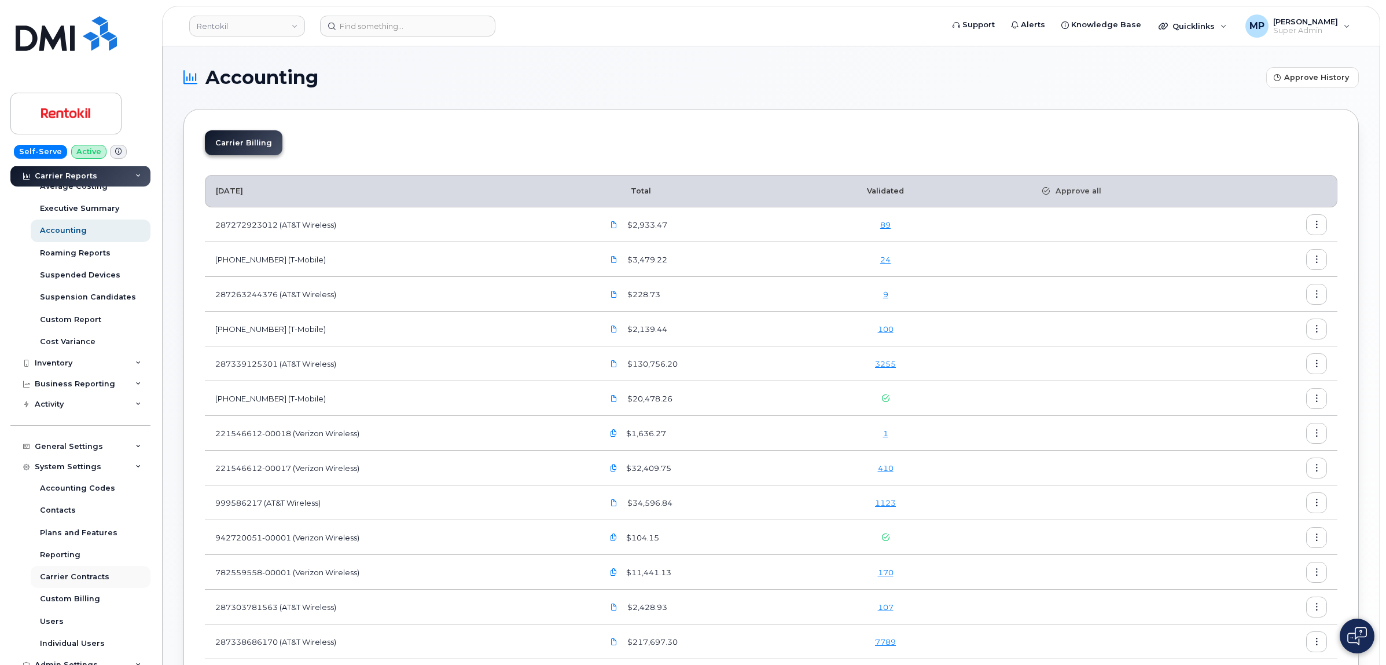
scroll to position [217, 0]
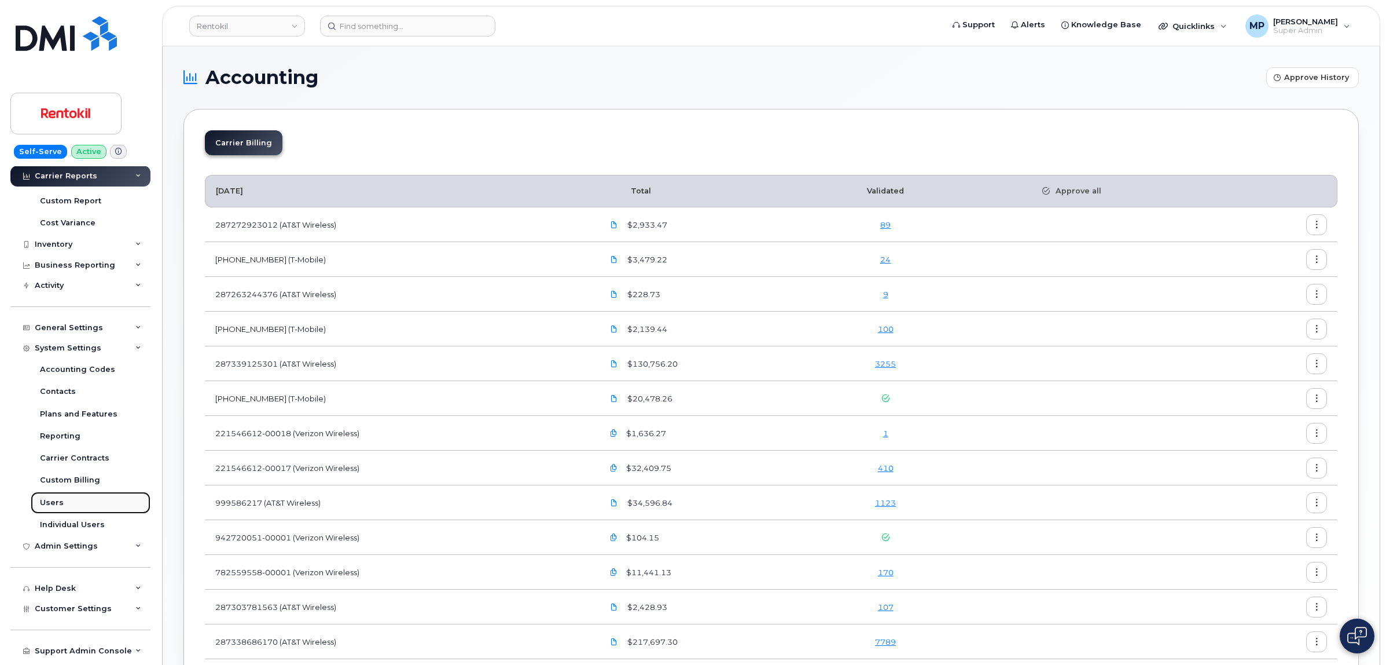
click at [54, 508] on div "Users" at bounding box center [52, 502] width 24 height 10
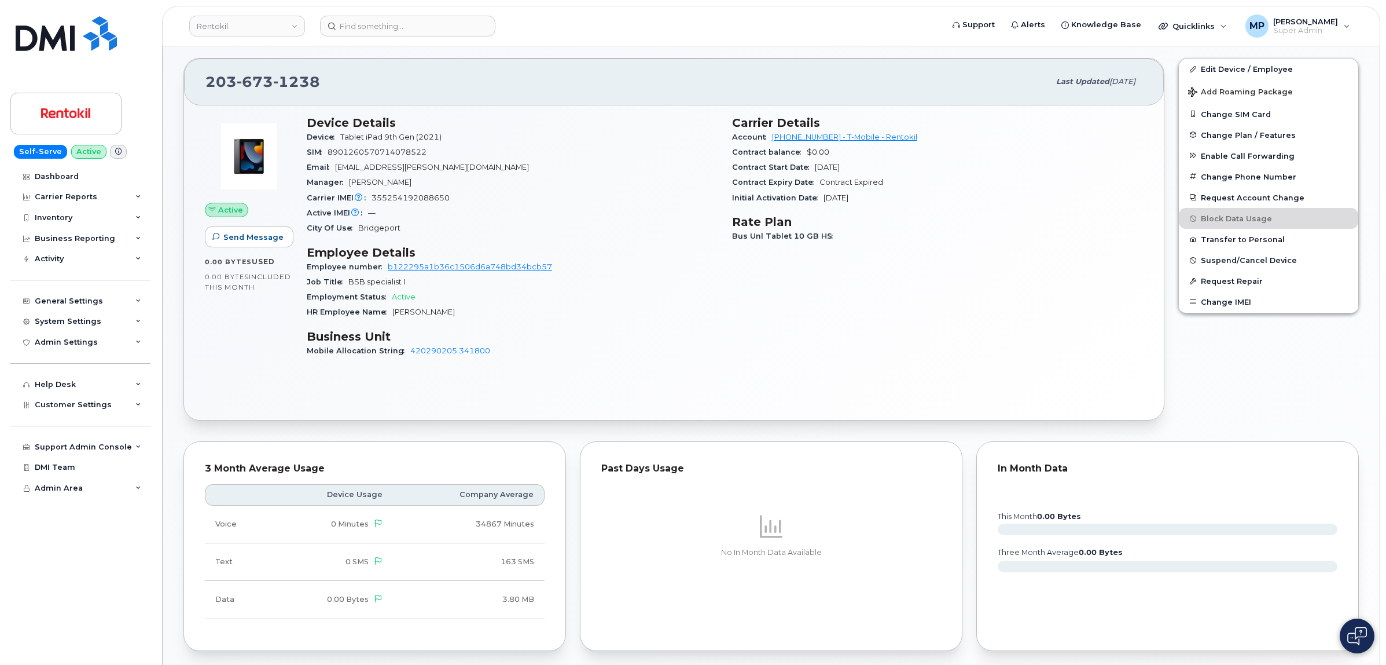
scroll to position [126, 0]
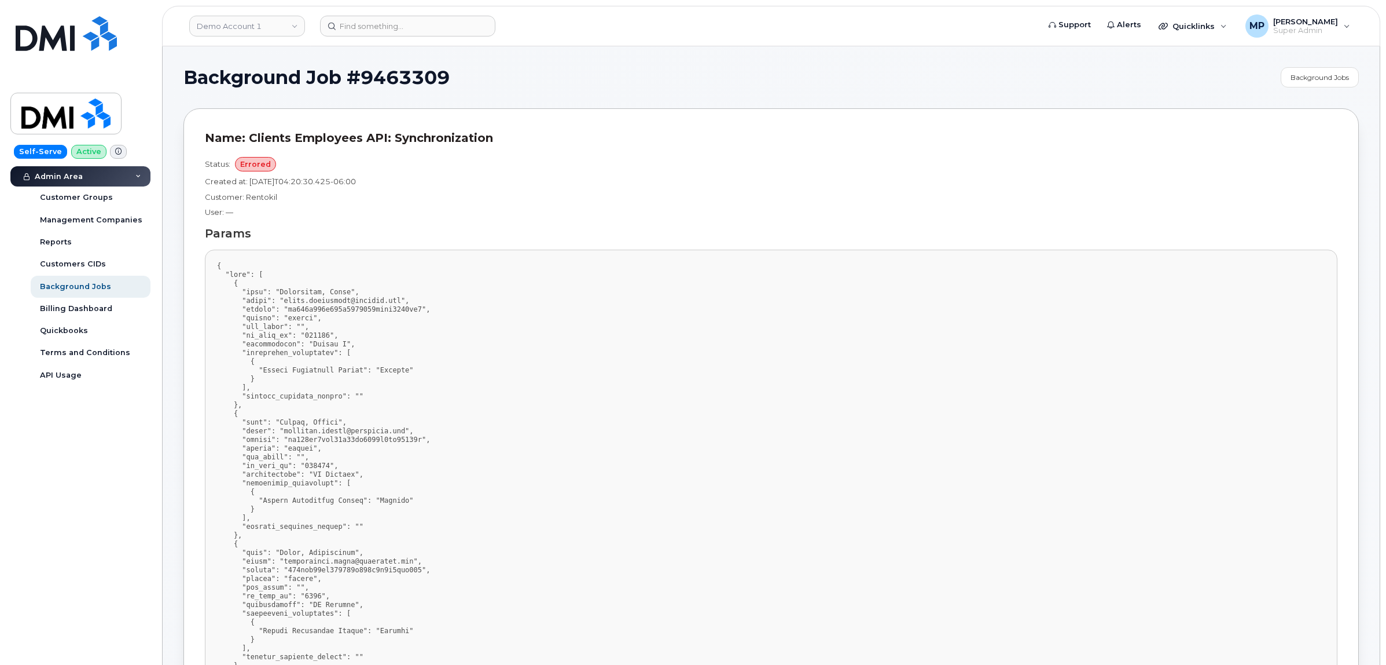
scroll to position [1656, 0]
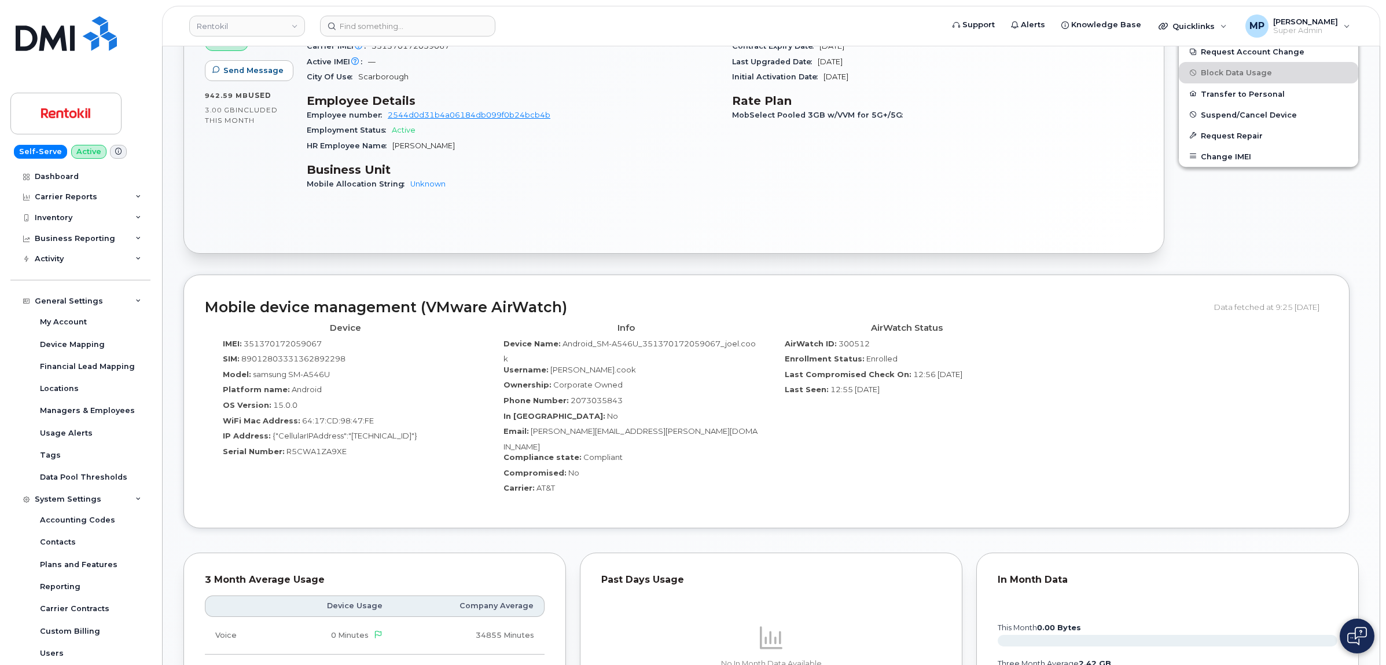
scroll to position [362, 0]
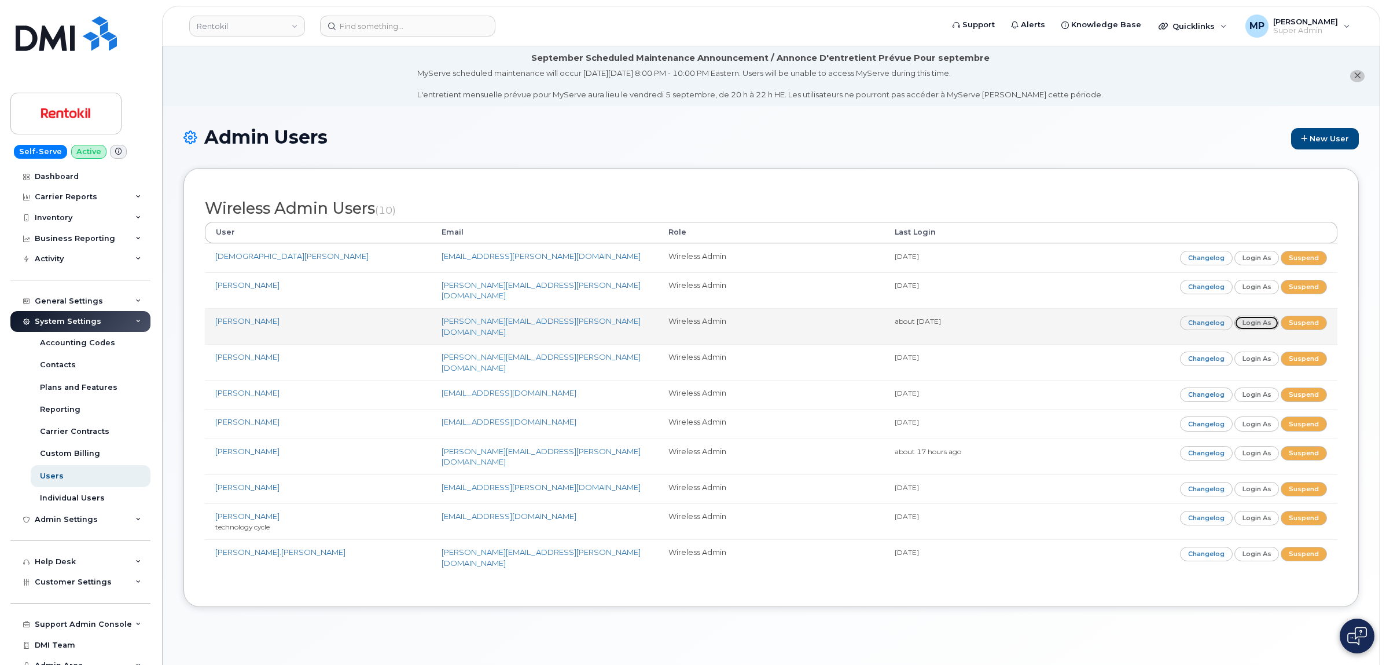
click at [1251, 315] on link "Login as" at bounding box center [1257, 322] width 45 height 14
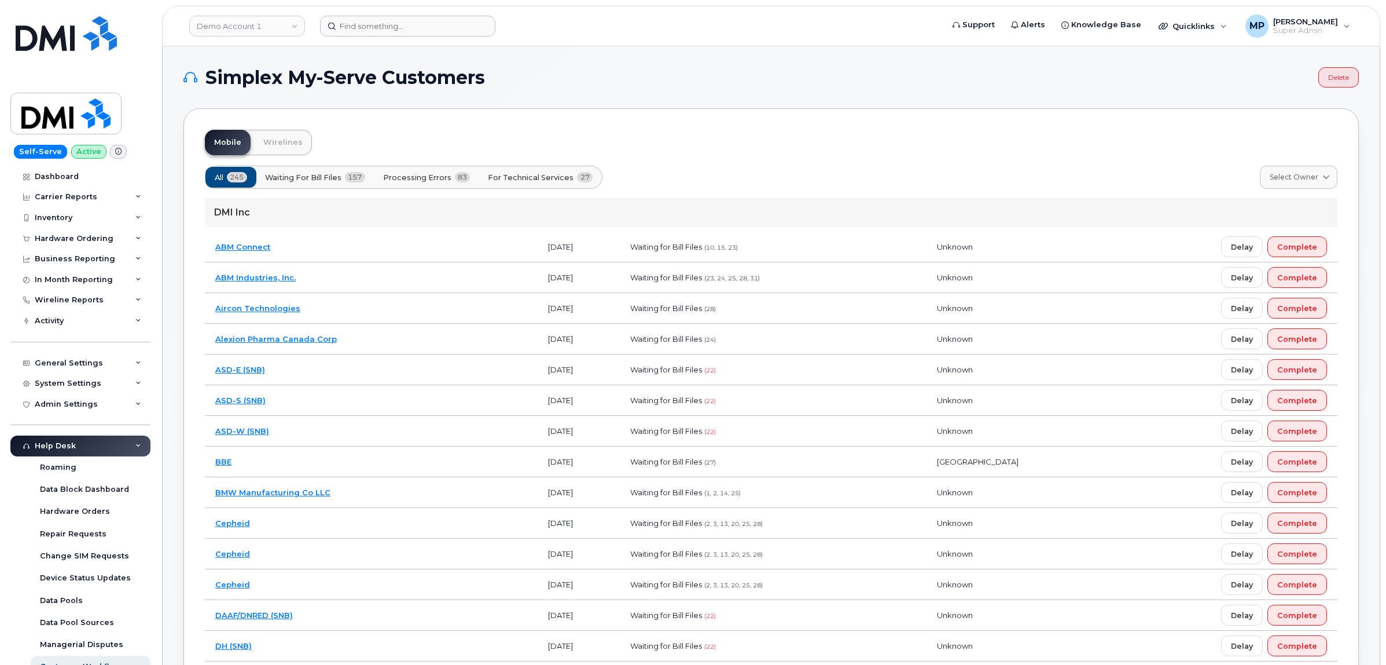
click at [598, 19] on form at bounding box center [627, 26] width 615 height 21
